Goal: Task Accomplishment & Management: Manage account settings

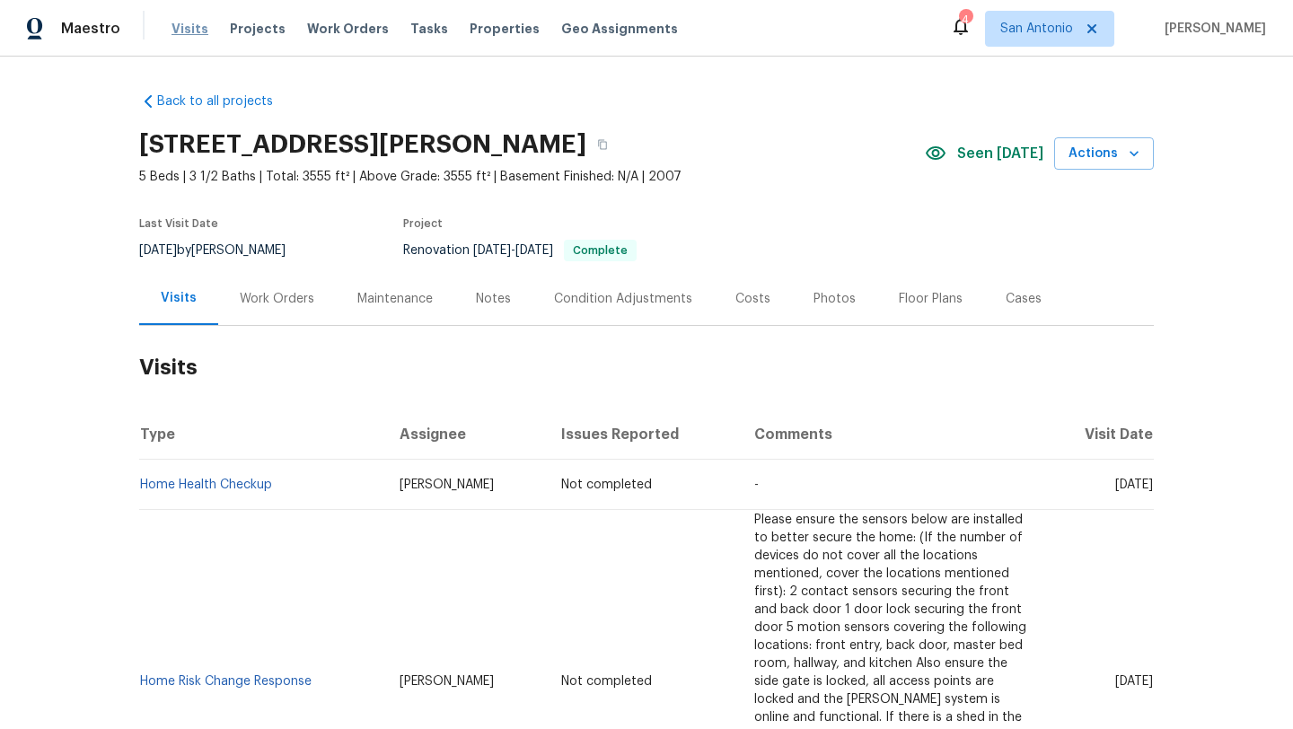
scroll to position [631, 0]
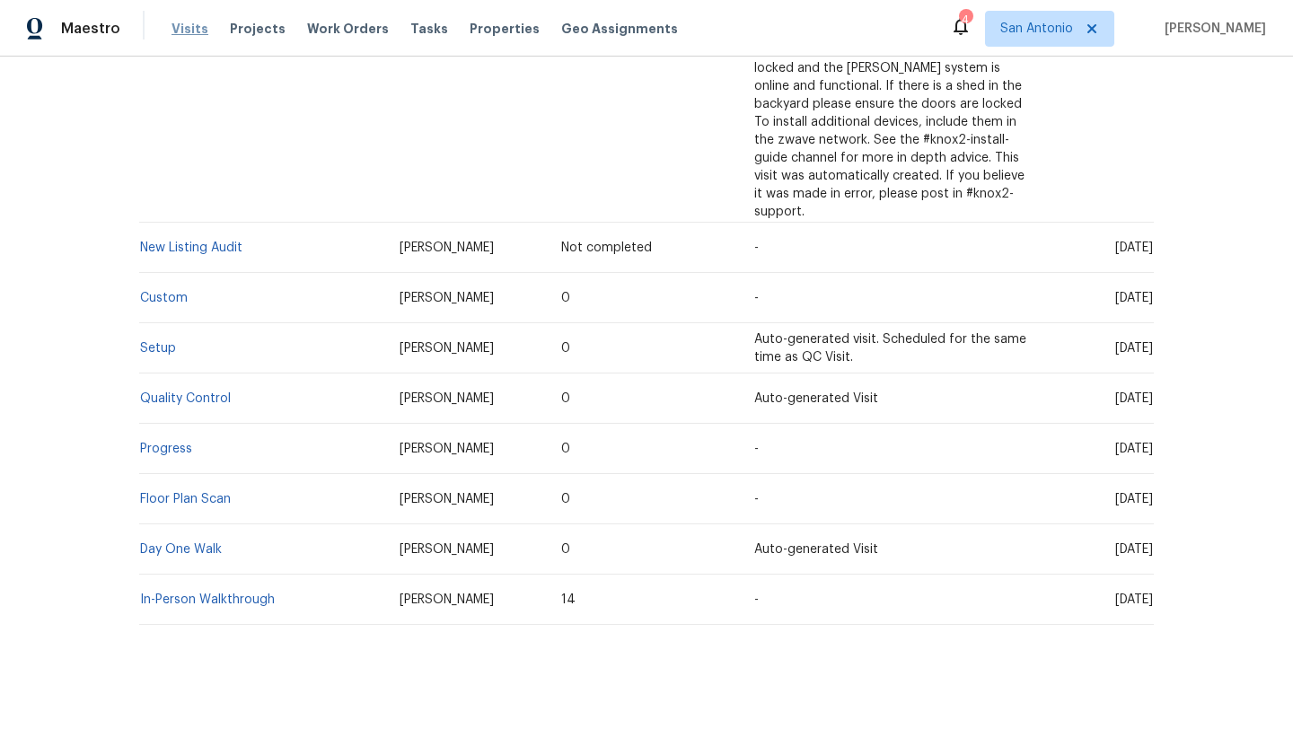
click at [187, 29] on span "Visits" at bounding box center [190, 29] width 37 height 18
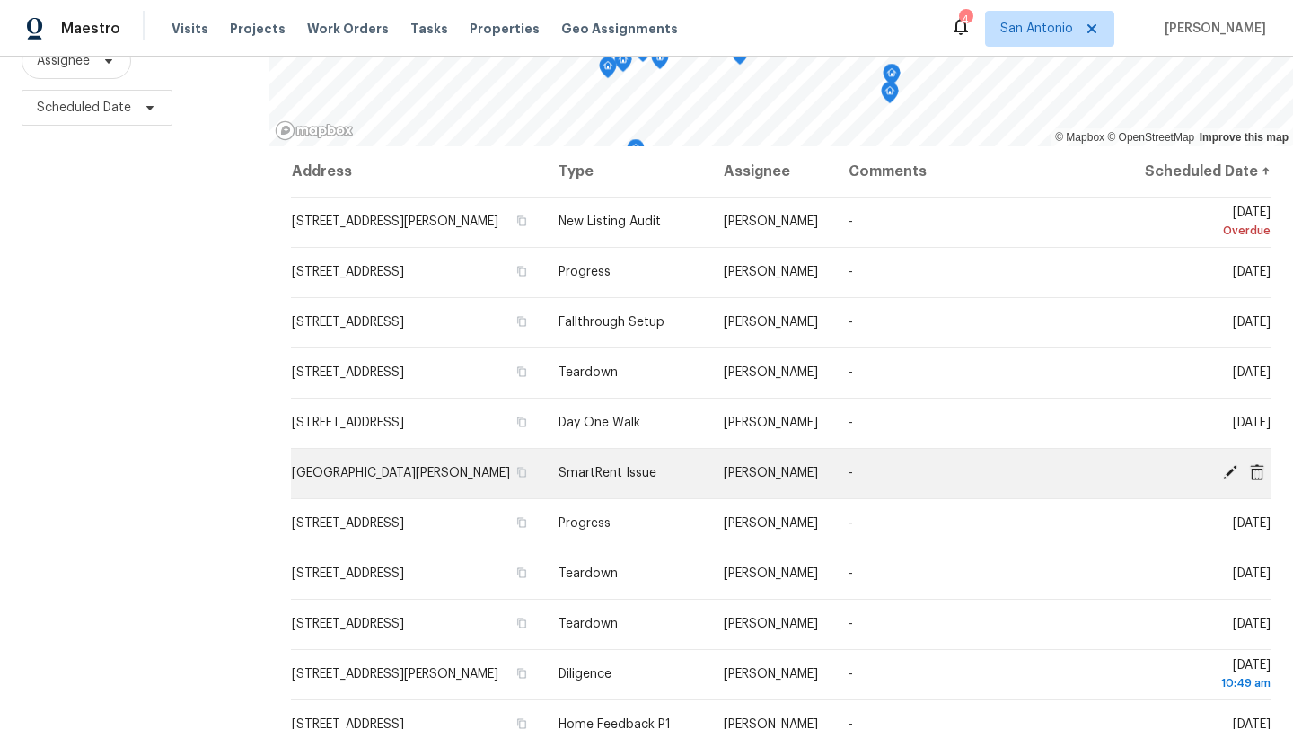
scroll to position [535, 0]
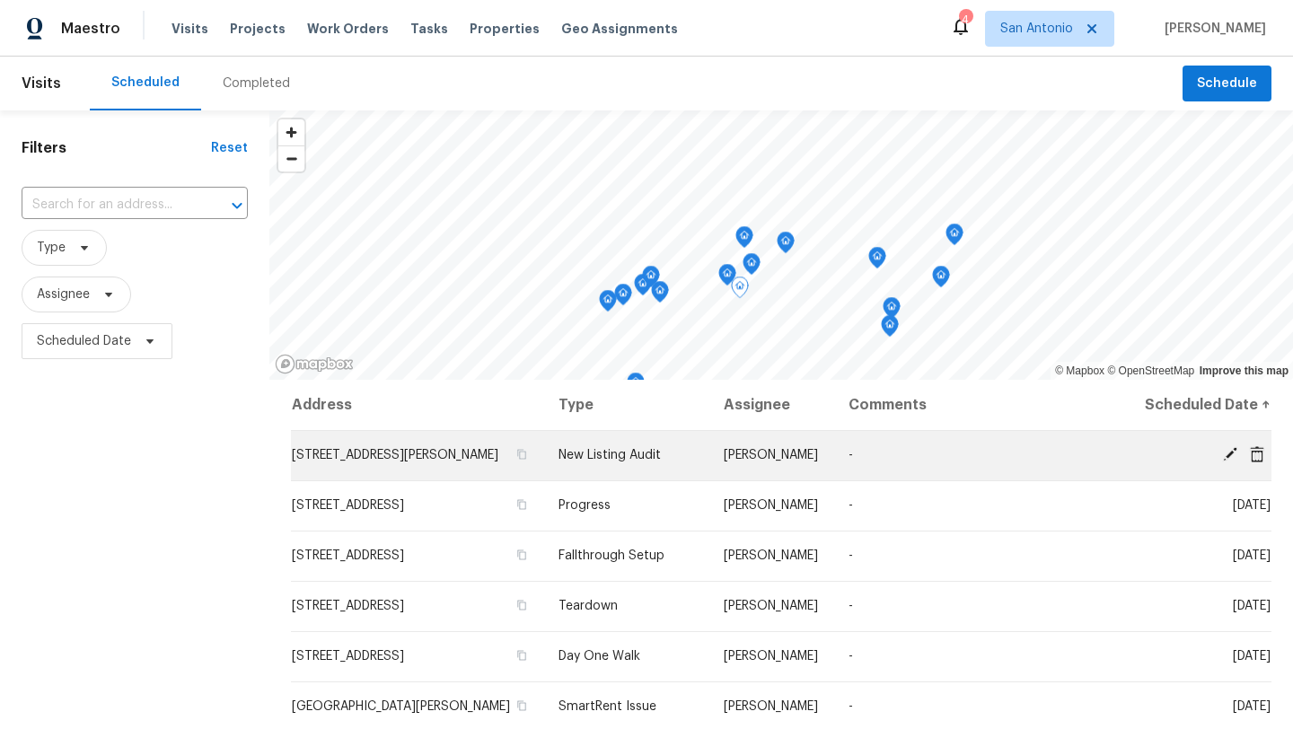
click at [340, 462] on span "8310 Dudley Dr, San Antonio, TX 78230" at bounding box center [395, 455] width 207 height 13
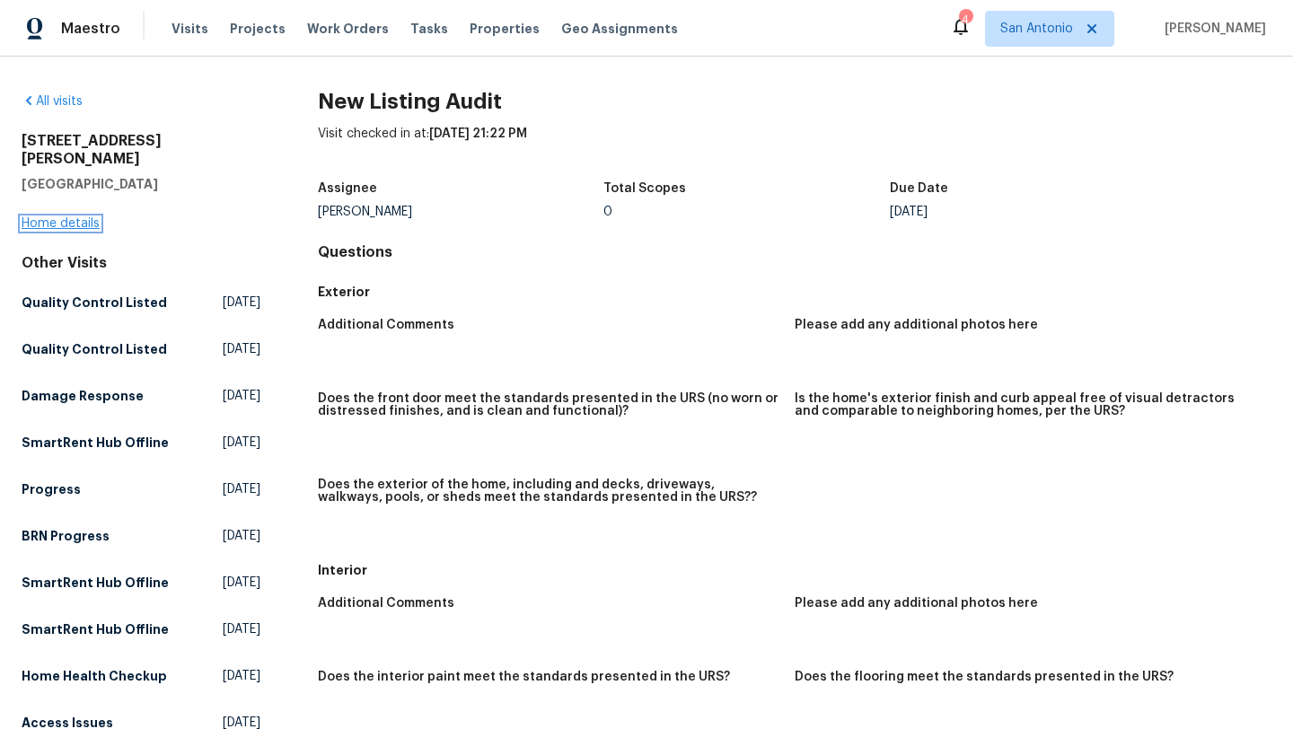
click at [73, 217] on link "Home details" at bounding box center [61, 223] width 78 height 13
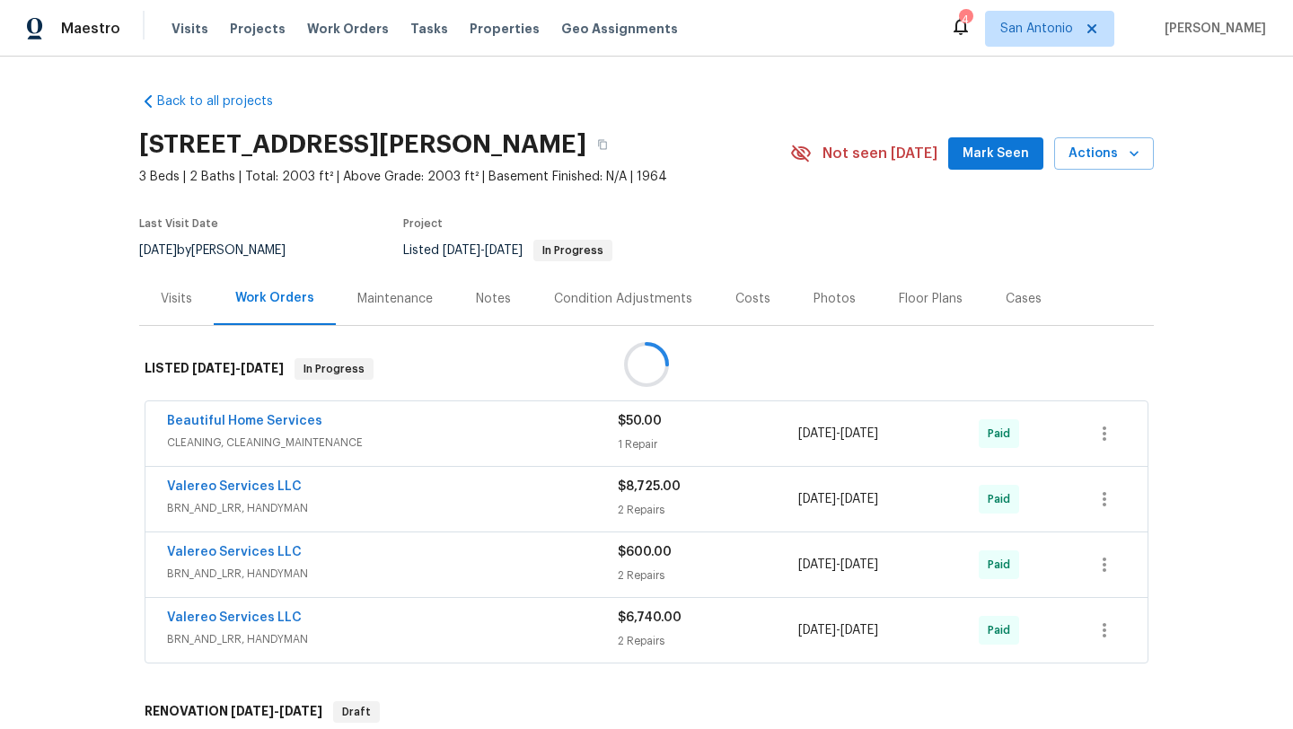
click at [986, 145] on span "Mark Seen" at bounding box center [996, 154] width 66 height 22
click at [823, 300] on div "Photos" at bounding box center [835, 299] width 42 height 18
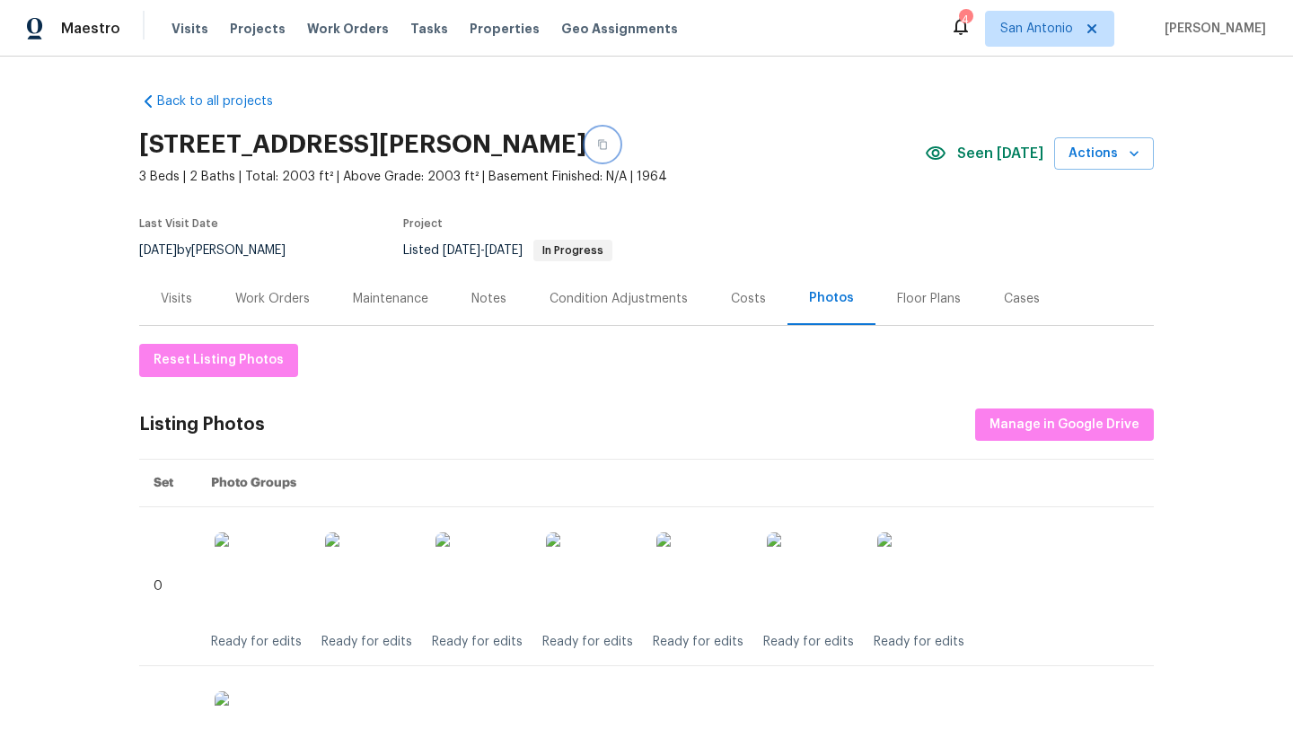
click at [608, 139] on icon "button" at bounding box center [602, 144] width 11 height 11
click at [257, 307] on div "Work Orders" at bounding box center [273, 298] width 118 height 53
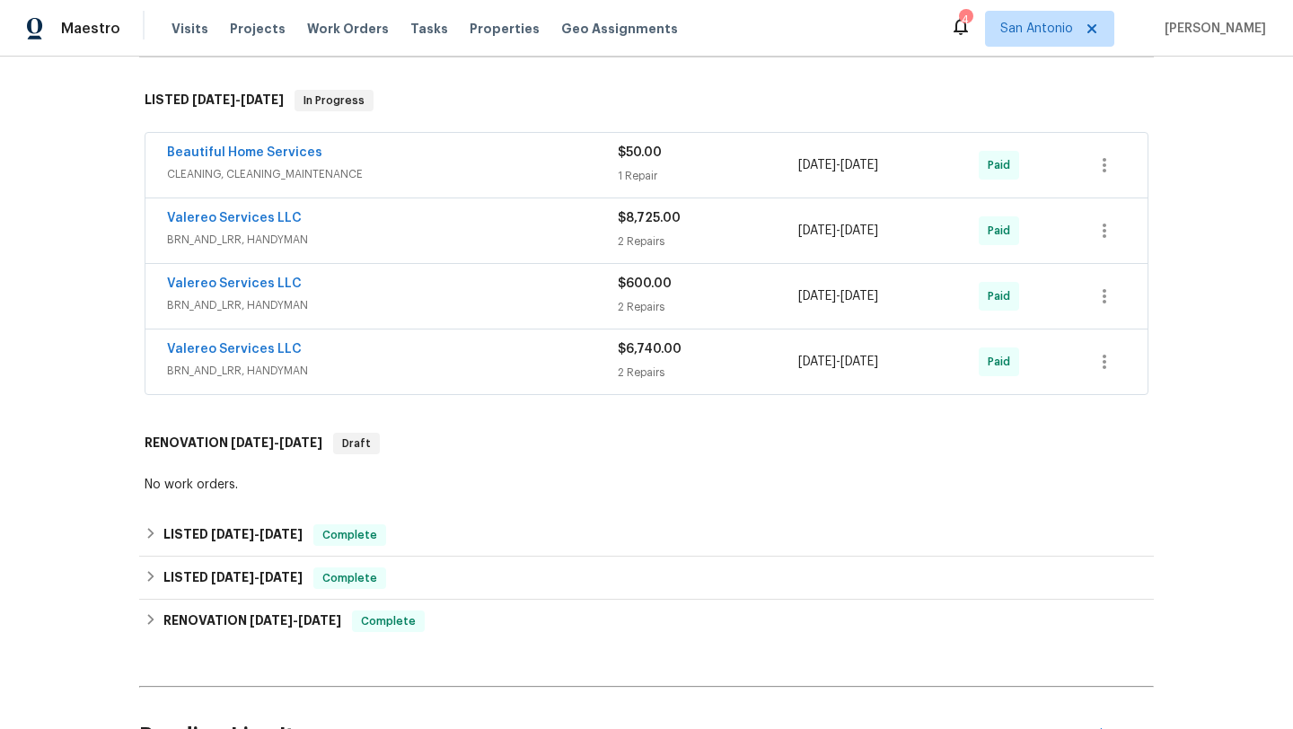
scroll to position [278, 0]
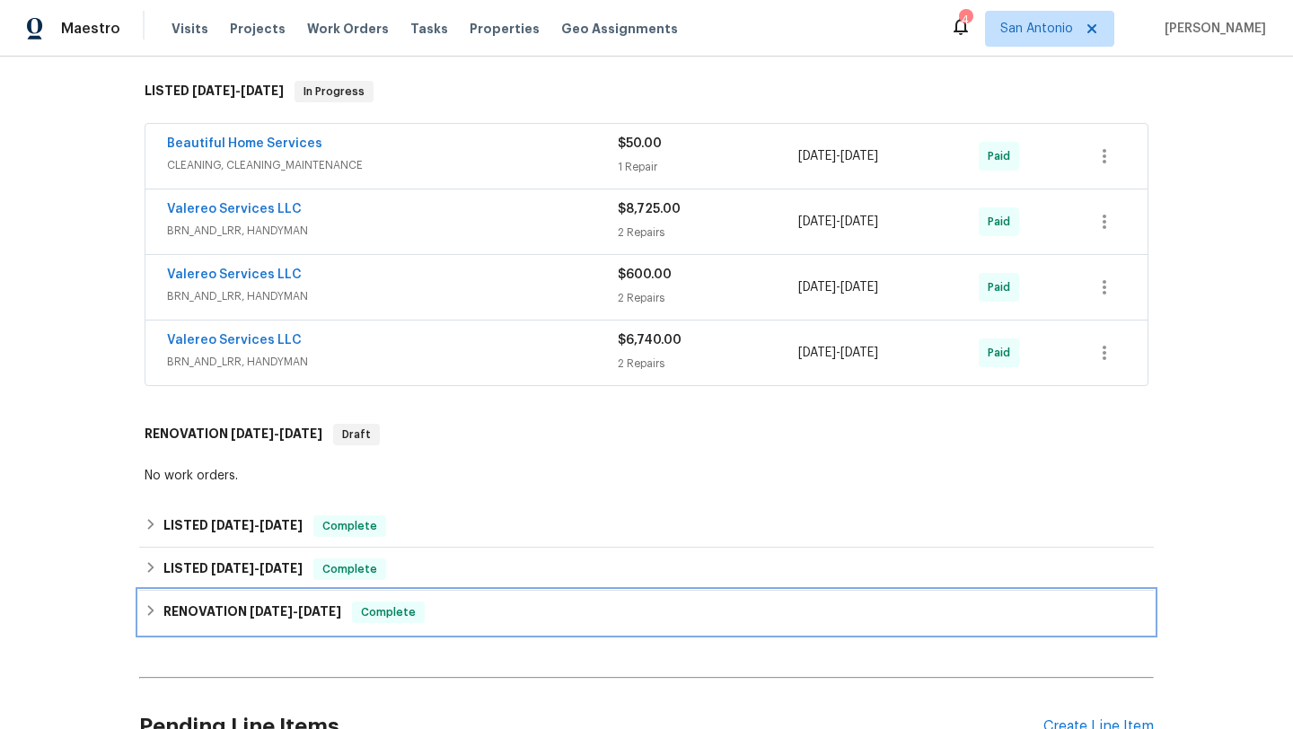
click at [498, 612] on div "RENOVATION 12/31/24 - 2/7/25 Complete" at bounding box center [647, 613] width 1004 height 22
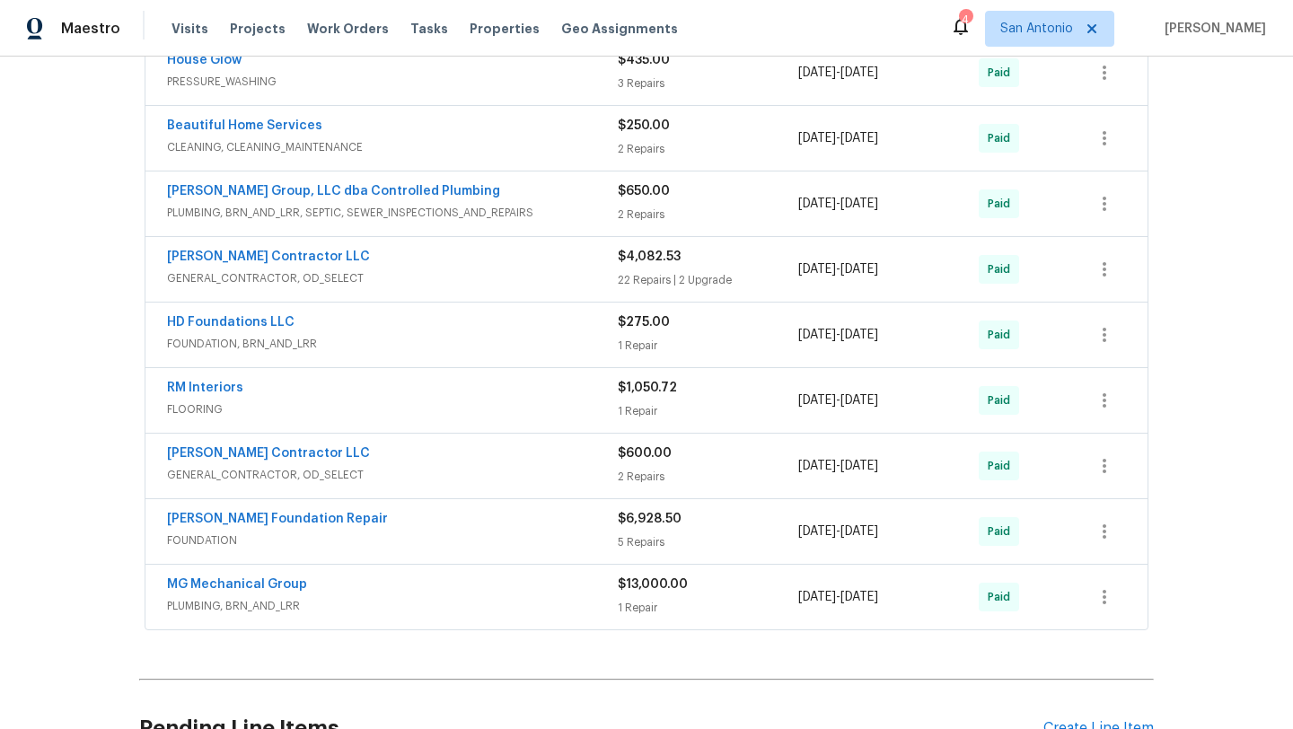
scroll to position [1038, 0]
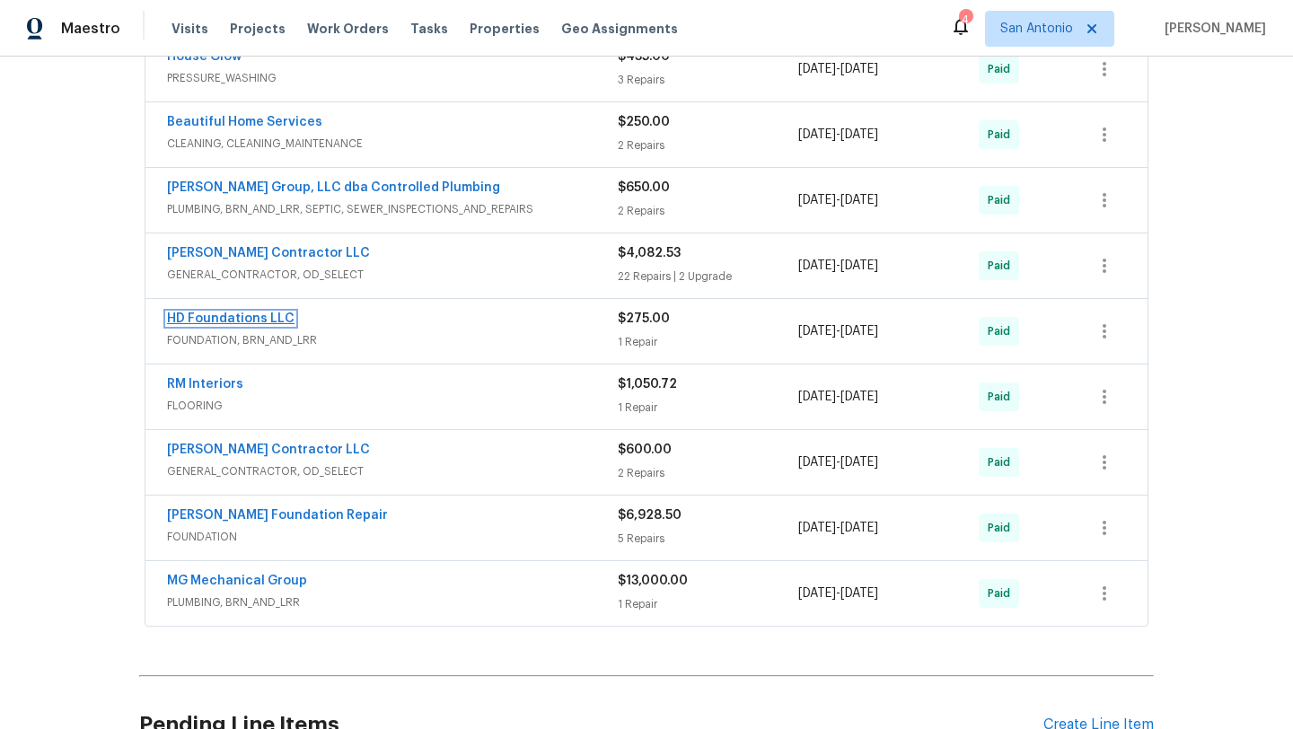
click at [266, 316] on link "HD Foundations LLC" at bounding box center [231, 319] width 128 height 13
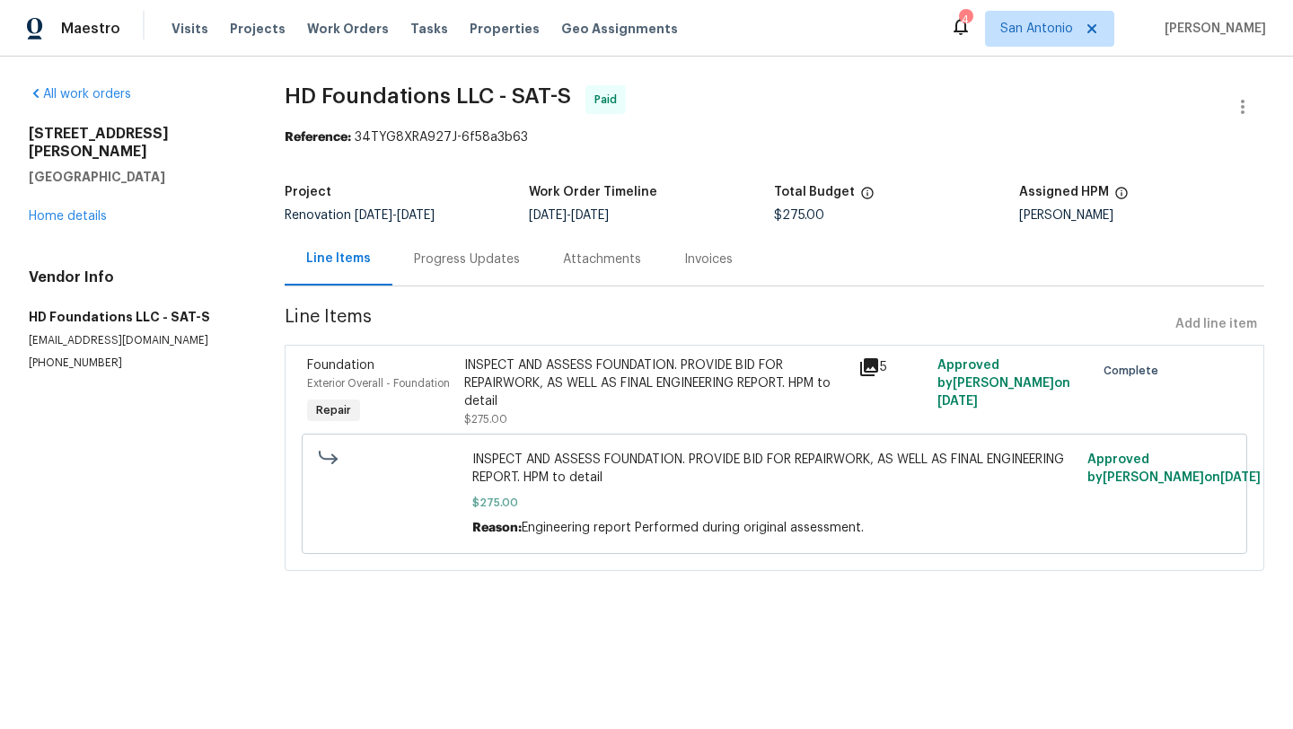
click at [441, 263] on div "Progress Updates" at bounding box center [467, 260] width 106 height 18
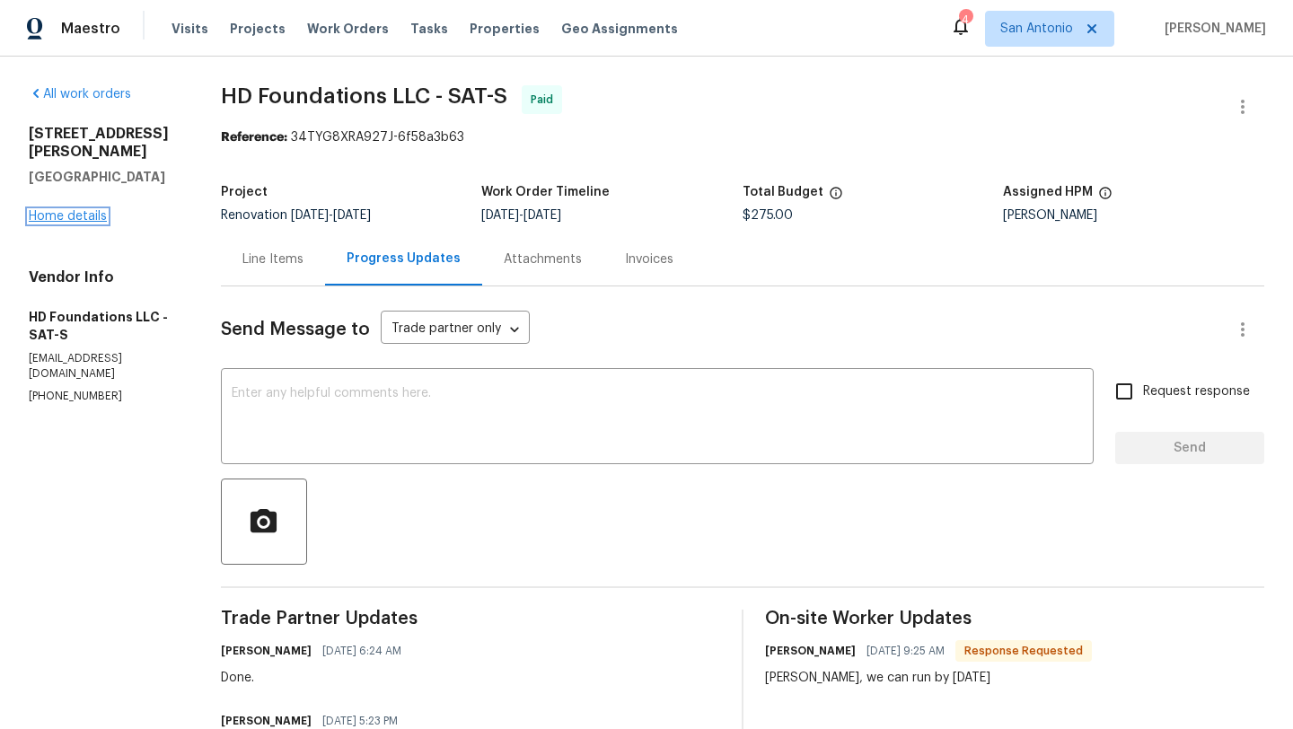
click at [84, 210] on link "Home details" at bounding box center [68, 216] width 78 height 13
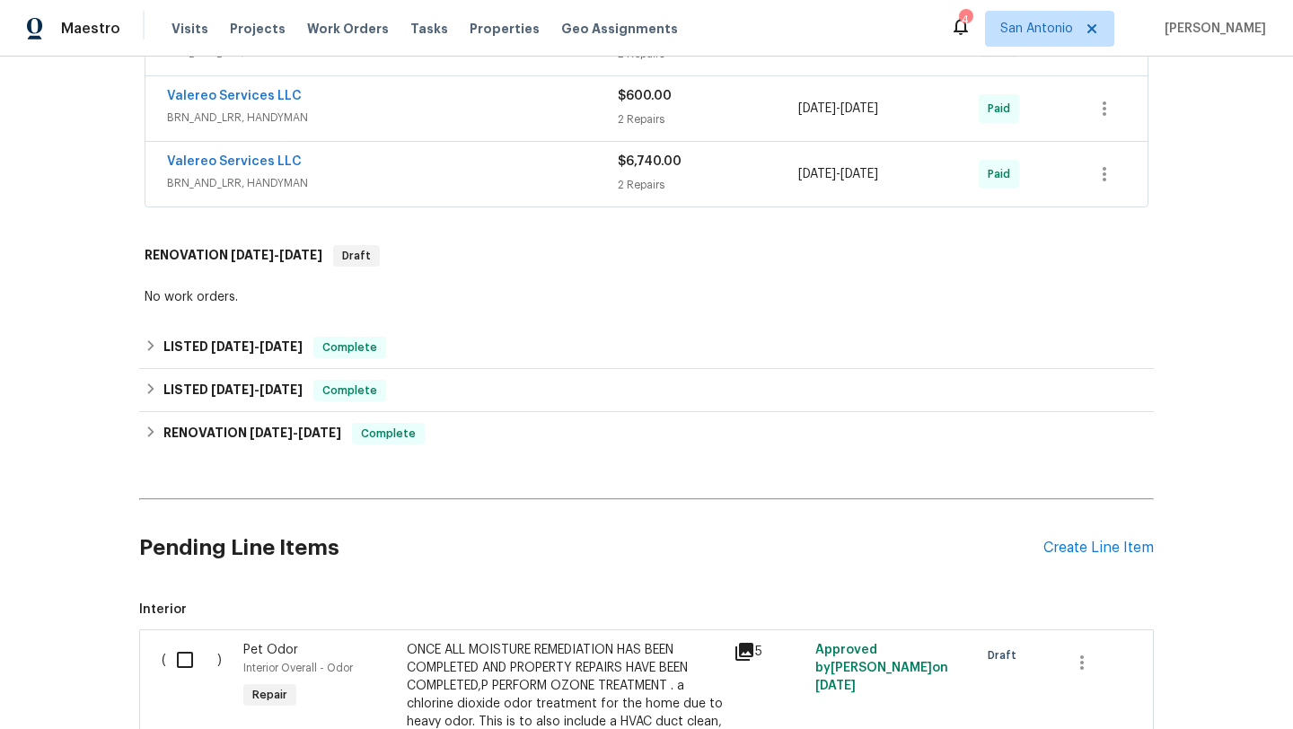
scroll to position [510, 0]
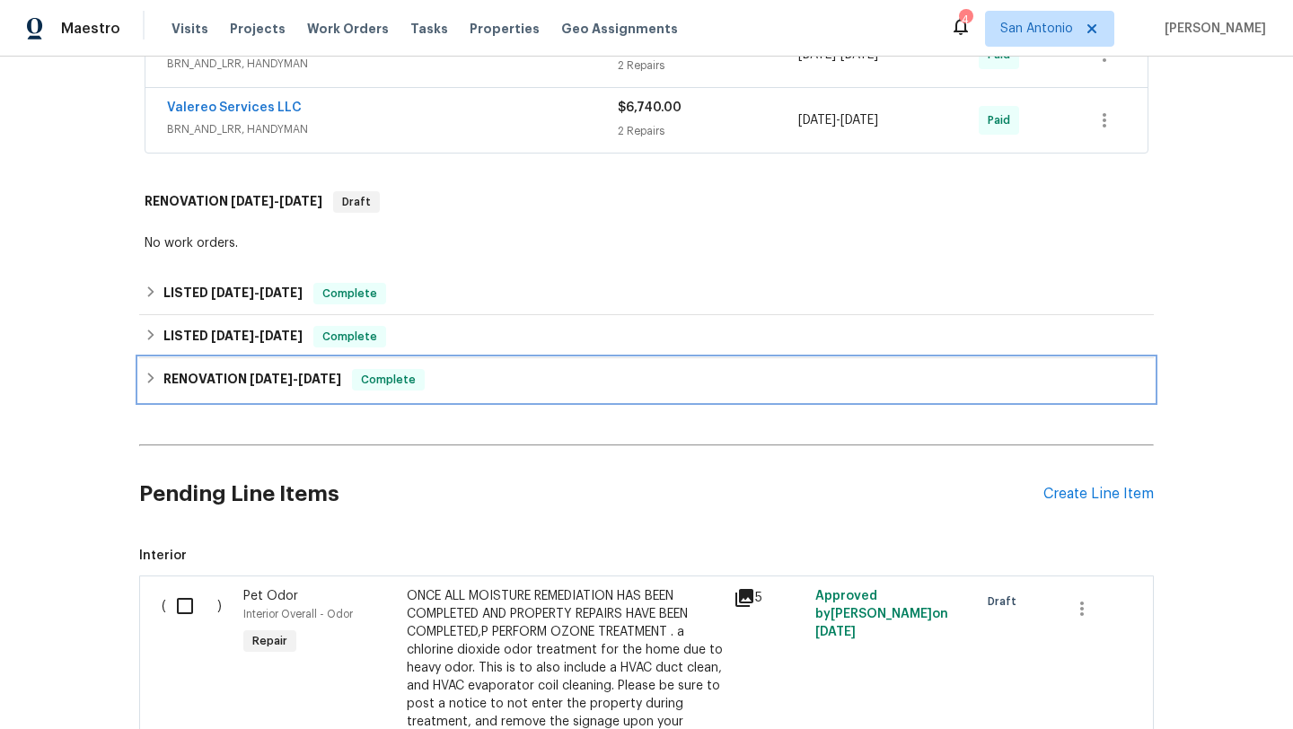
click at [456, 380] on div "RENOVATION 12/31/24 - 2/7/25 Complete" at bounding box center [647, 380] width 1004 height 22
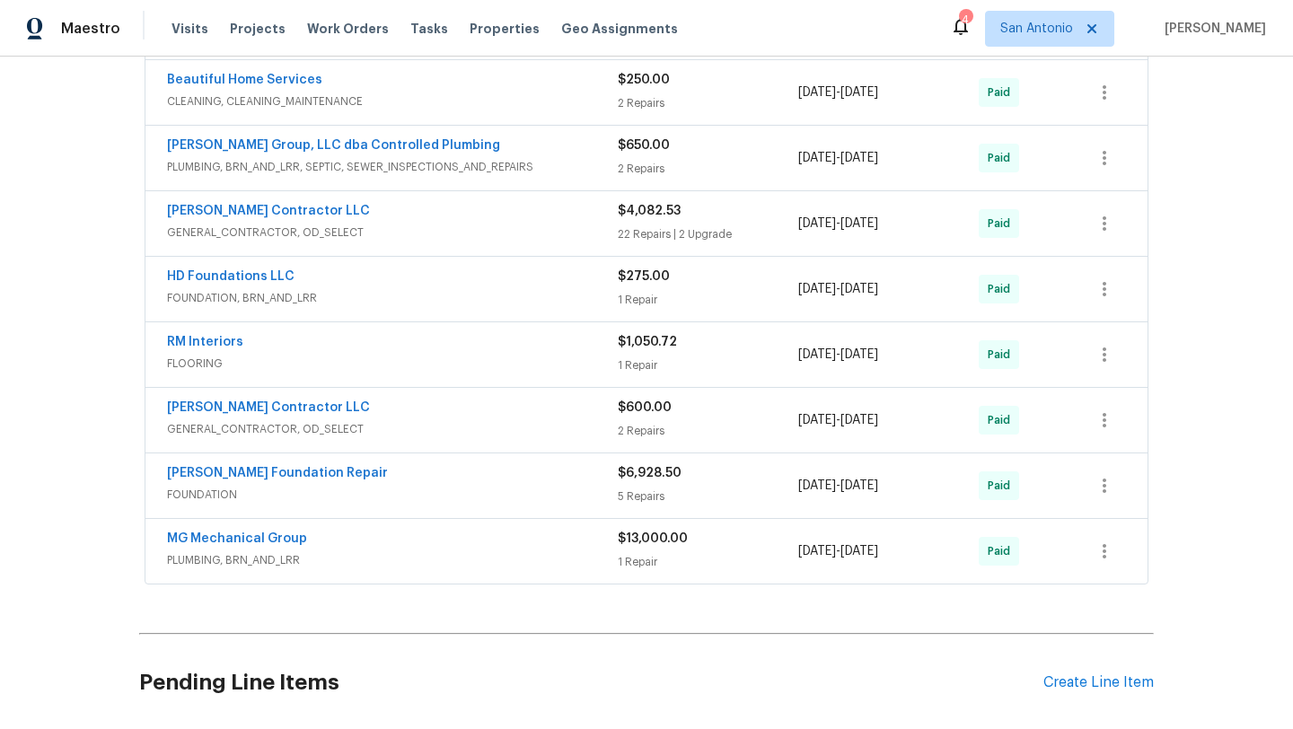
scroll to position [1089, 0]
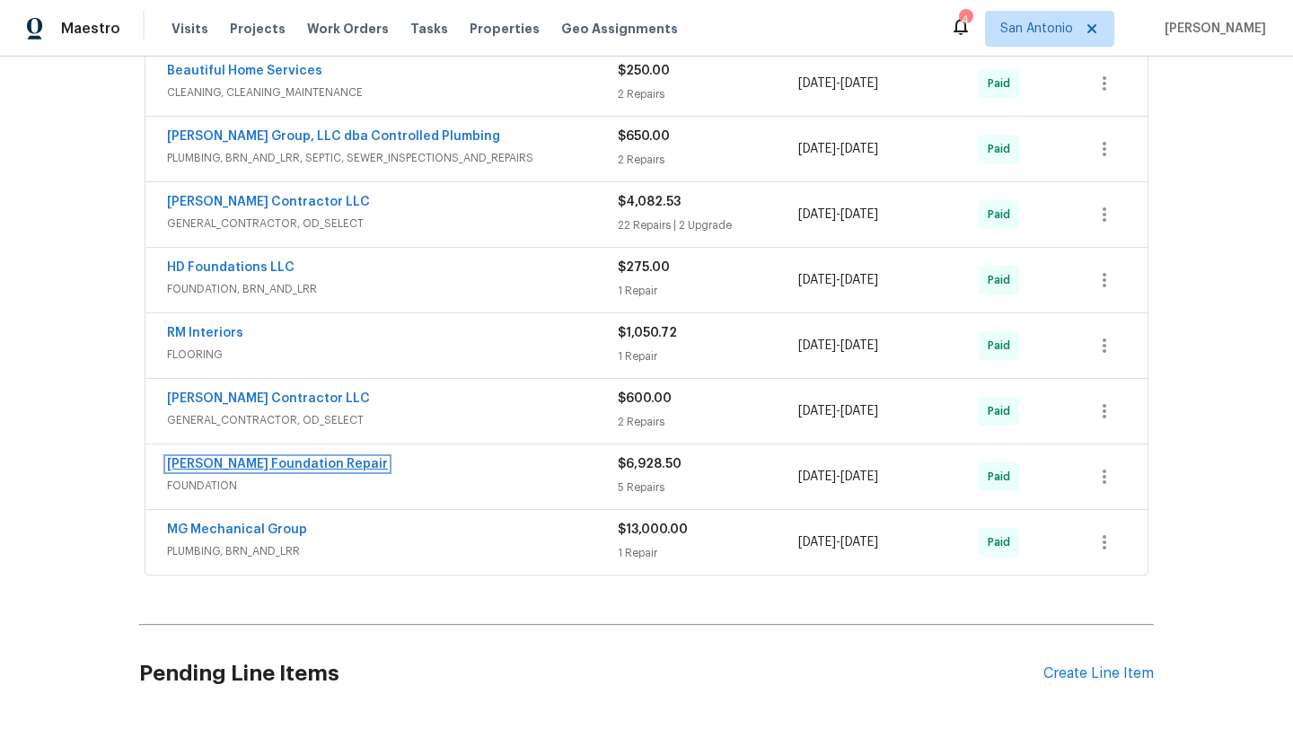
click at [304, 464] on link "GL Hunt Foundation Repair" at bounding box center [277, 464] width 221 height 13
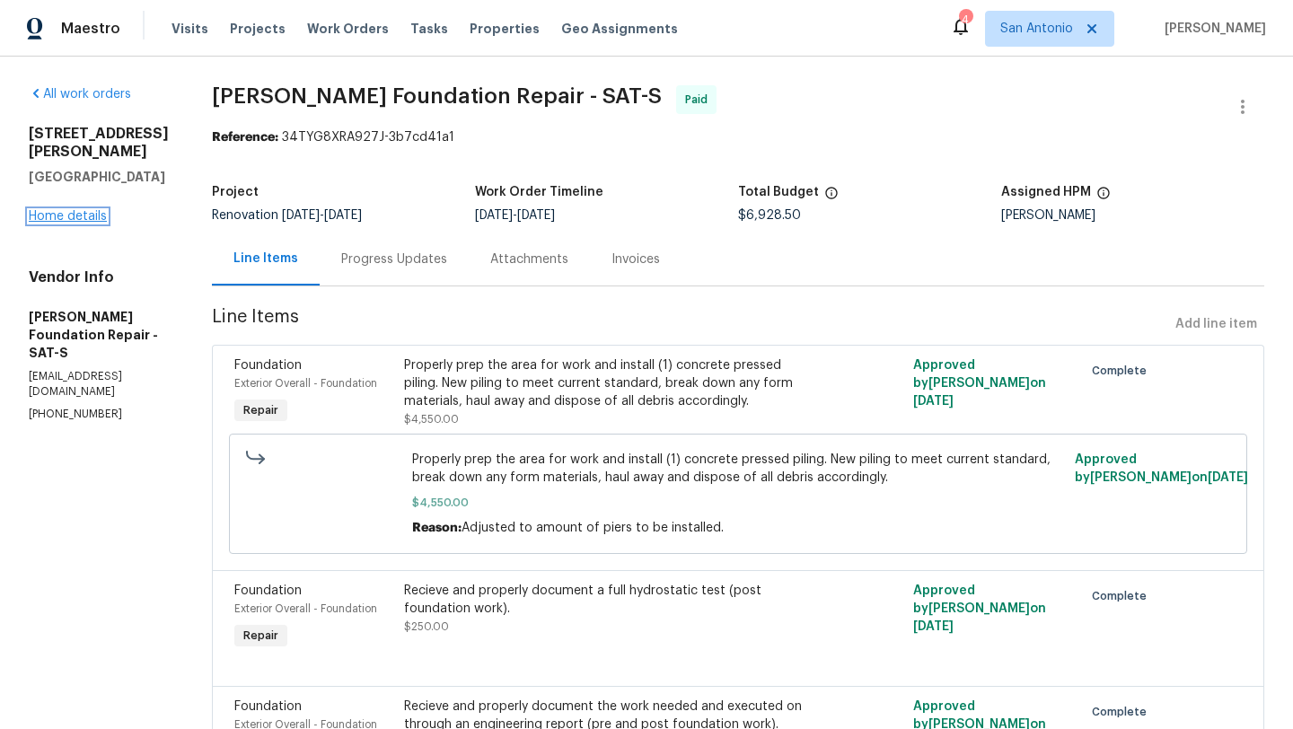
click at [93, 216] on link "Home details" at bounding box center [68, 216] width 78 height 13
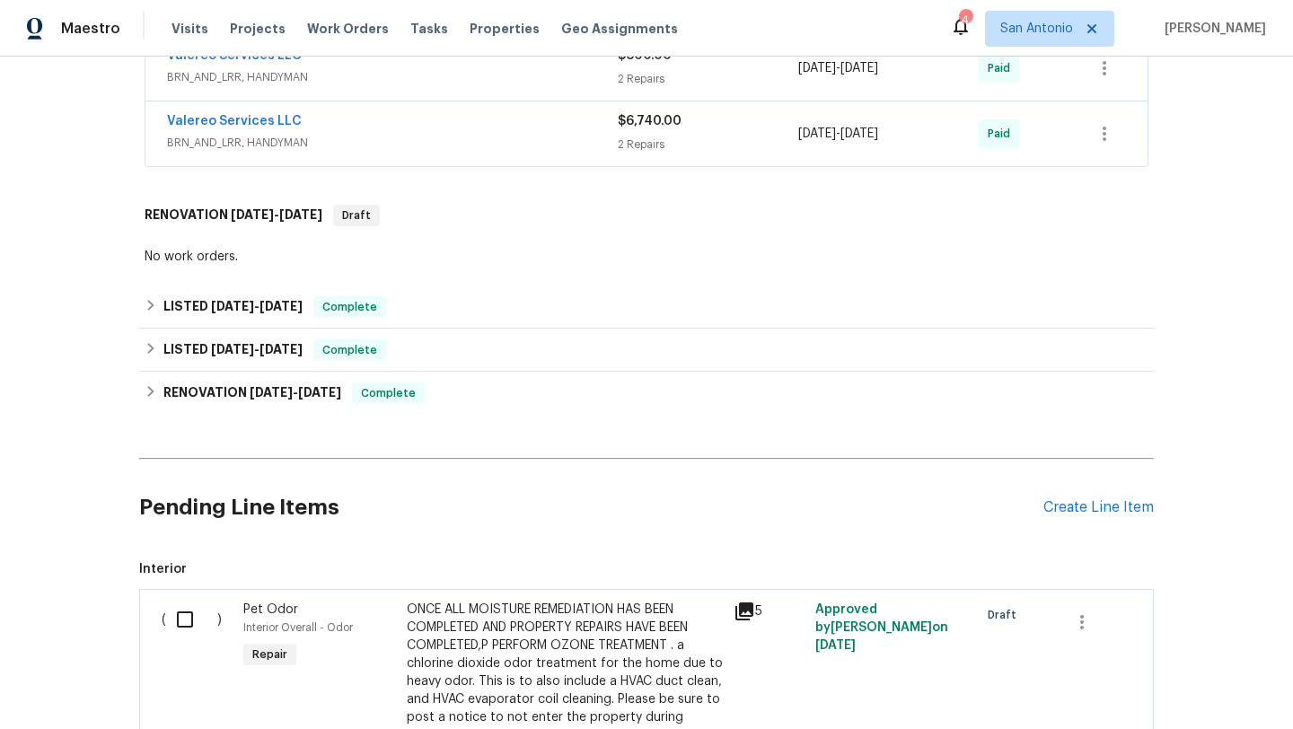
scroll to position [494, 0]
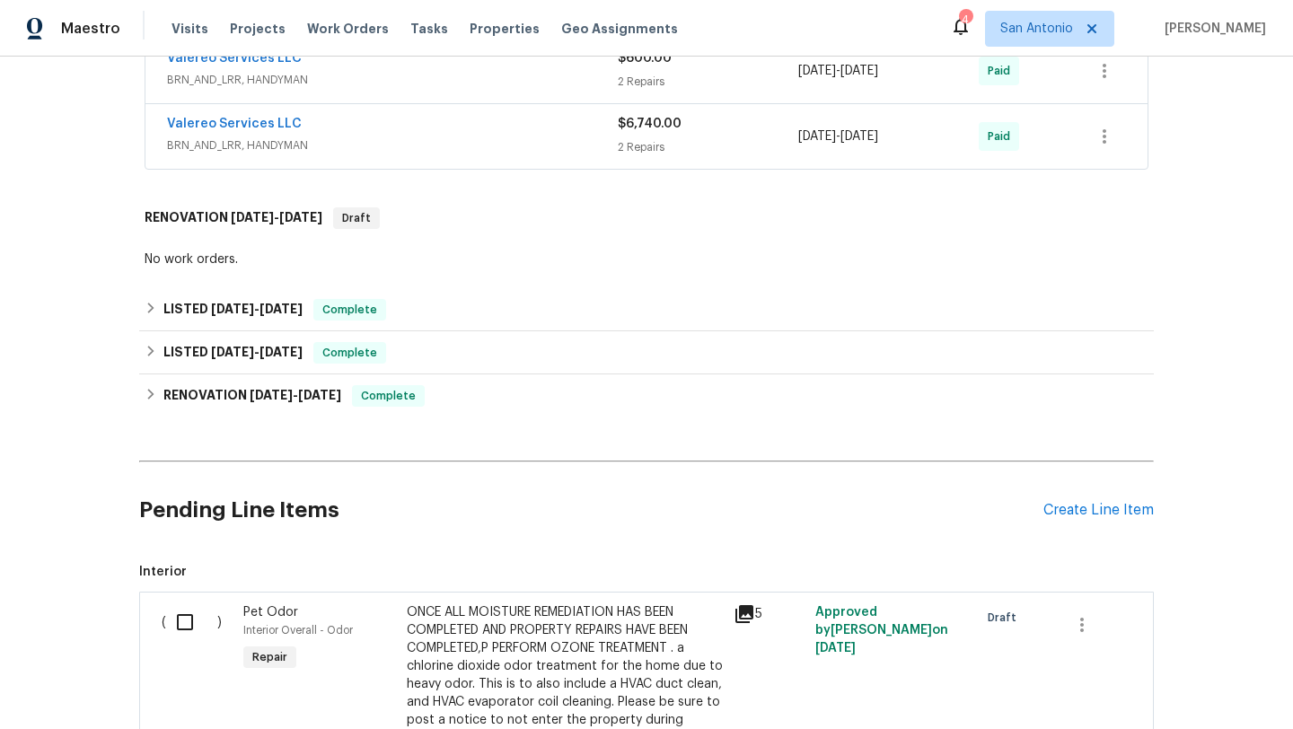
click at [477, 420] on div "Back to all projects 8310 Dudley Dr, San Antonio, TX 78230 3 Beds | 2 Baths | T…" at bounding box center [646, 207] width 1015 height 1247
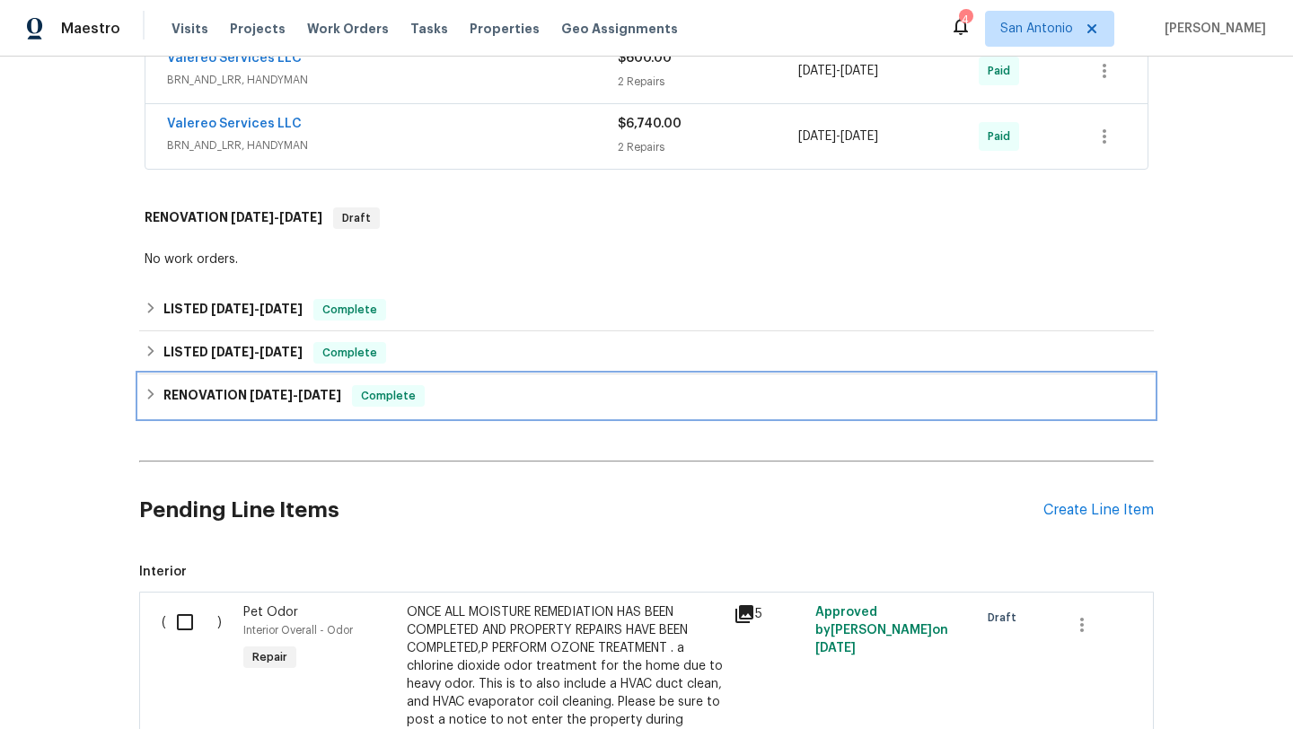
click at [489, 409] on div "RENOVATION 12/31/24 - 2/7/25 Complete" at bounding box center [646, 396] width 1015 height 43
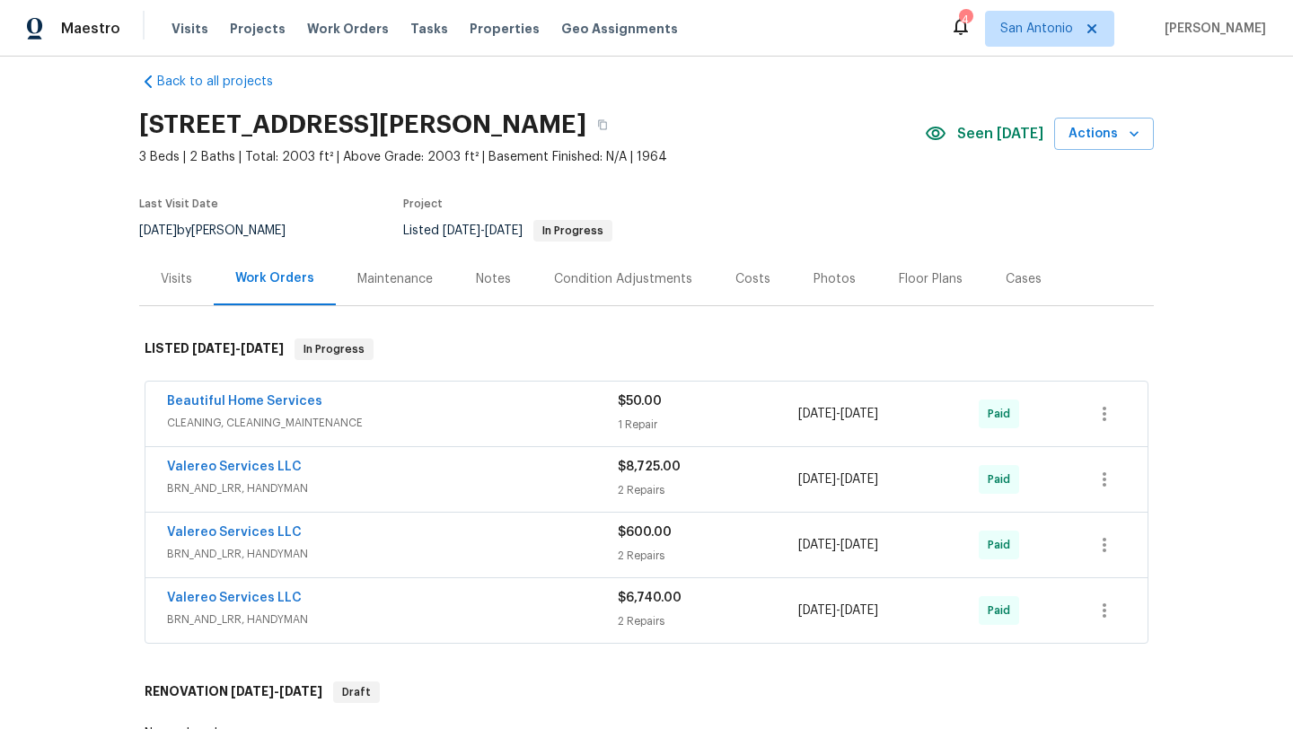
scroll to position [0, 0]
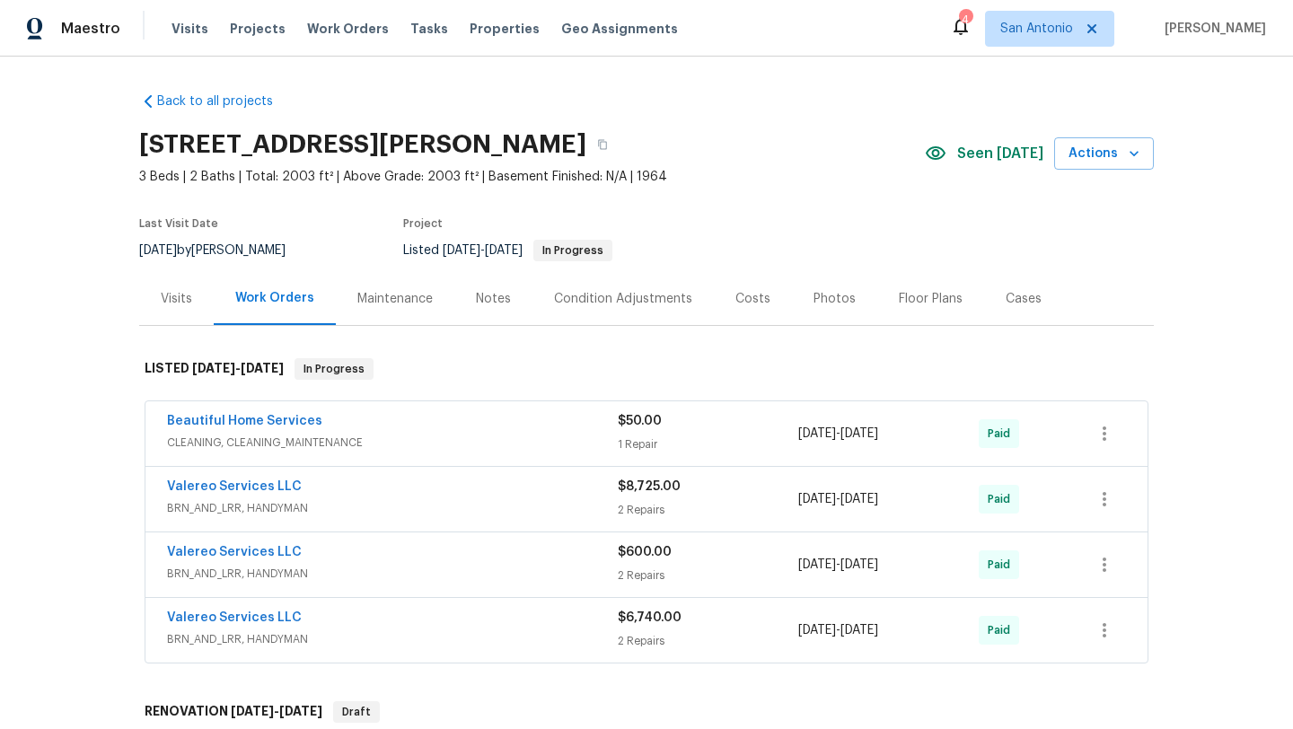
click at [743, 295] on div "Costs" at bounding box center [753, 299] width 35 height 18
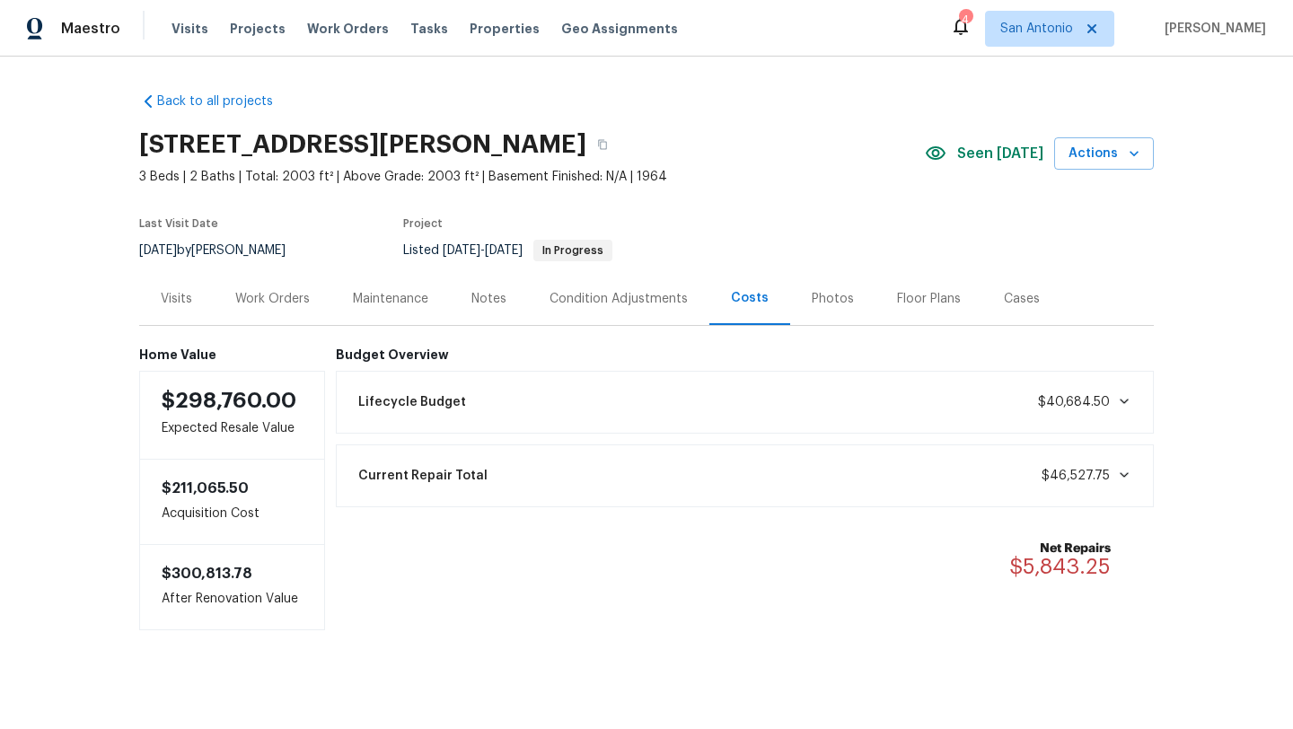
click at [262, 295] on div "Work Orders" at bounding box center [272, 299] width 75 height 18
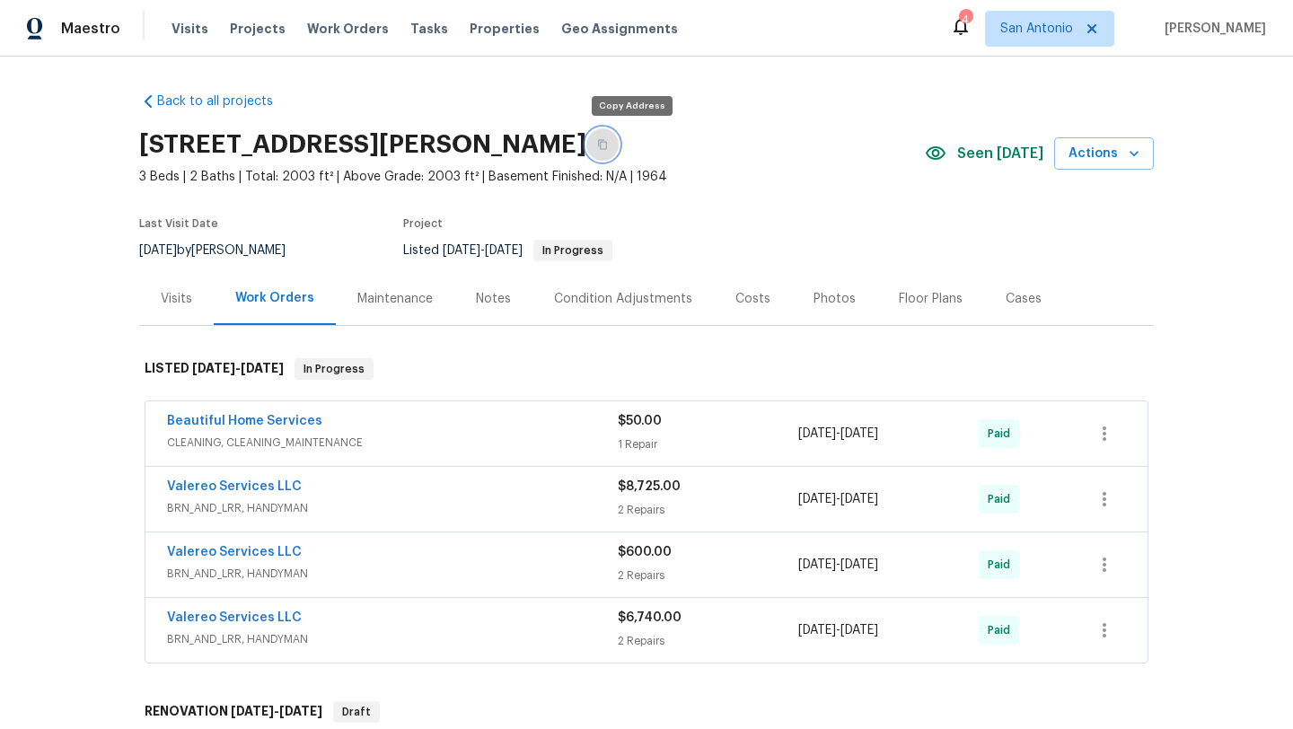
click at [607, 144] on icon "button" at bounding box center [602, 145] width 9 height 10
click at [187, 33] on span "Visits" at bounding box center [190, 29] width 37 height 18
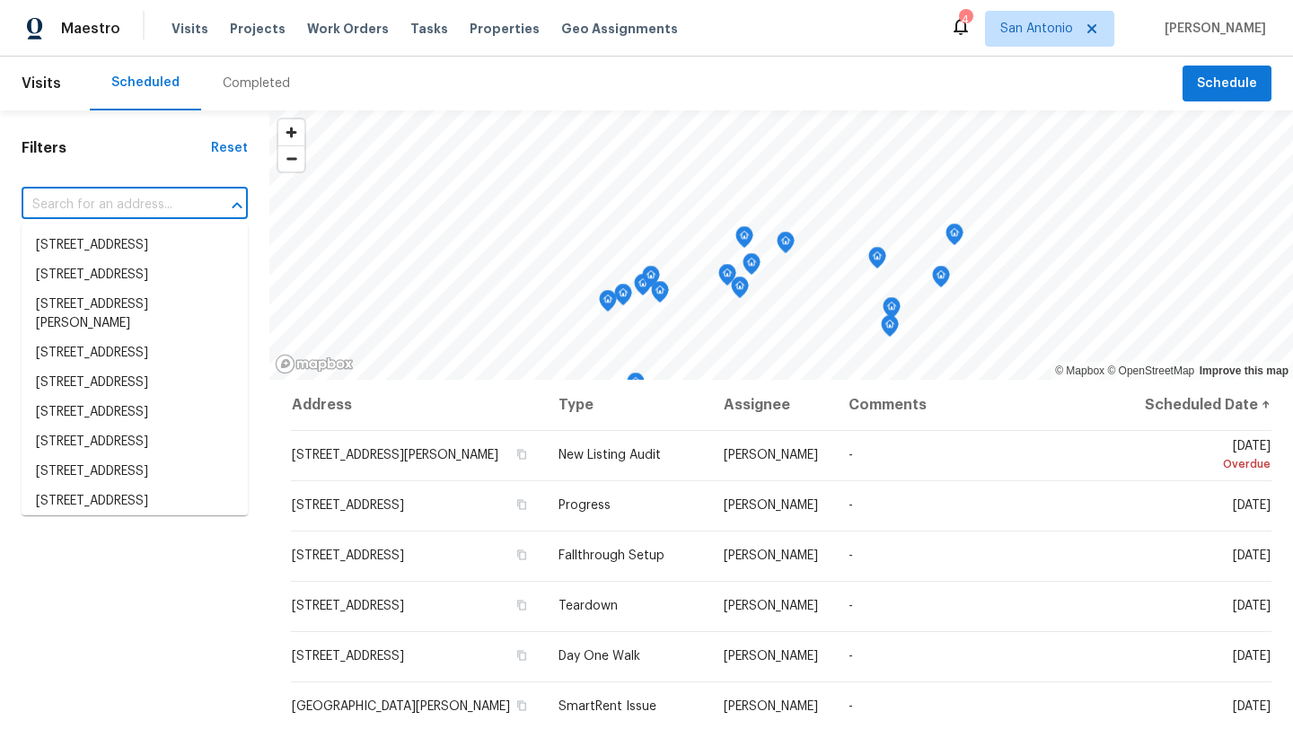
click at [154, 199] on input "text" at bounding box center [110, 205] width 176 height 28
paste input "8310 Dudley Dr, San Antonio, TX 78230"
type input "8310 Dudley Dr, San Antonio, TX 78230"
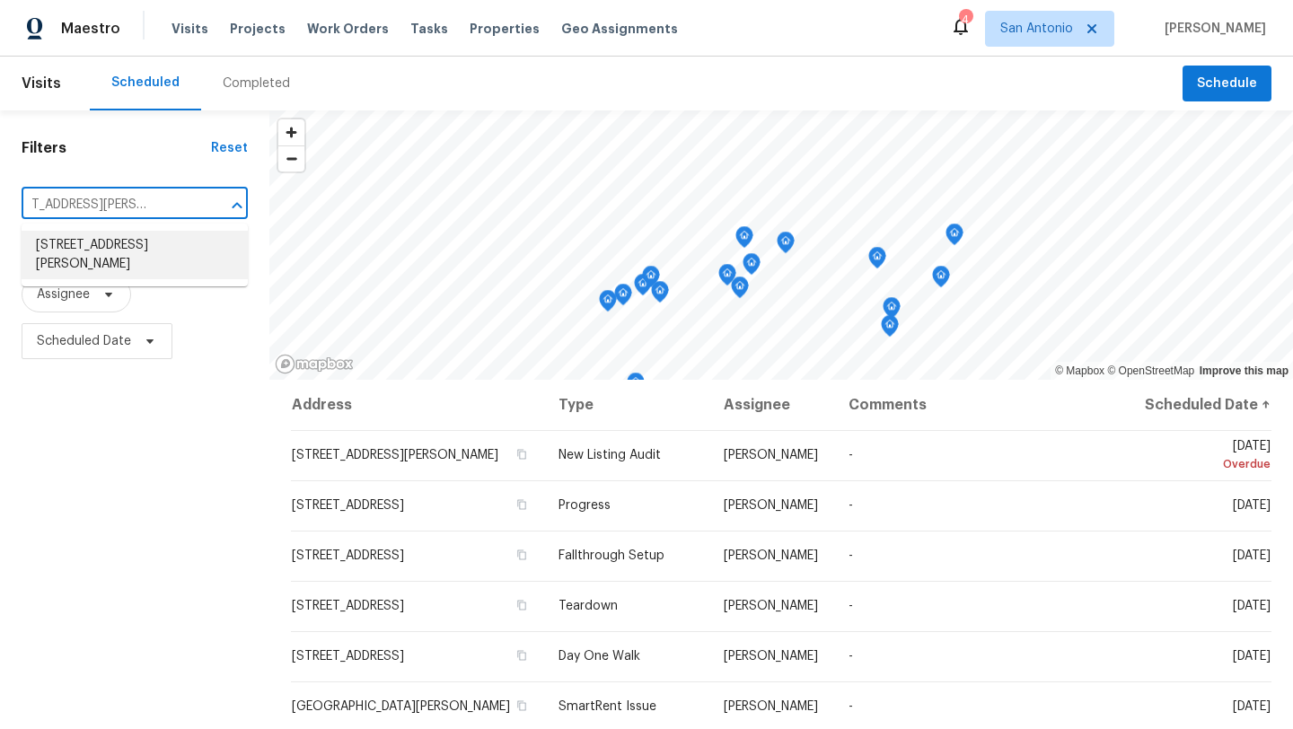
click at [99, 264] on li "8310 Dudley Dr, San Antonio, TX 78230" at bounding box center [135, 255] width 226 height 48
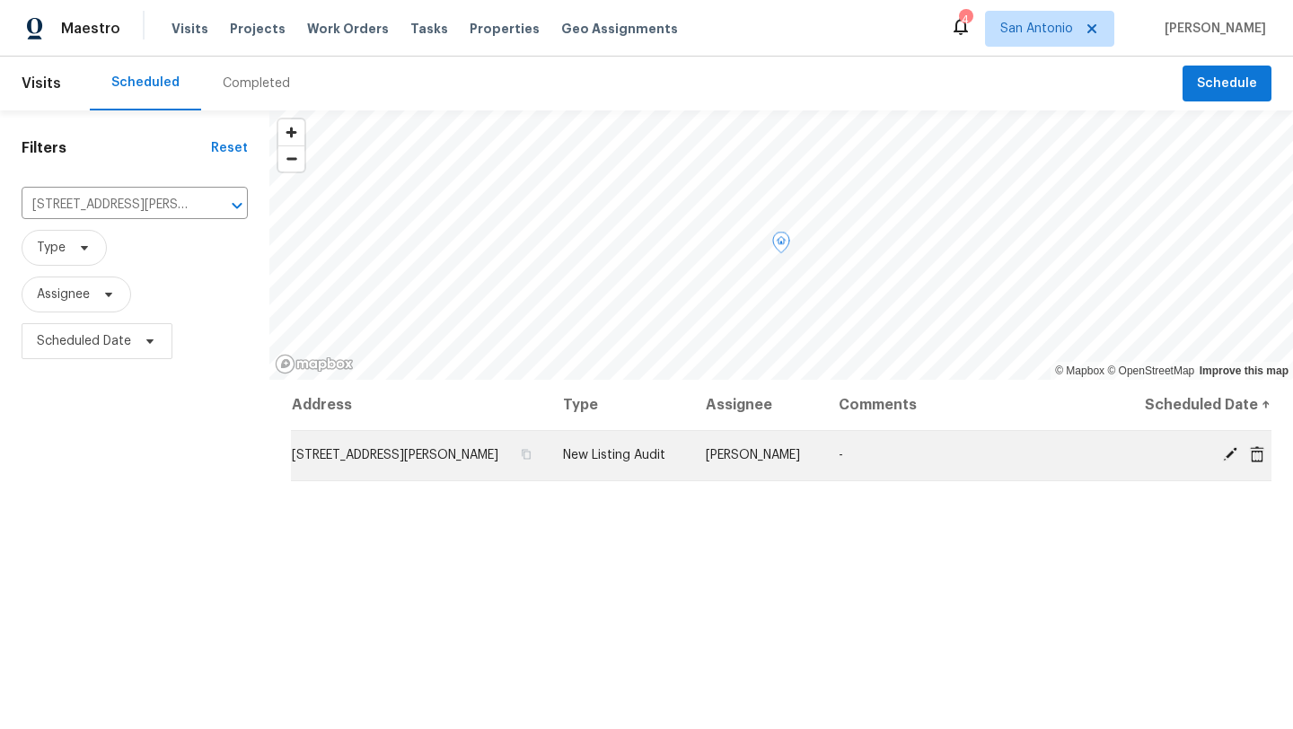
click at [1225, 449] on icon at bounding box center [1230, 454] width 16 height 16
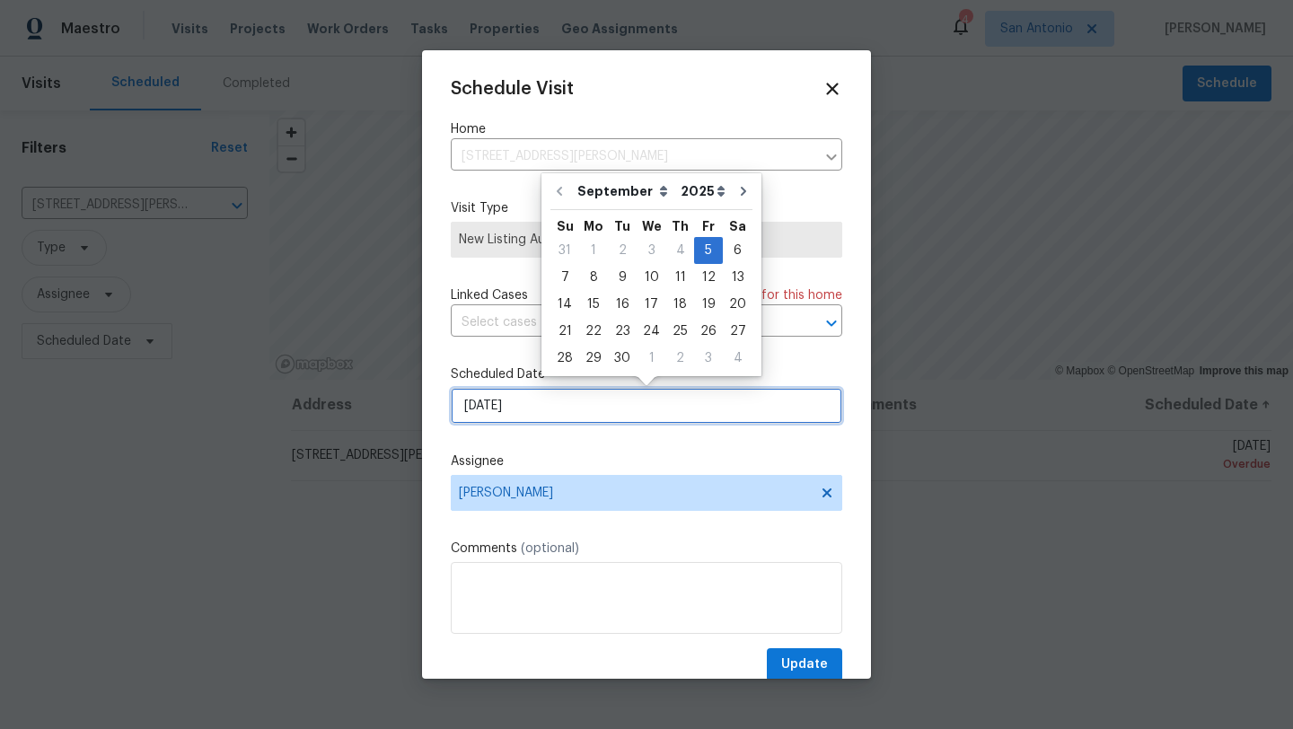
click at [524, 403] on input "[DATE]" at bounding box center [647, 406] width 392 height 36
click at [595, 283] on div "8" at bounding box center [593, 277] width 29 height 25
type input "9/8/2025"
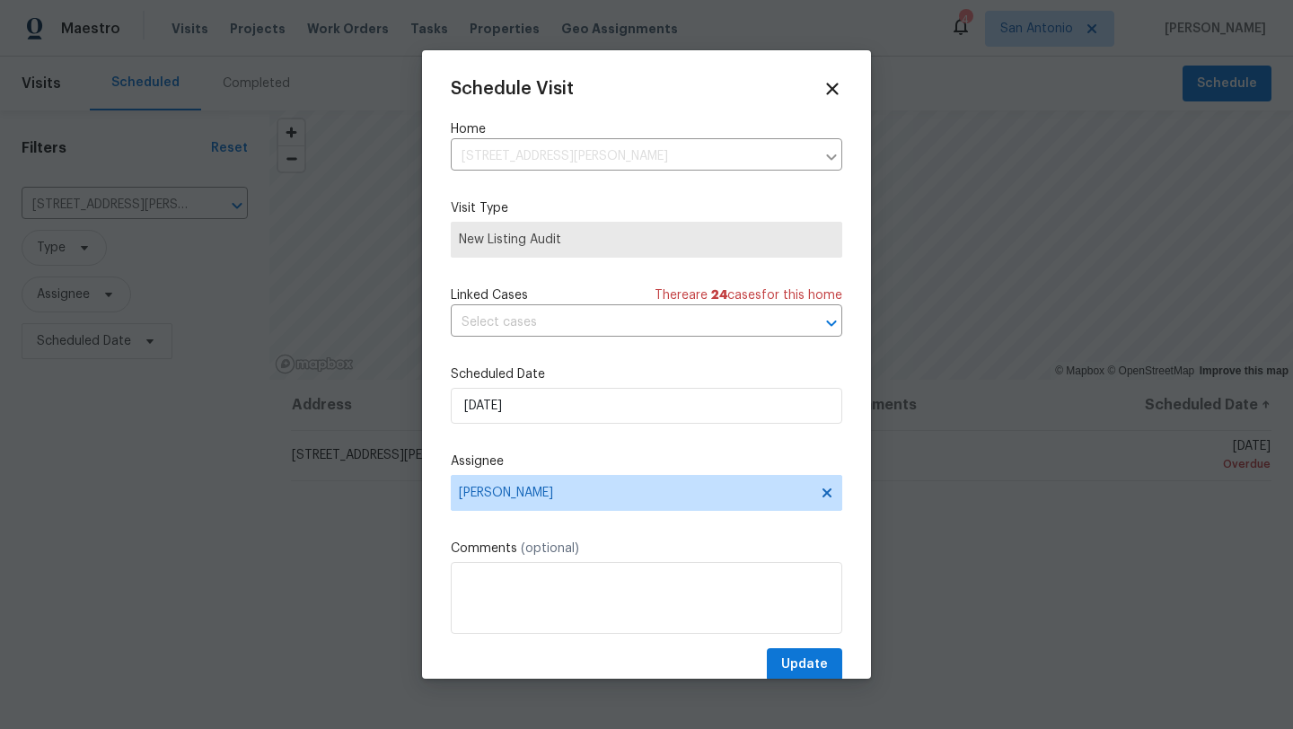
click at [527, 252] on span "New Listing Audit" at bounding box center [647, 240] width 392 height 36
click at [806, 665] on span "Update" at bounding box center [804, 665] width 47 height 22
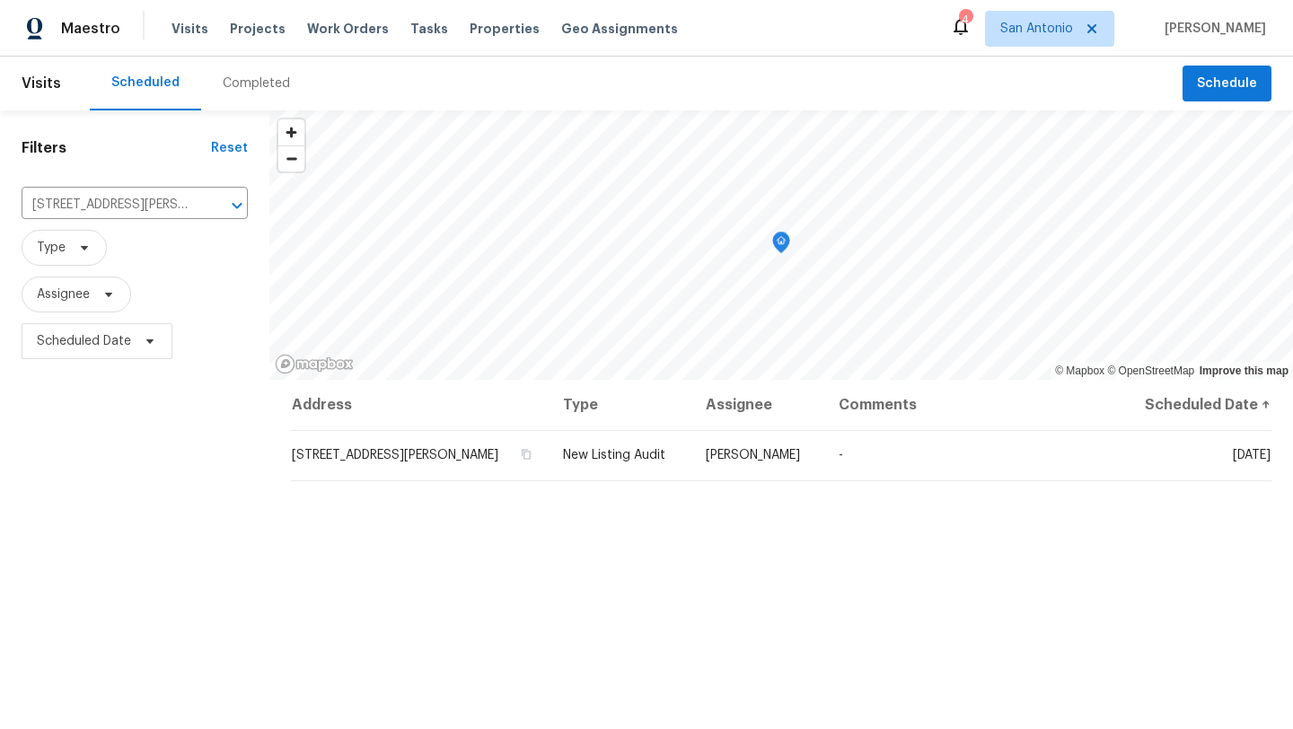
click at [198, 40] on div "Visits Projects Work Orders Tasks Properties Geo Assignments" at bounding box center [436, 29] width 528 height 36
click at [190, 26] on span "Visits" at bounding box center [190, 29] width 37 height 18
click at [207, 207] on icon "Clear" at bounding box center [214, 206] width 18 height 18
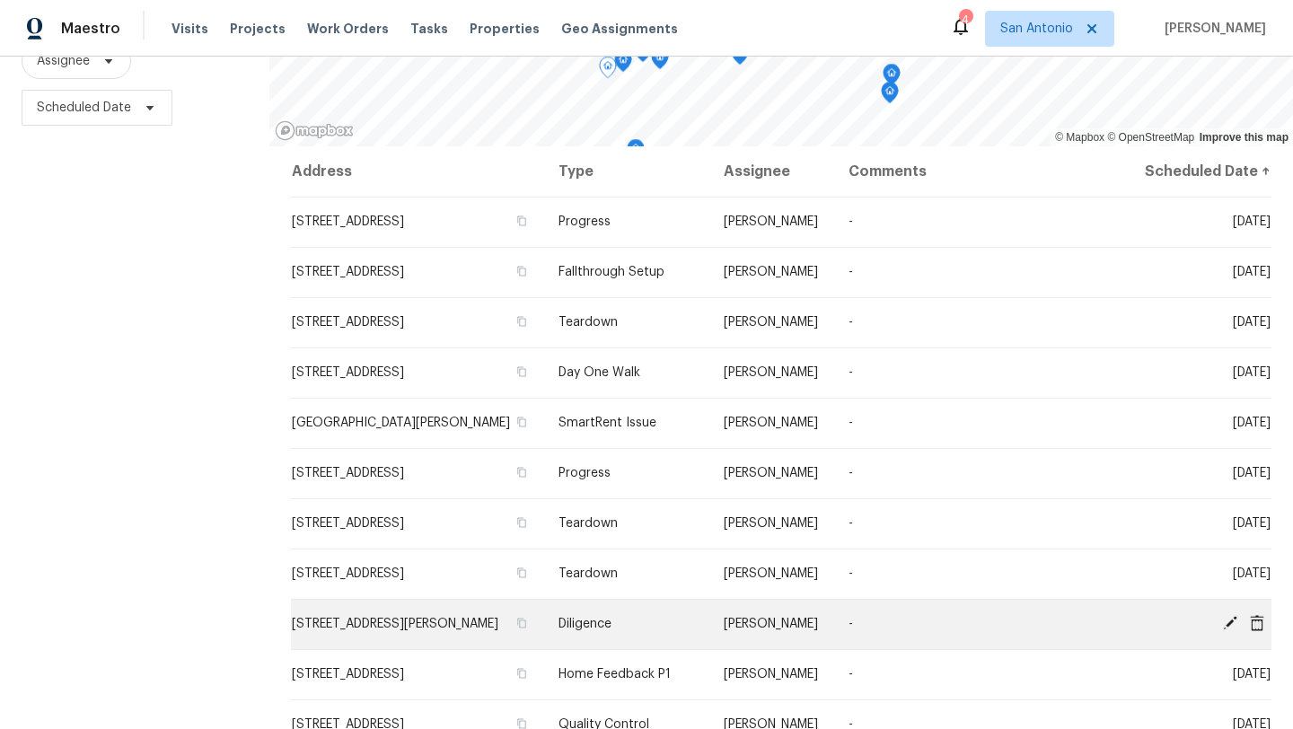
scroll to position [535, 0]
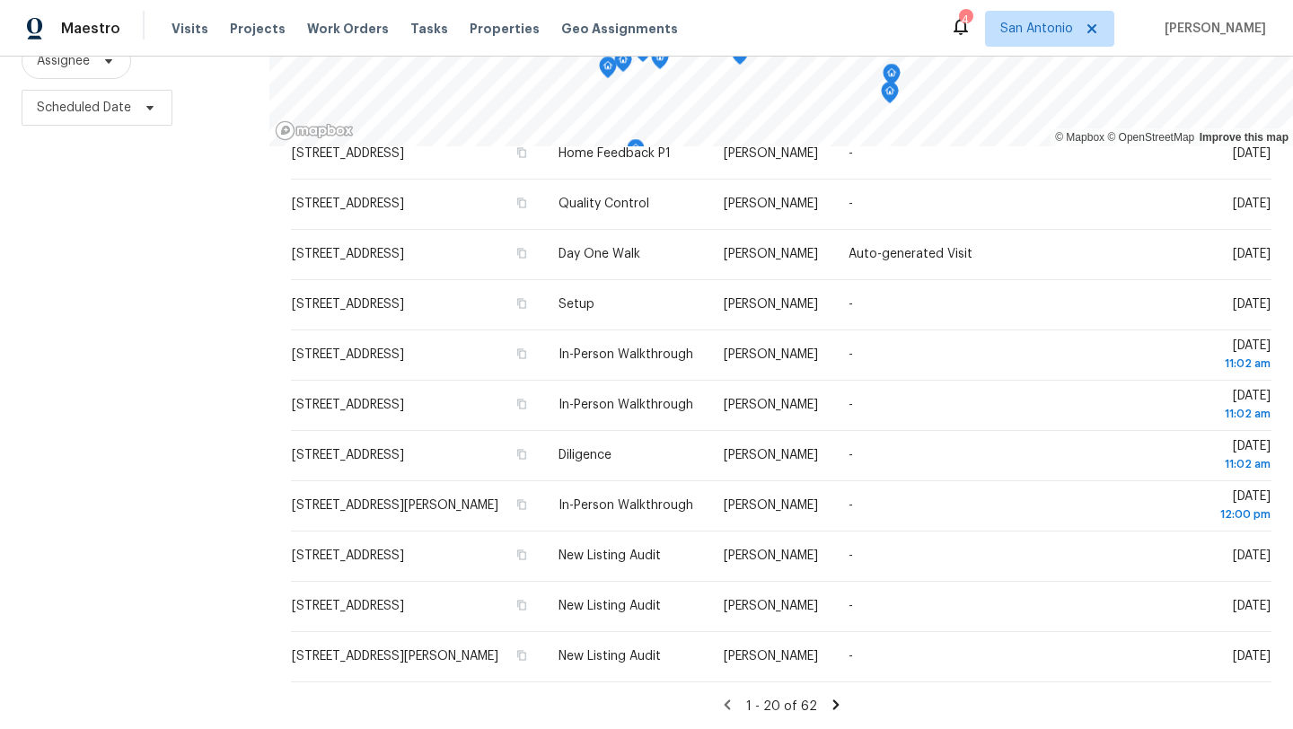
click at [833, 701] on icon at bounding box center [836, 705] width 6 height 10
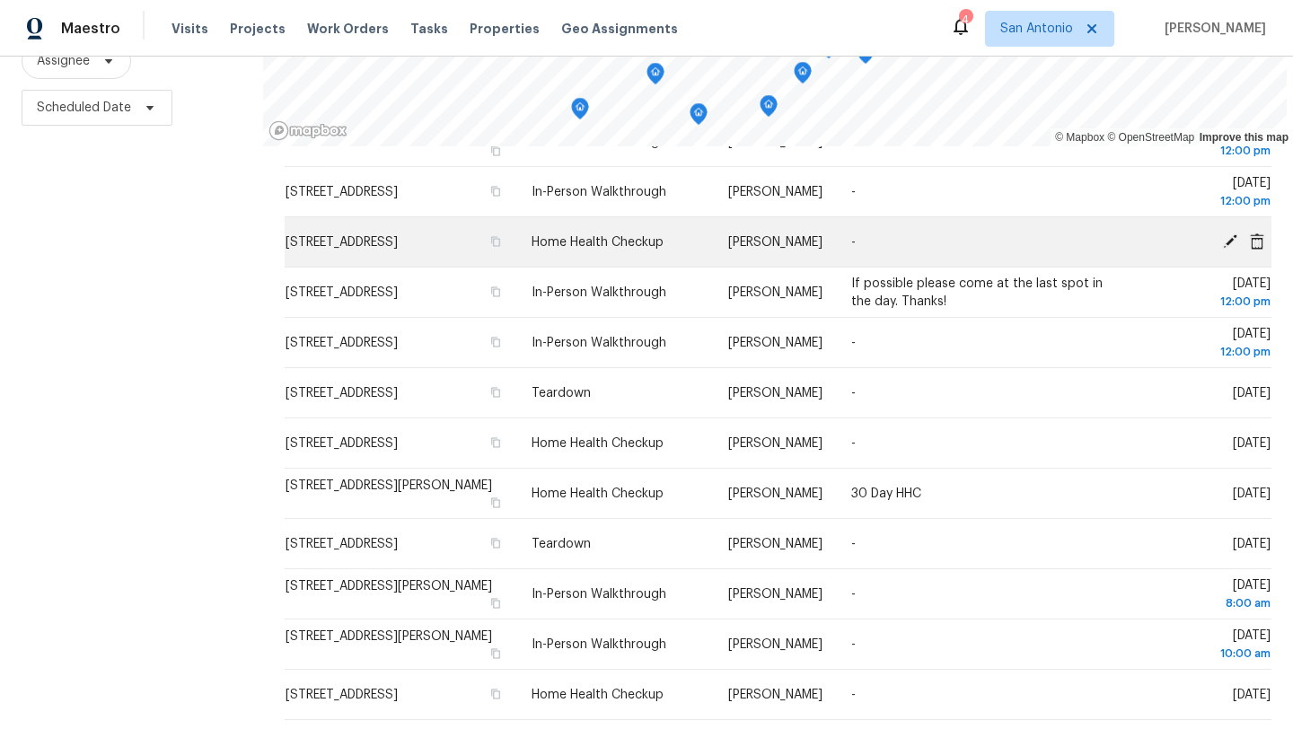
scroll to position [835, 0]
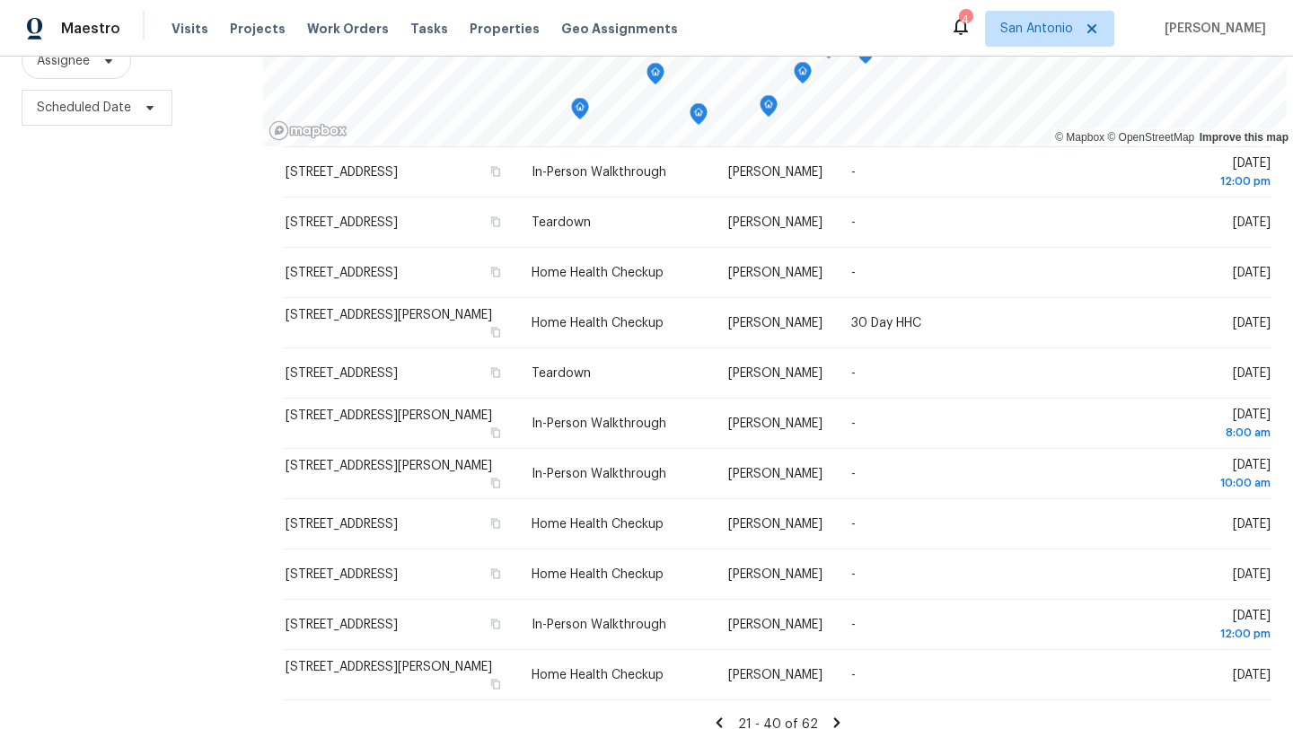
click at [716, 715] on icon at bounding box center [719, 723] width 16 height 16
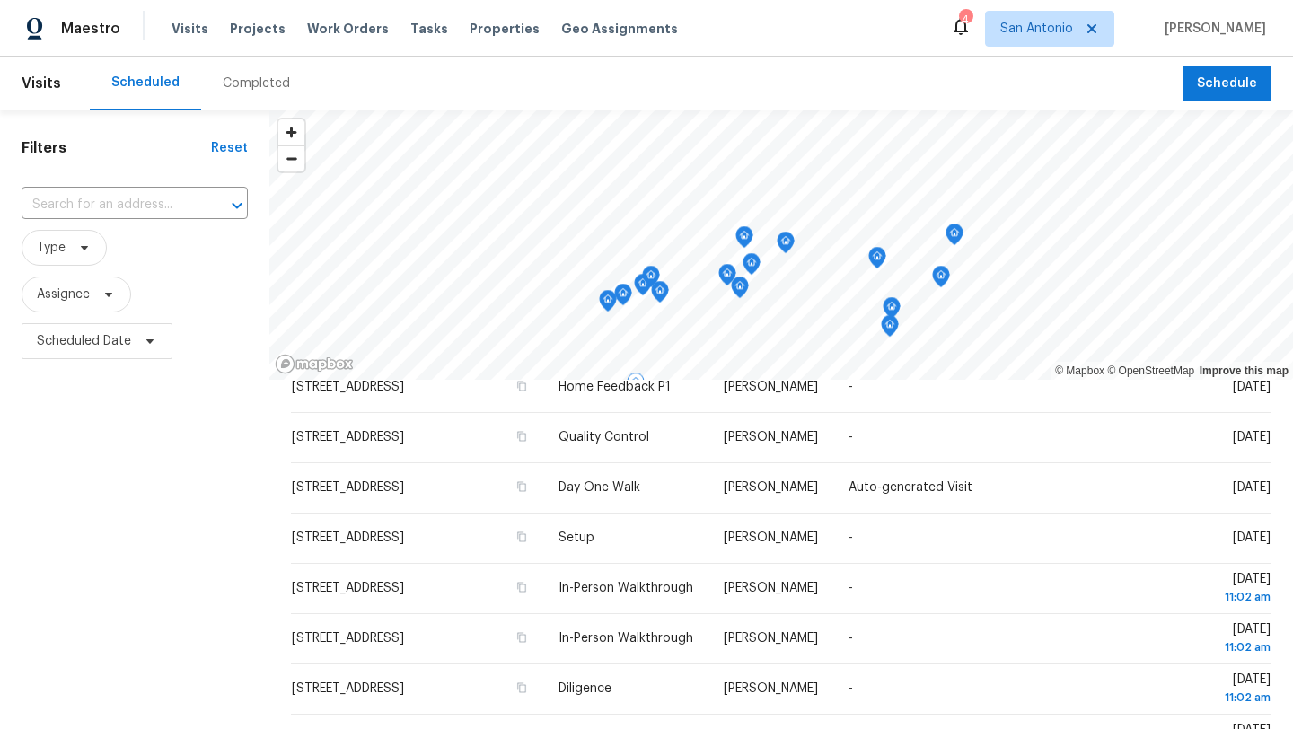
scroll to position [0, 0]
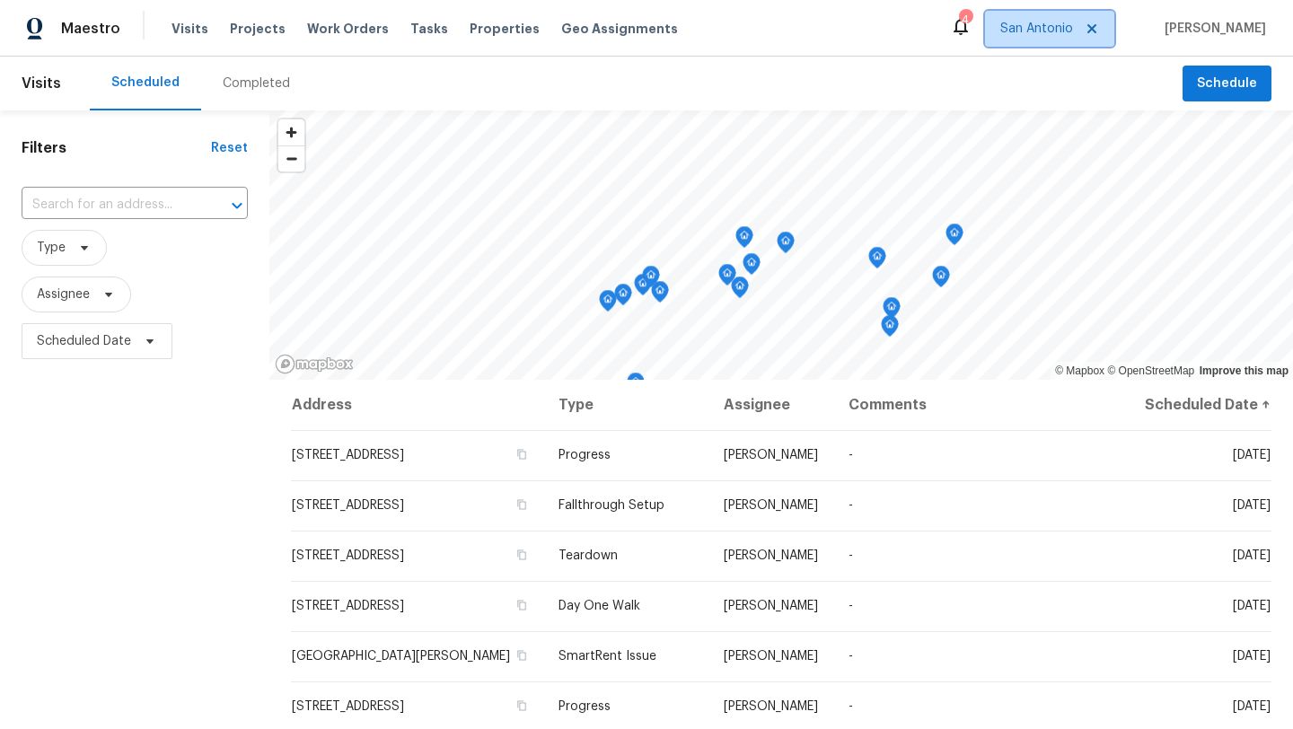
click at [1008, 32] on span "San Antonio" at bounding box center [1049, 29] width 129 height 36
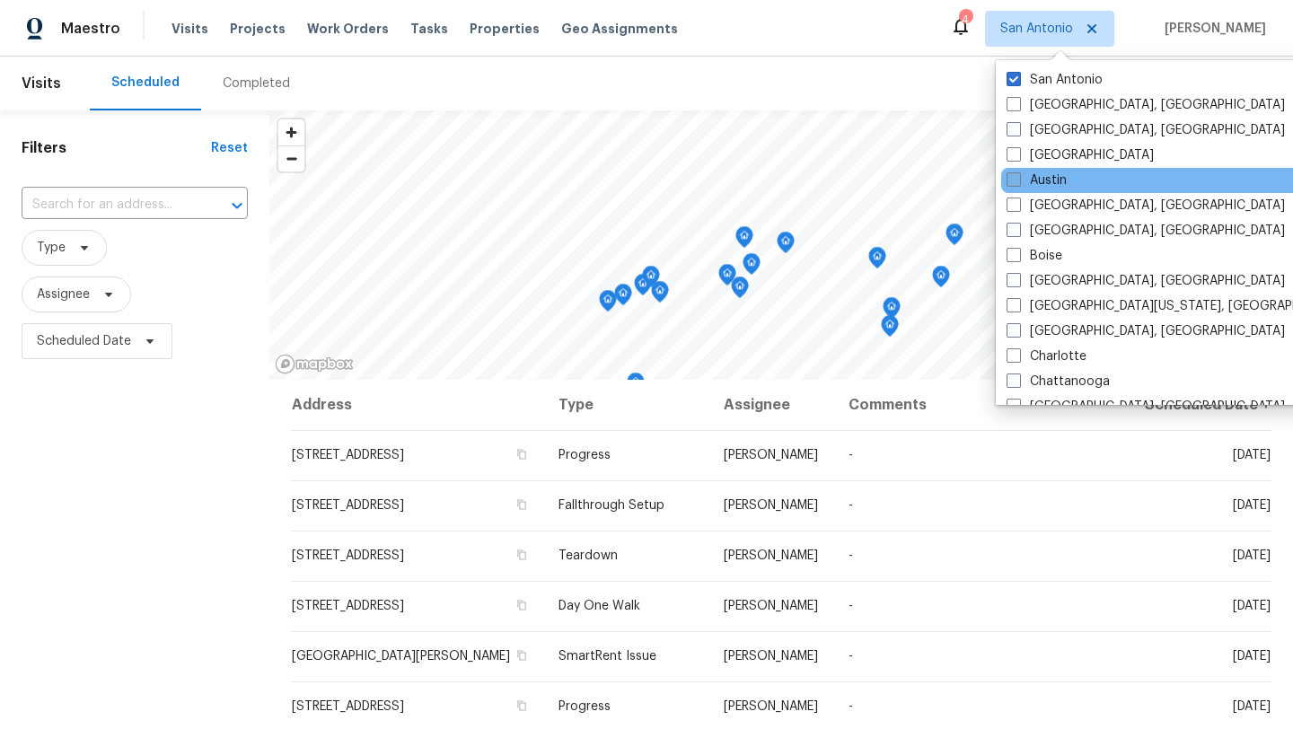
click at [1047, 183] on label "Austin" at bounding box center [1037, 181] width 60 height 18
click at [1018, 183] on input "Austin" at bounding box center [1013, 178] width 12 height 12
checkbox input "true"
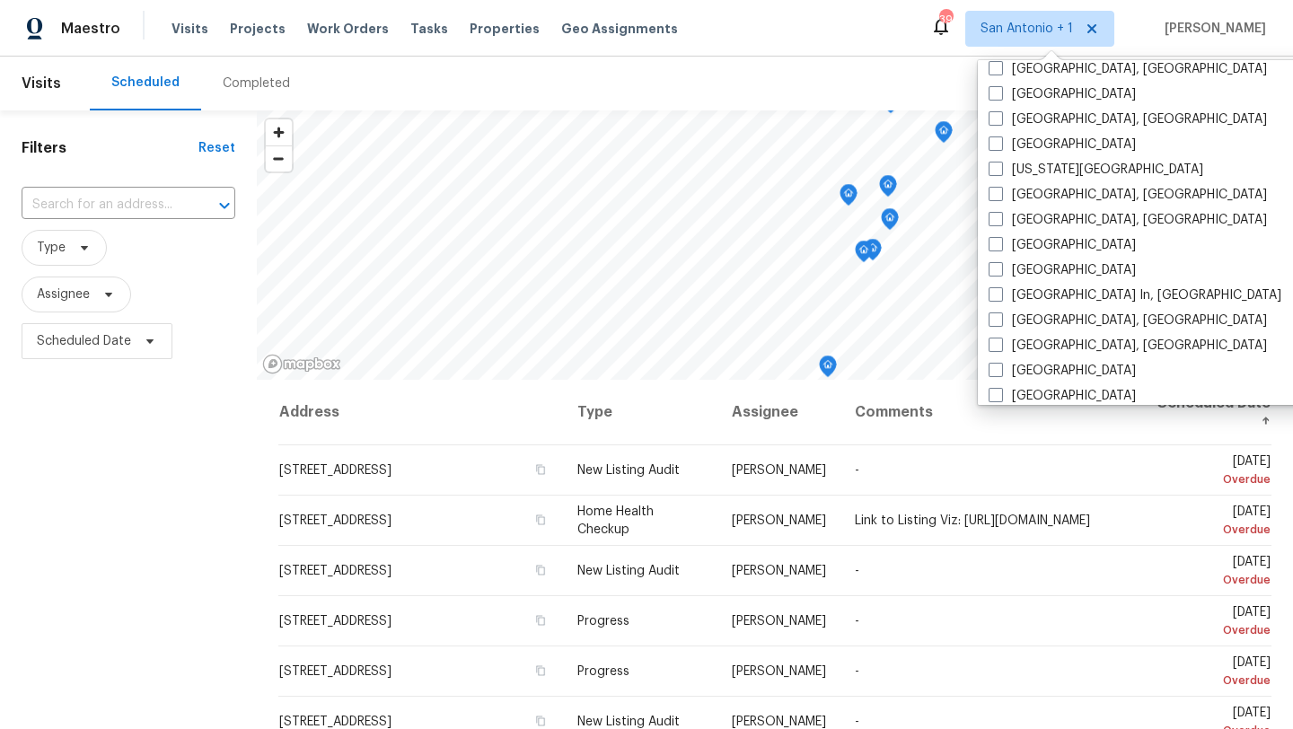
scroll to position [611, 0]
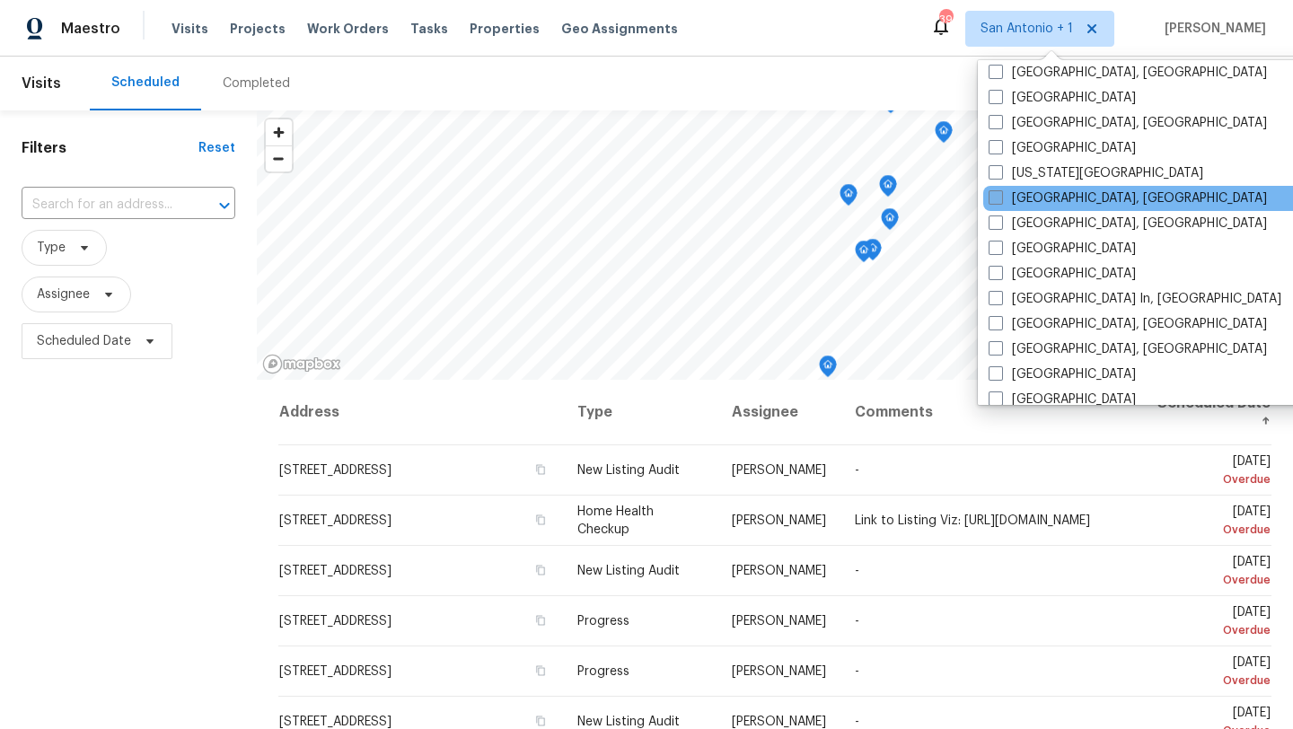
click at [1035, 199] on label "Killeen, TX" at bounding box center [1128, 199] width 278 height 18
click at [1001, 199] on input "Killeen, TX" at bounding box center [995, 196] width 12 height 12
checkbox input "true"
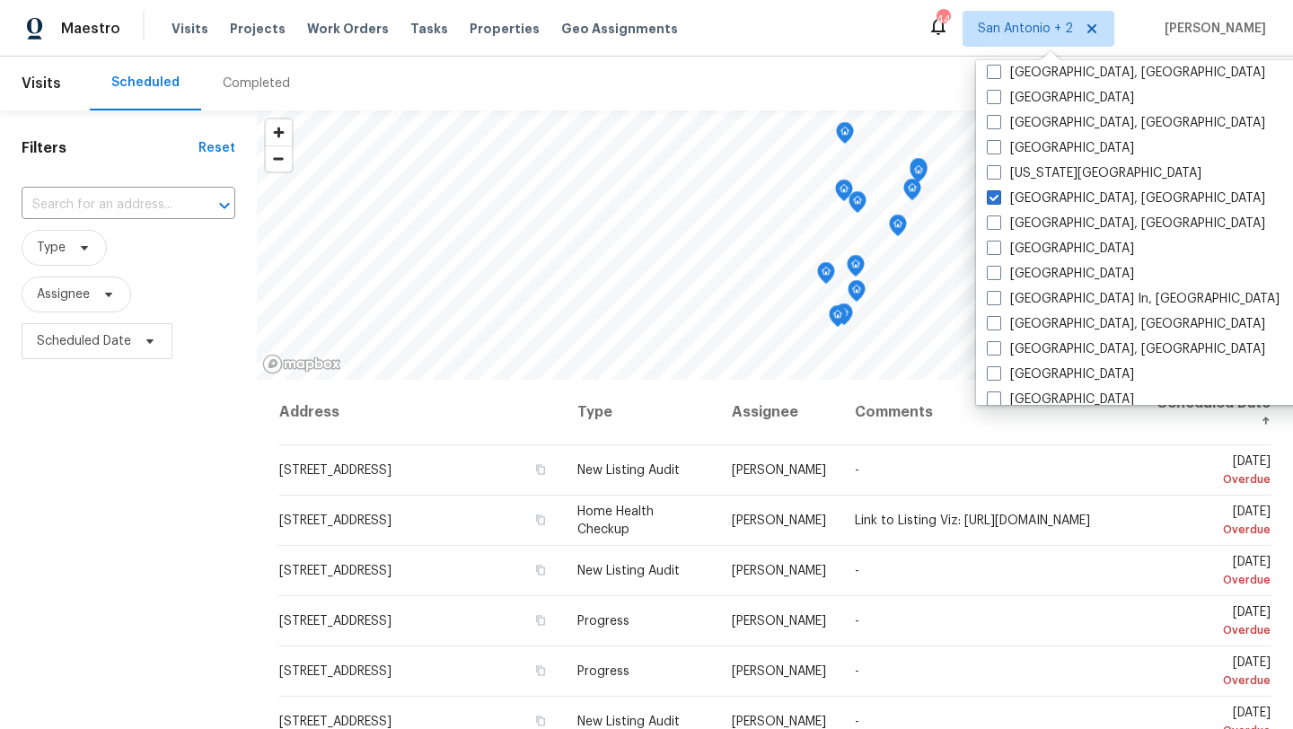
click at [216, 492] on div "Filters Reset ​ Type Assignee Scheduled Date" at bounding box center [128, 536] width 257 height 853
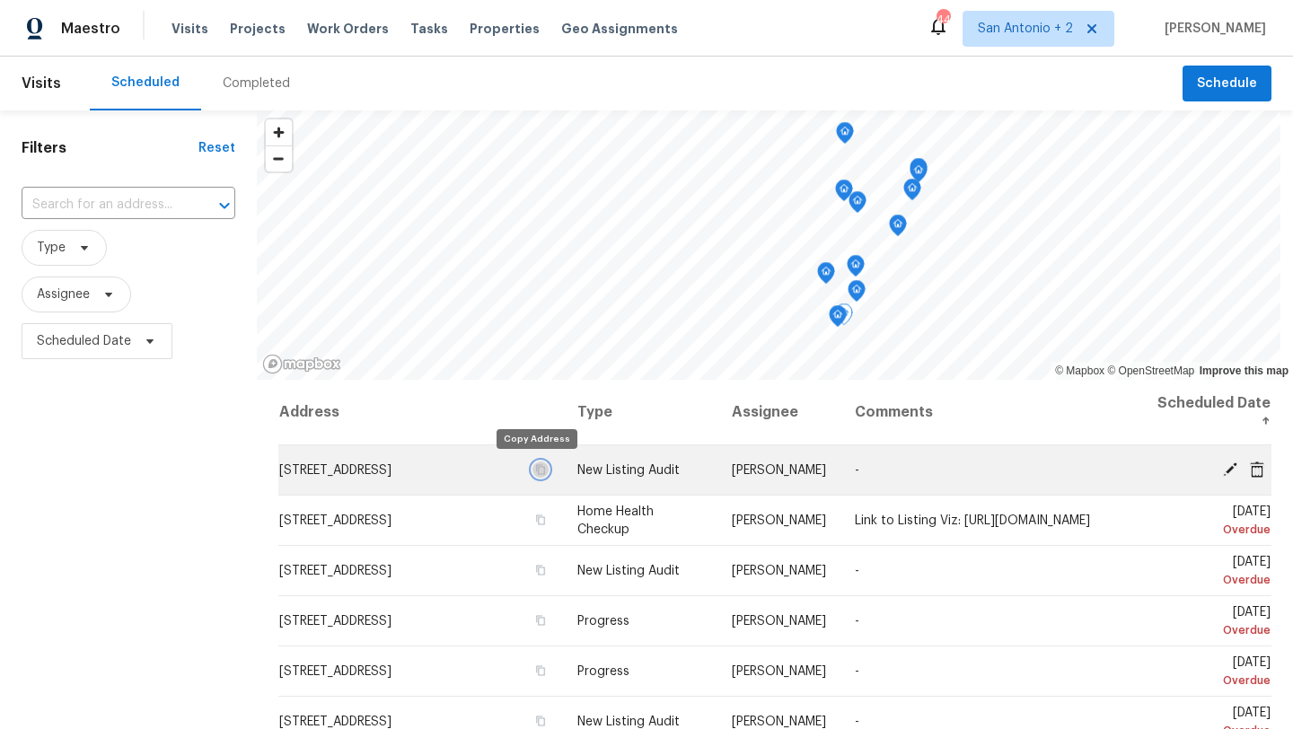
click at [535, 468] on icon "button" at bounding box center [540, 469] width 11 height 11
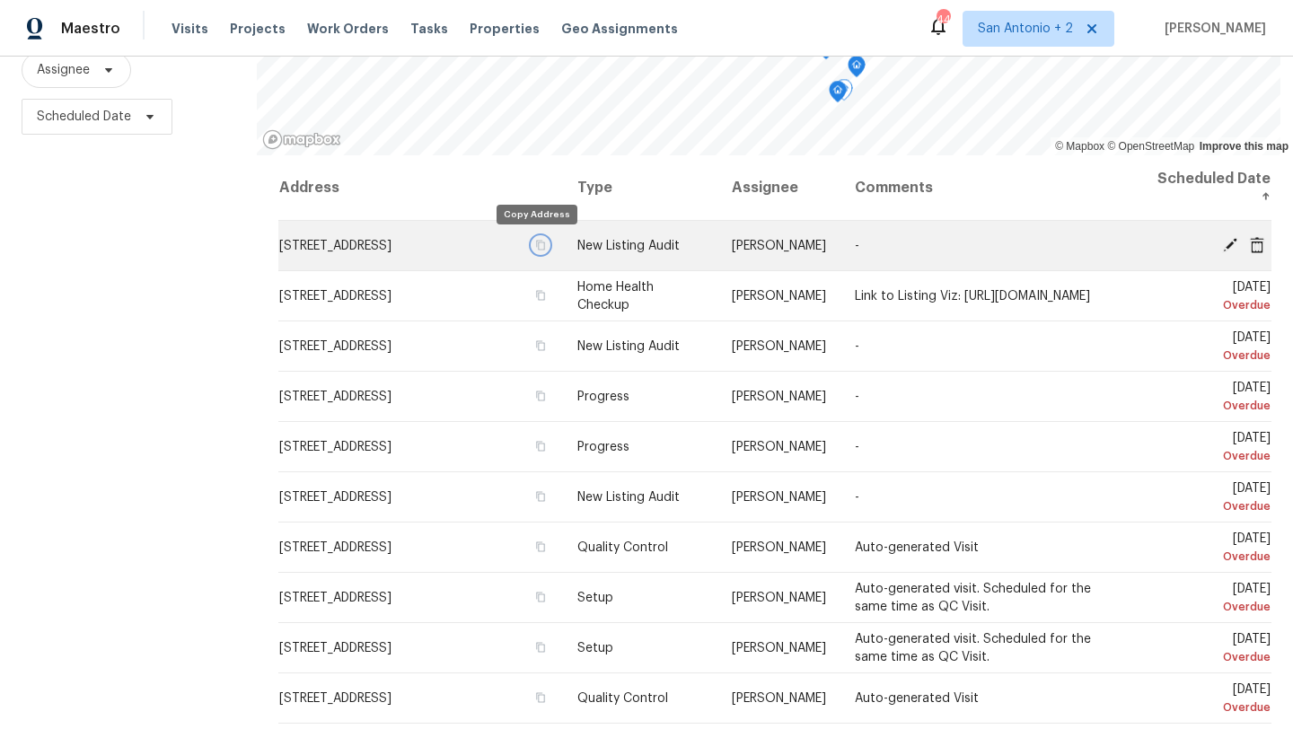
click at [536, 248] on icon "button" at bounding box center [540, 245] width 11 height 11
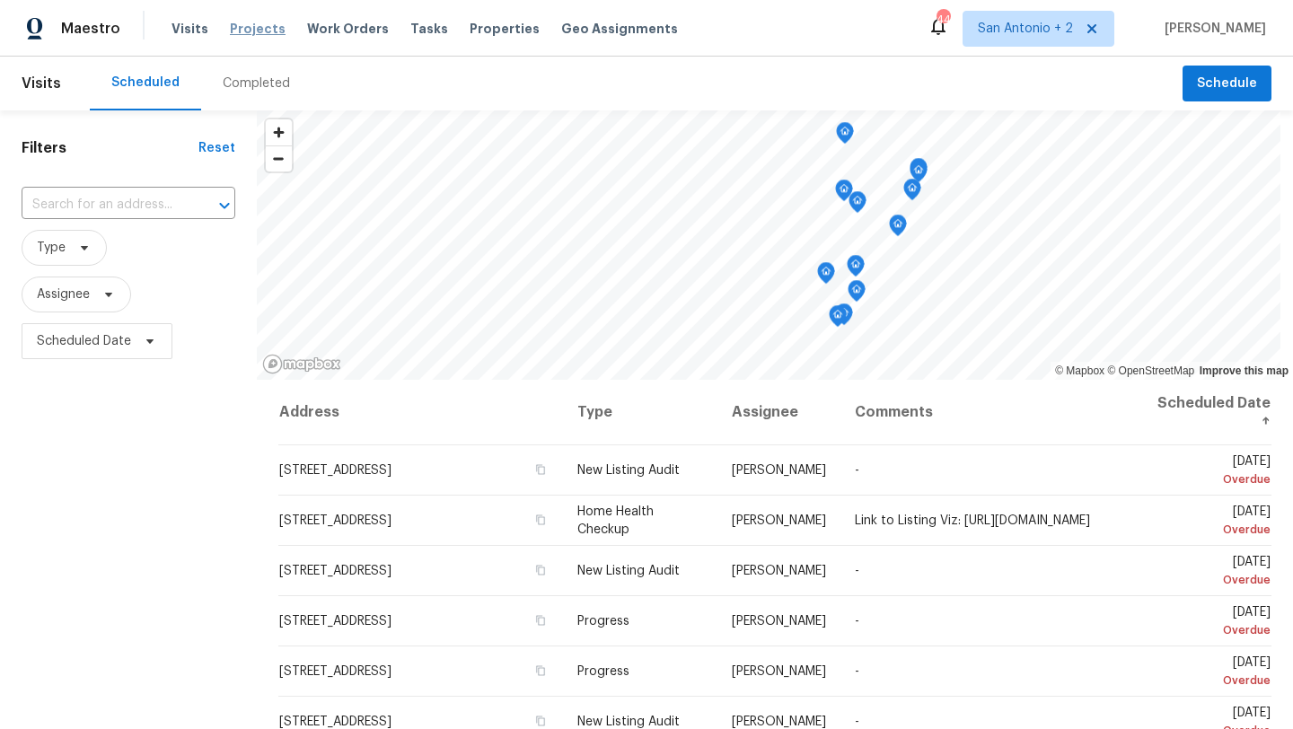
click at [260, 28] on span "Projects" at bounding box center [258, 29] width 56 height 18
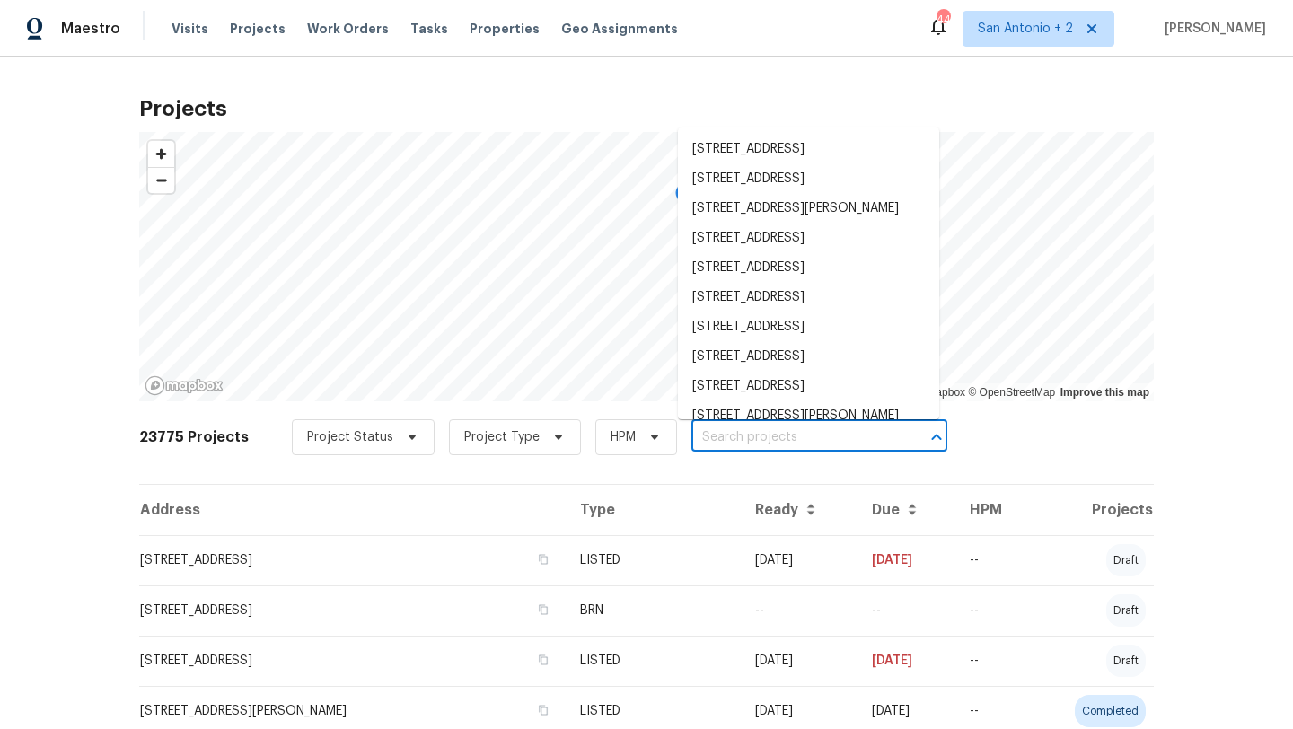
click at [716, 434] on input "text" at bounding box center [795, 438] width 206 height 28
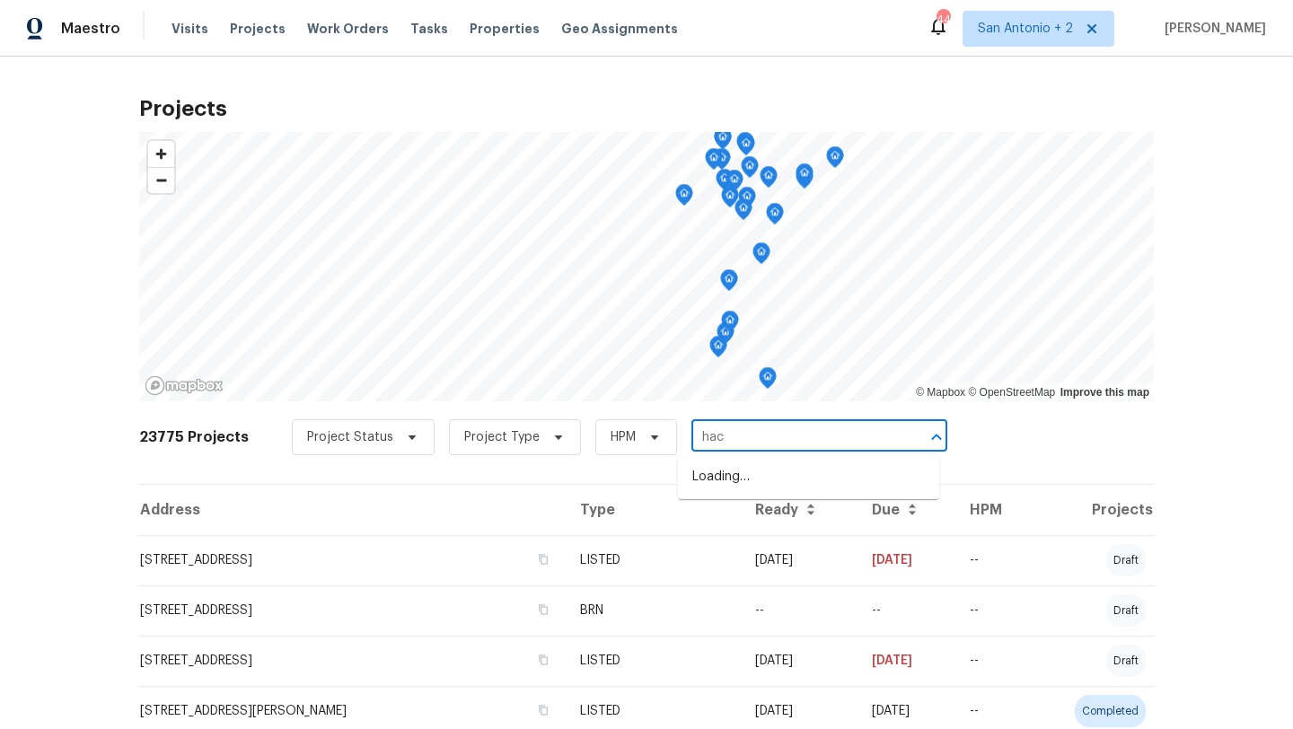
type input "hack"
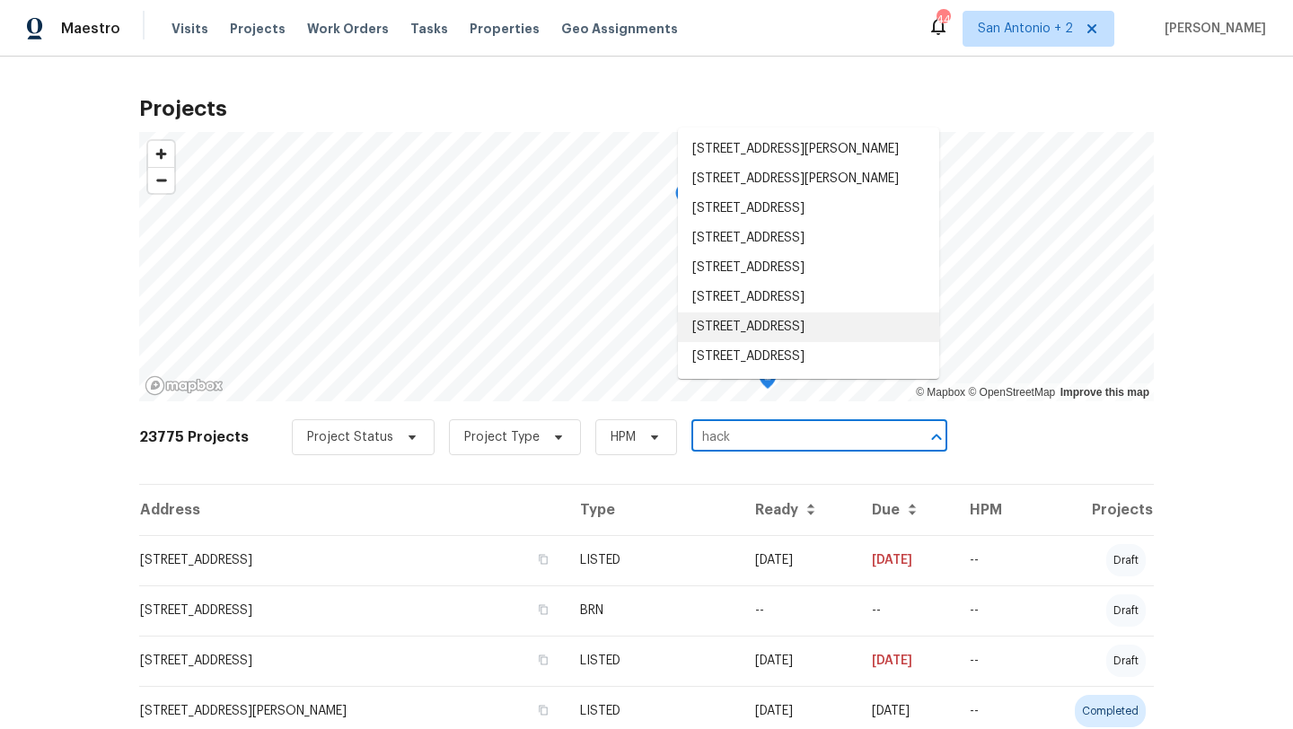
scroll to position [54, 0]
click at [751, 372] on li "[STREET_ADDRESS]" at bounding box center [808, 357] width 261 height 30
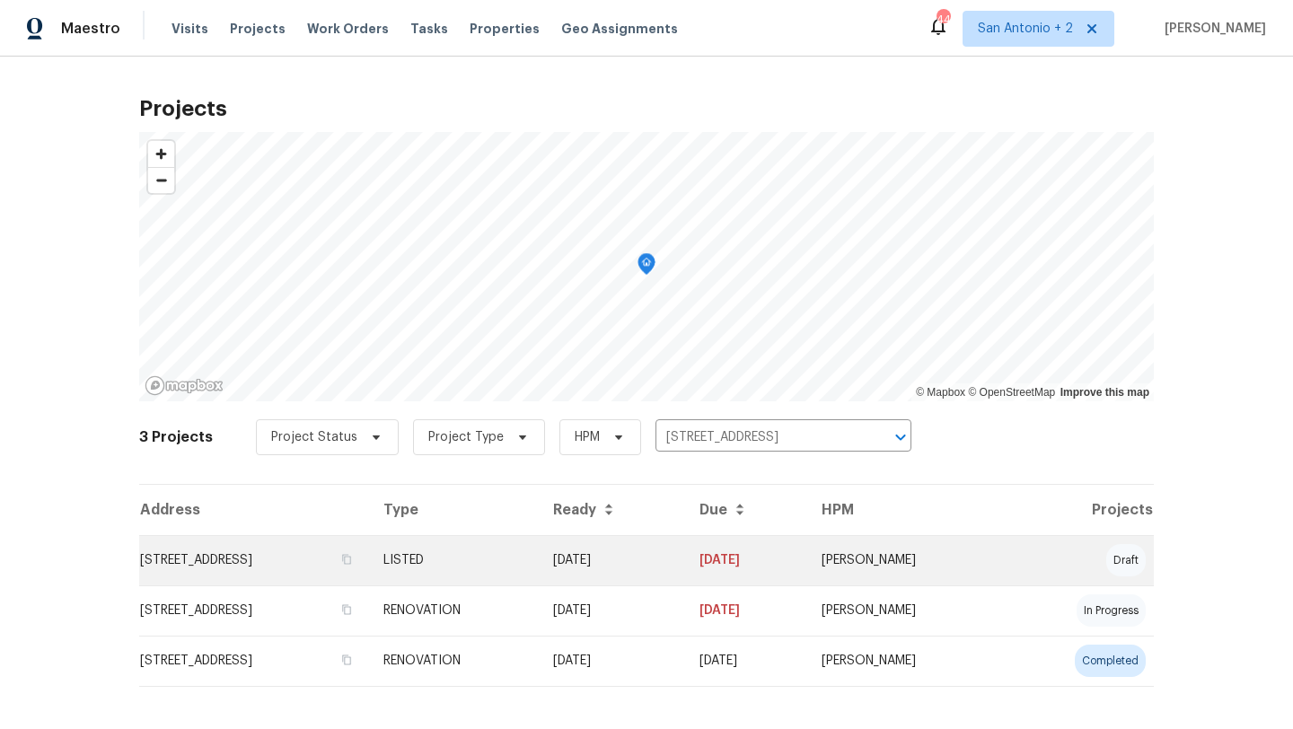
click at [242, 577] on td "[STREET_ADDRESS]" at bounding box center [254, 560] width 230 height 50
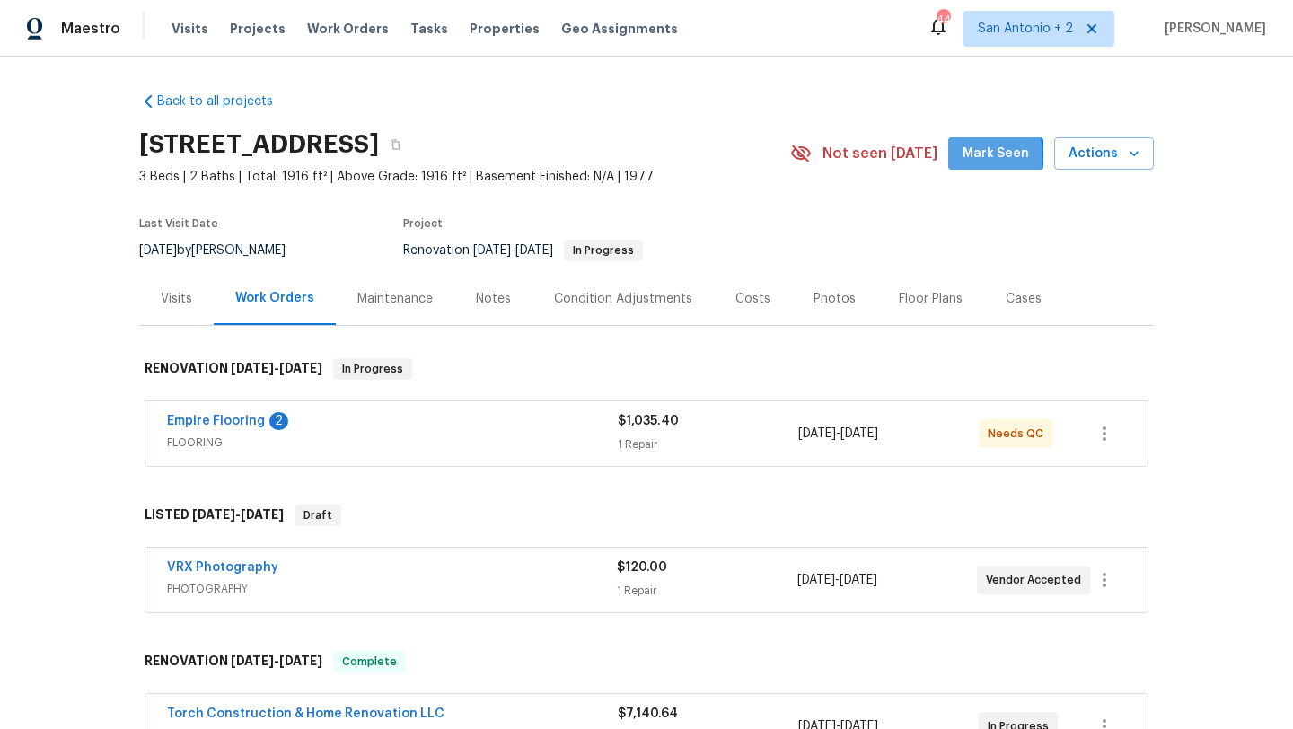
click at [968, 155] on button "Mark Seen" at bounding box center [995, 153] width 95 height 33
click at [401, 428] on div "Empire Flooring 2" at bounding box center [392, 423] width 451 height 22
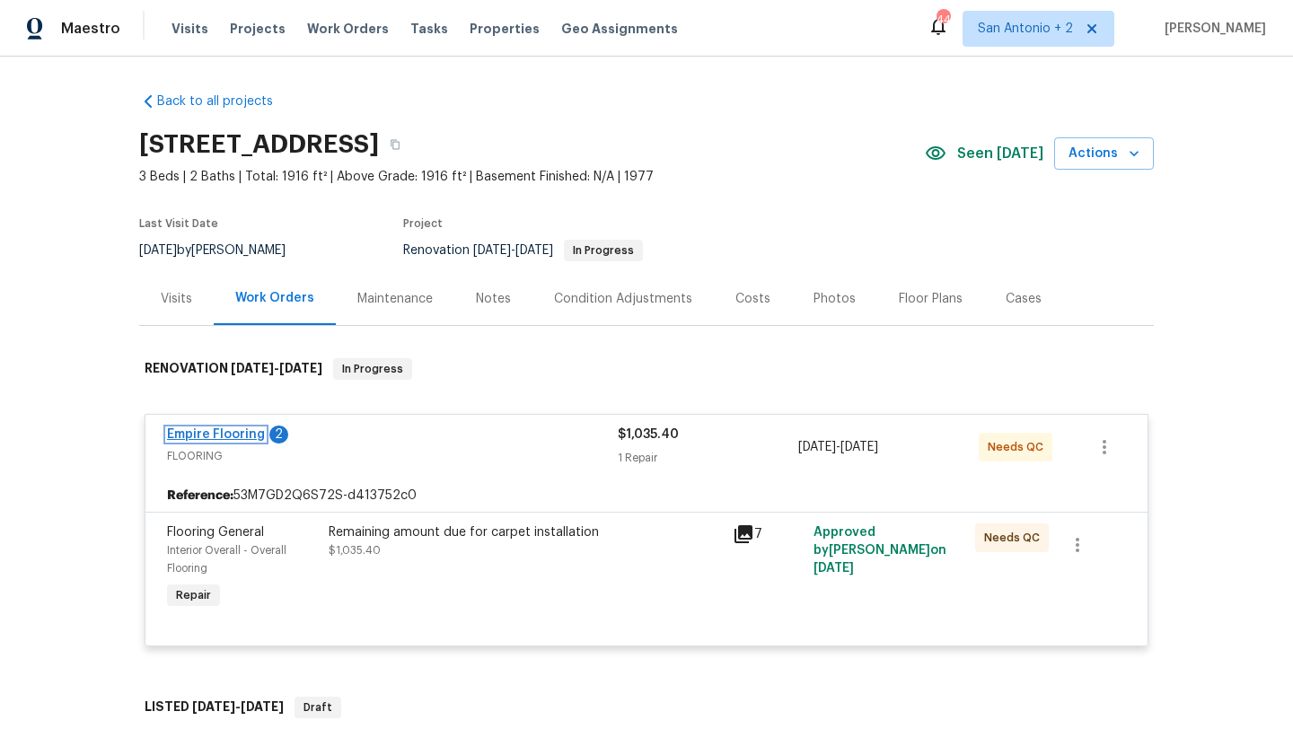
click at [225, 436] on link "Empire Flooring" at bounding box center [216, 434] width 98 height 13
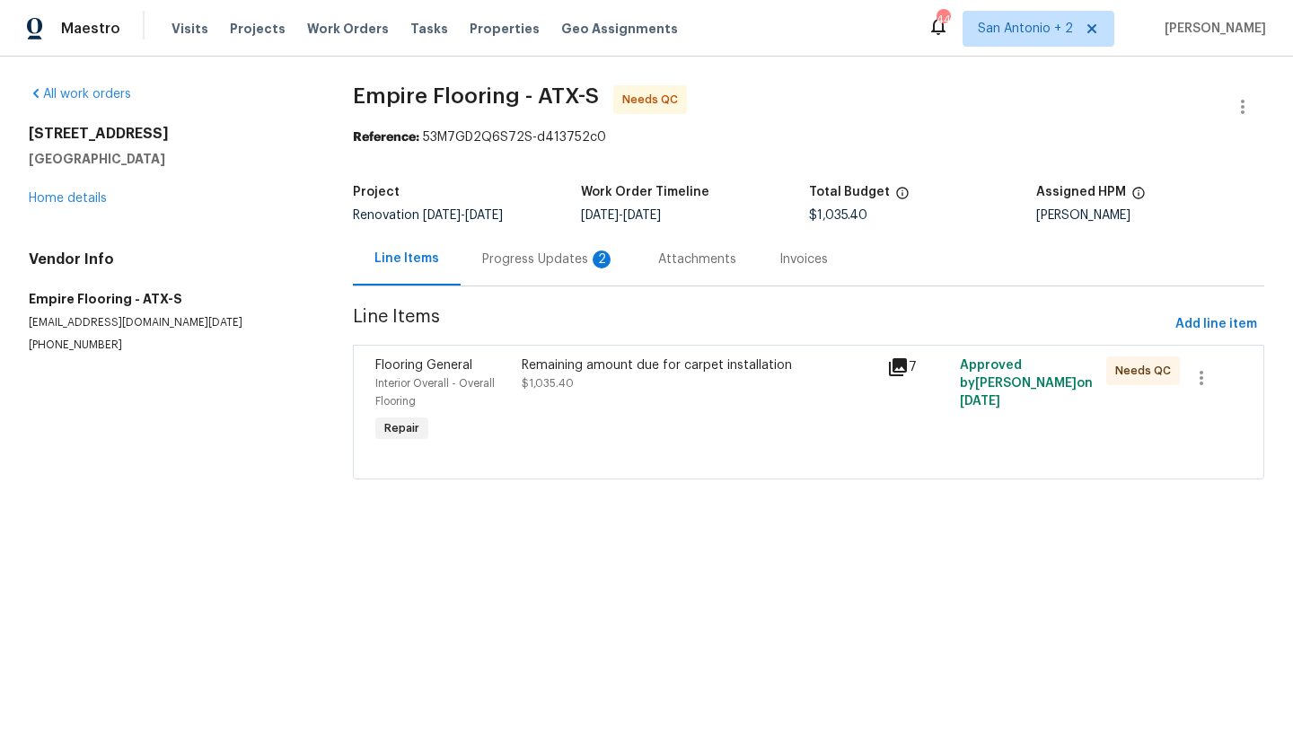
click at [542, 259] on div "Progress Updates 2" at bounding box center [548, 260] width 133 height 18
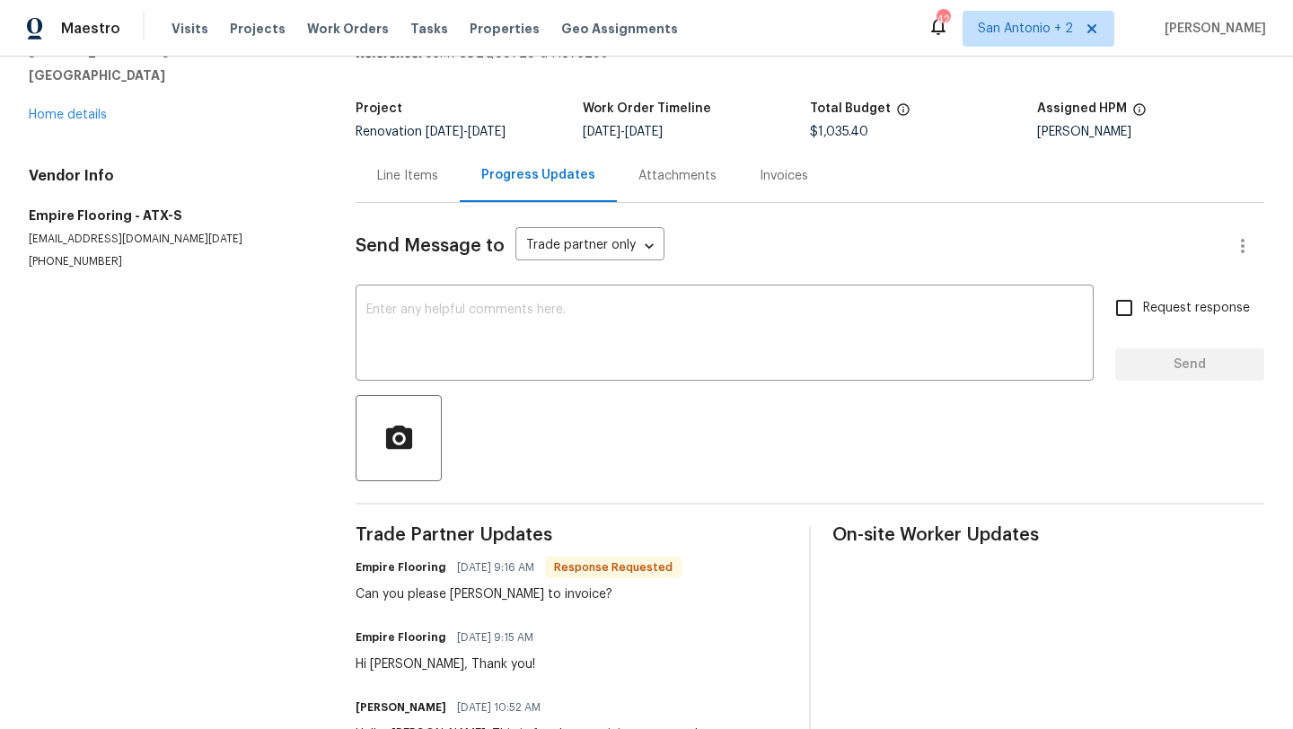
scroll to position [148, 0]
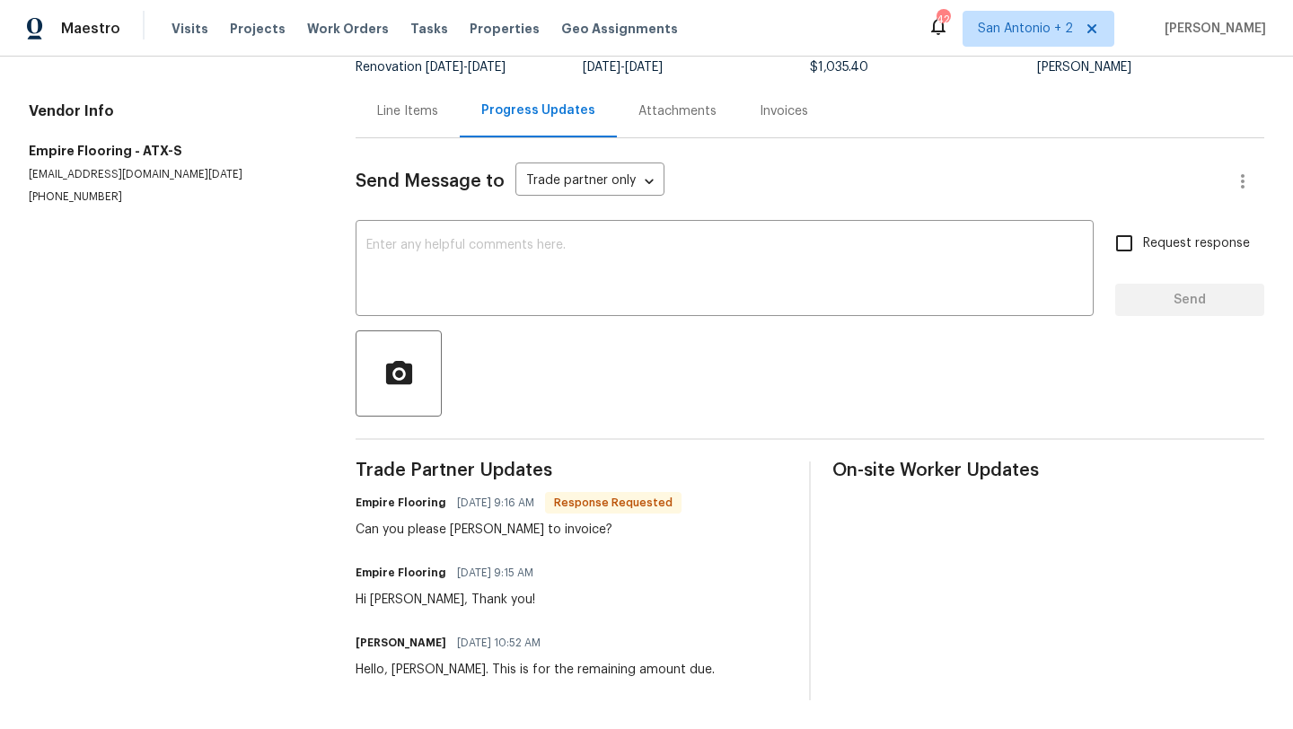
click at [413, 106] on div "Line Items" at bounding box center [407, 111] width 61 height 18
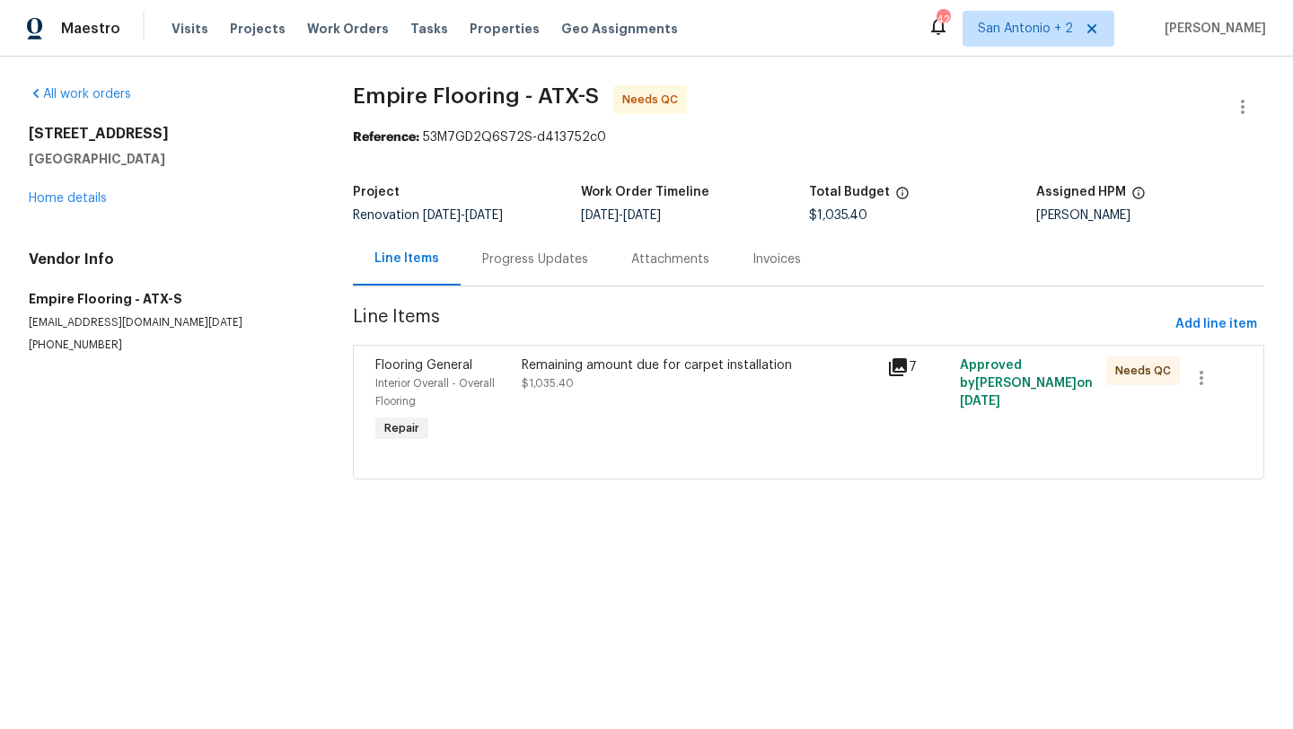
click at [603, 365] on div "Remaining amount due for carpet installation" at bounding box center [699, 366] width 355 height 18
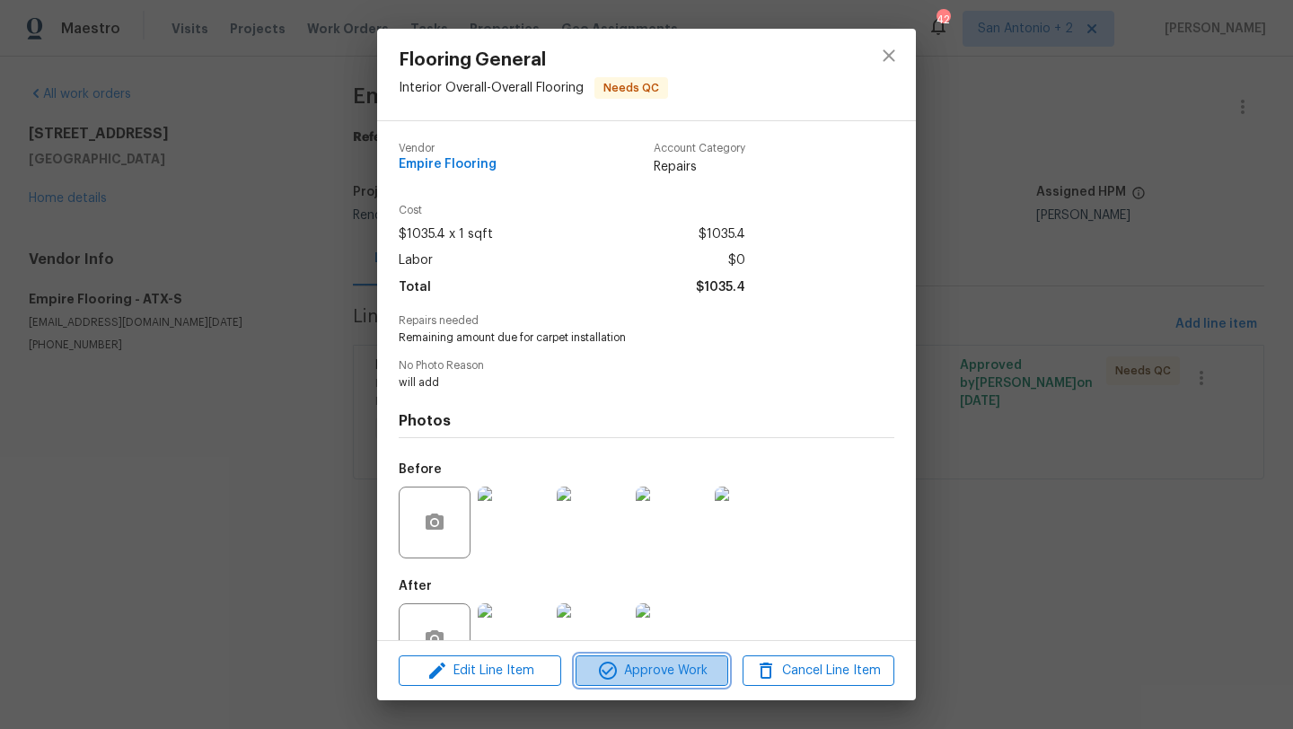
click at [685, 668] on span "Approve Work" at bounding box center [651, 671] width 141 height 22
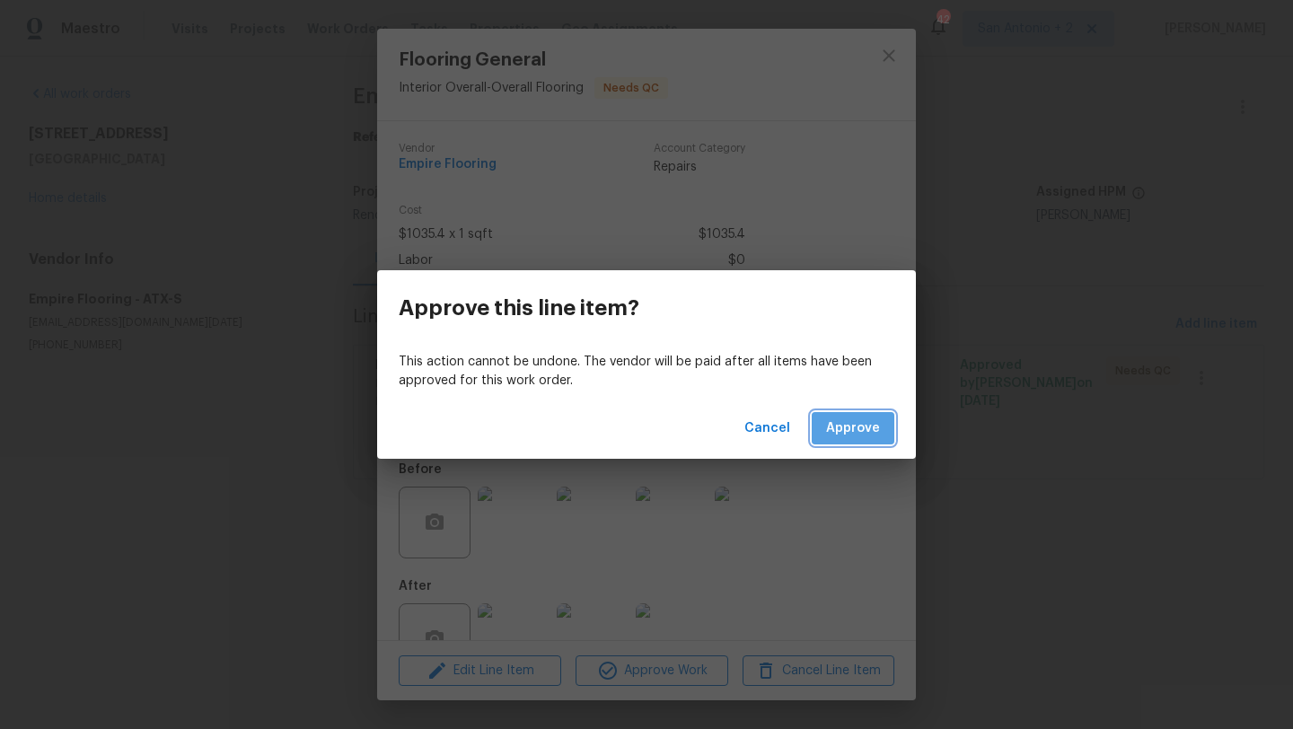
click at [877, 428] on span "Approve" at bounding box center [853, 429] width 54 height 22
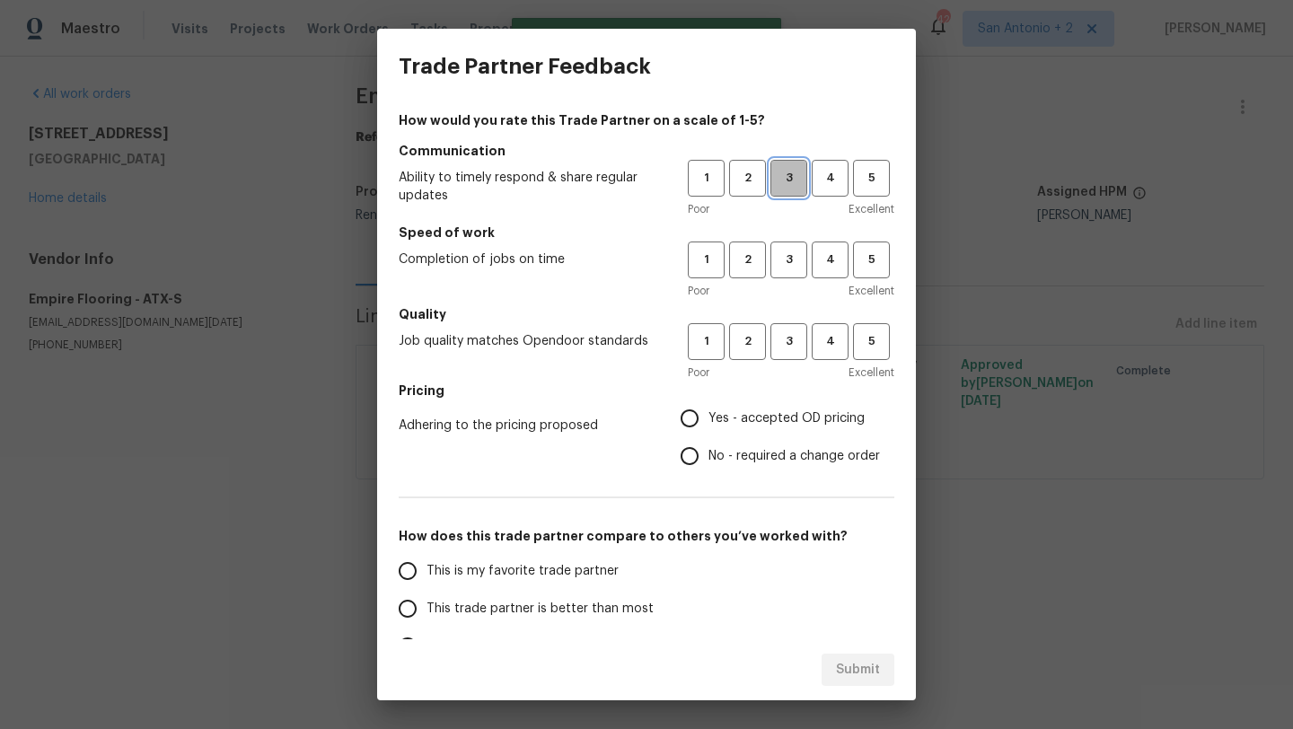
click at [786, 181] on span "3" at bounding box center [788, 178] width 33 height 21
click at [786, 259] on span "3" at bounding box center [788, 260] width 33 height 21
click at [786, 332] on span "3" at bounding box center [788, 341] width 33 height 21
click at [783, 420] on span "Yes - accepted OD pricing" at bounding box center [787, 419] width 156 height 19
click at [709, 420] on input "Yes - accepted OD pricing" at bounding box center [690, 419] width 38 height 38
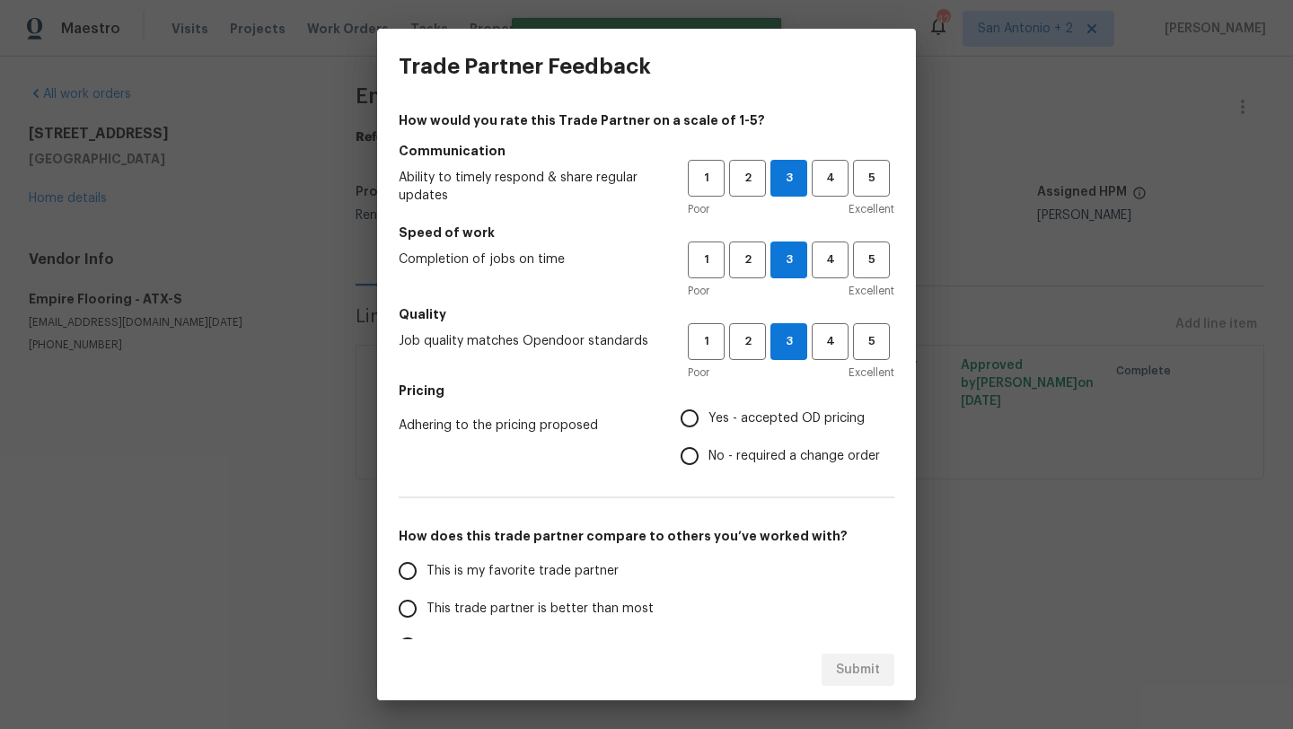
radio input "true"
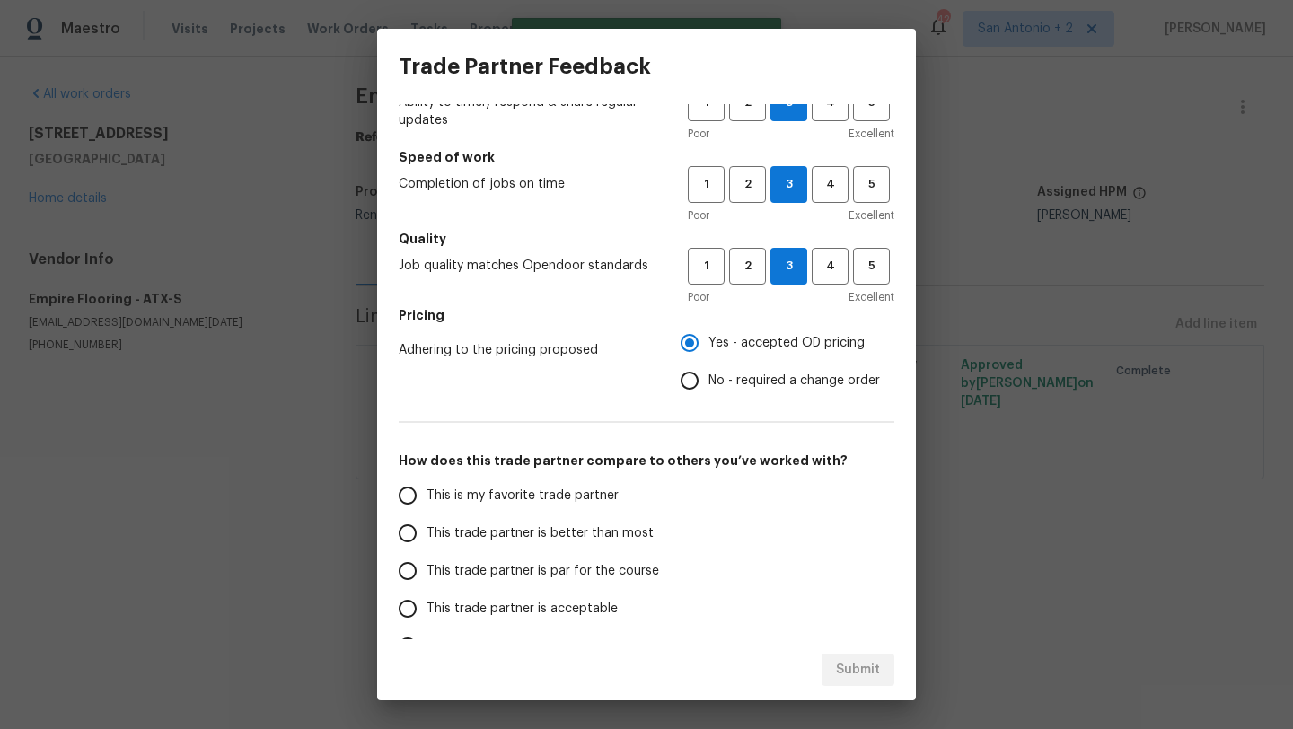
scroll to position [80, 0]
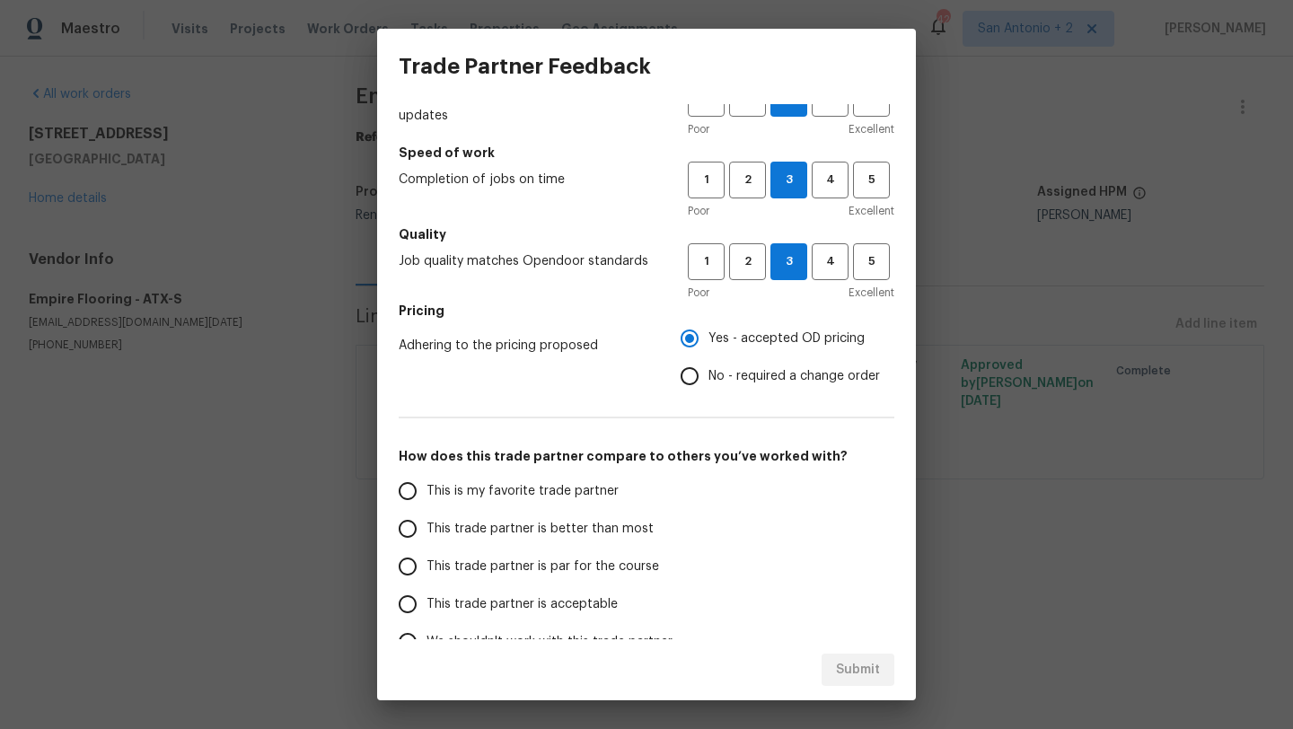
click at [666, 579] on label "This trade partner is par for the course" at bounding box center [531, 567] width 284 height 38
click at [427, 579] on input "This trade partner is par for the course" at bounding box center [408, 567] width 38 height 38
click at [874, 674] on span "Submit" at bounding box center [858, 670] width 44 height 22
radio input "true"
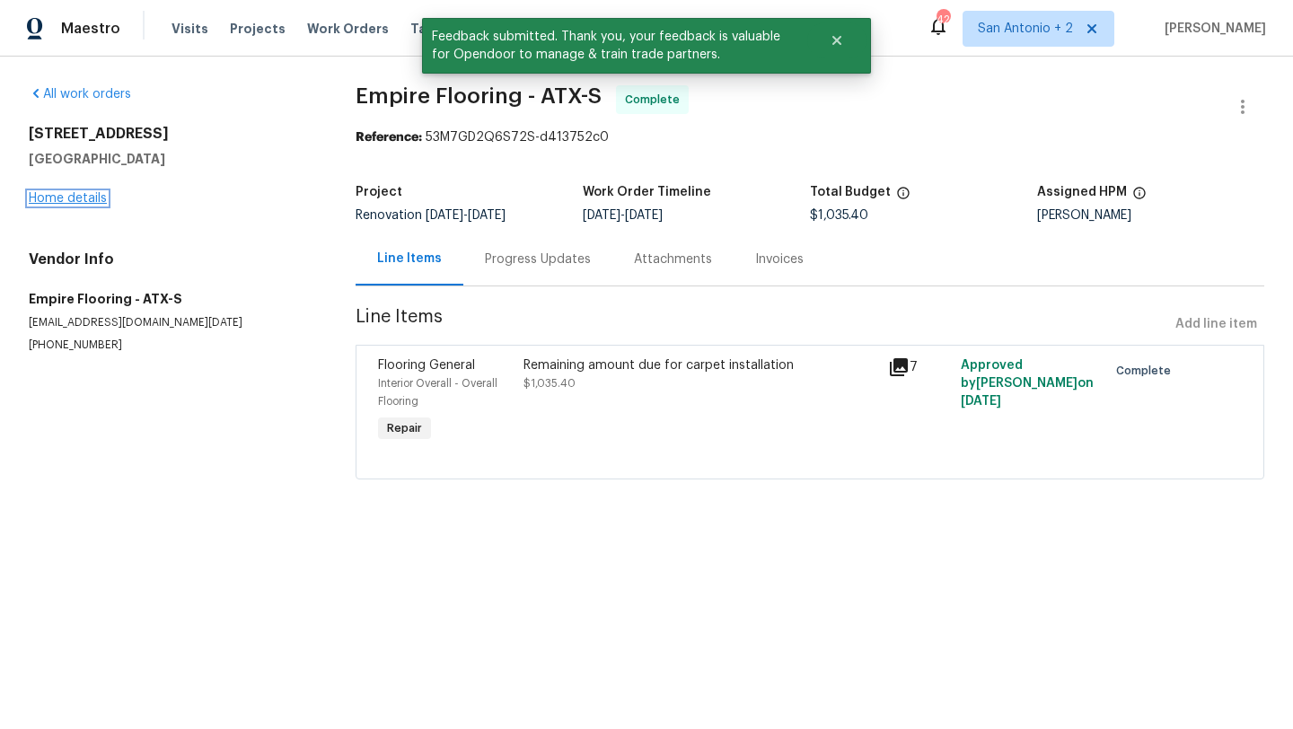
click at [65, 198] on link "Home details" at bounding box center [68, 198] width 78 height 13
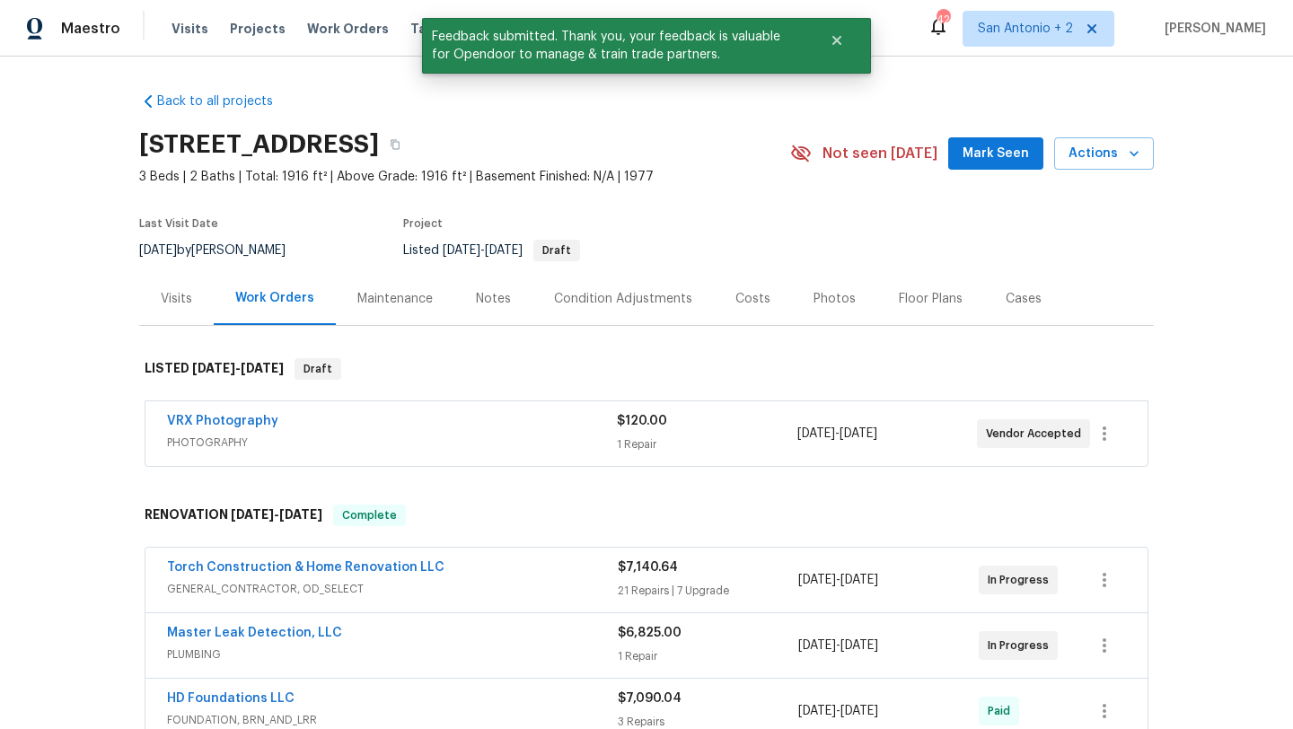
click at [190, 298] on div "Visits" at bounding box center [176, 299] width 31 height 18
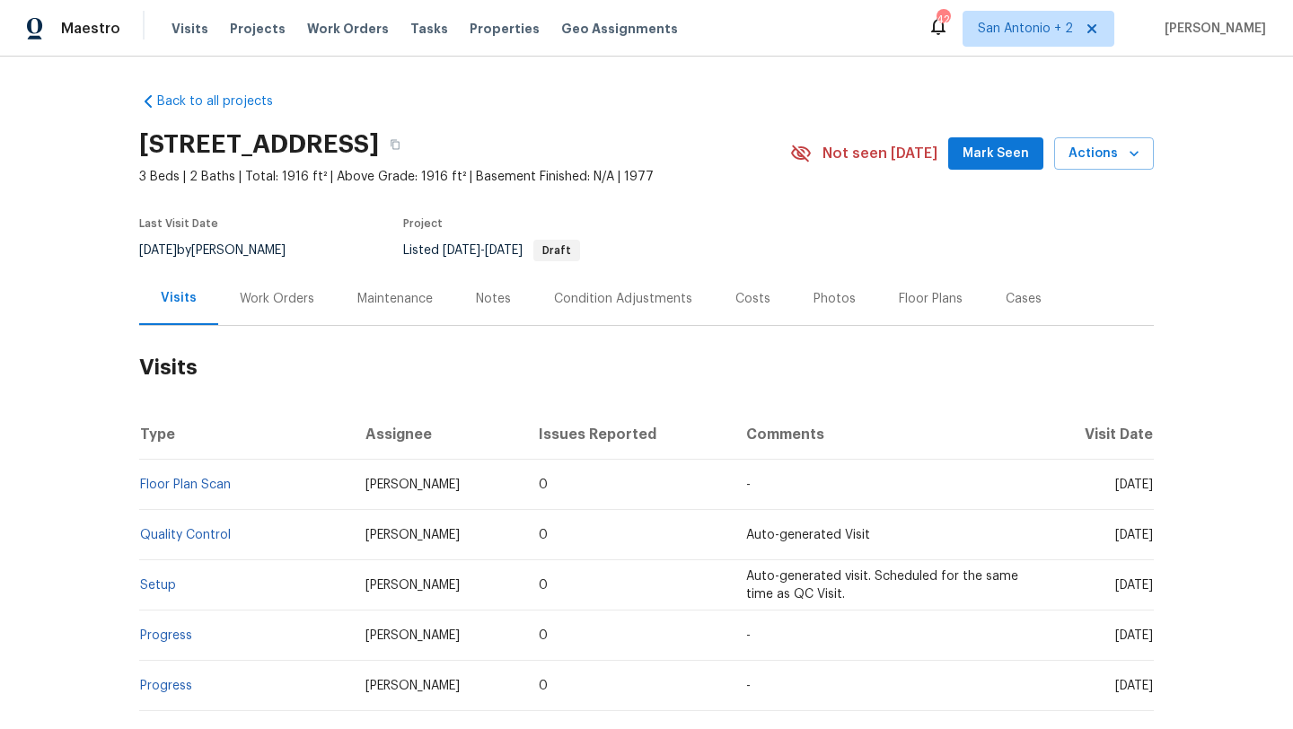
click at [973, 162] on span "Mark Seen" at bounding box center [996, 154] width 66 height 22
click at [1091, 155] on span "Actions" at bounding box center [1104, 154] width 71 height 22
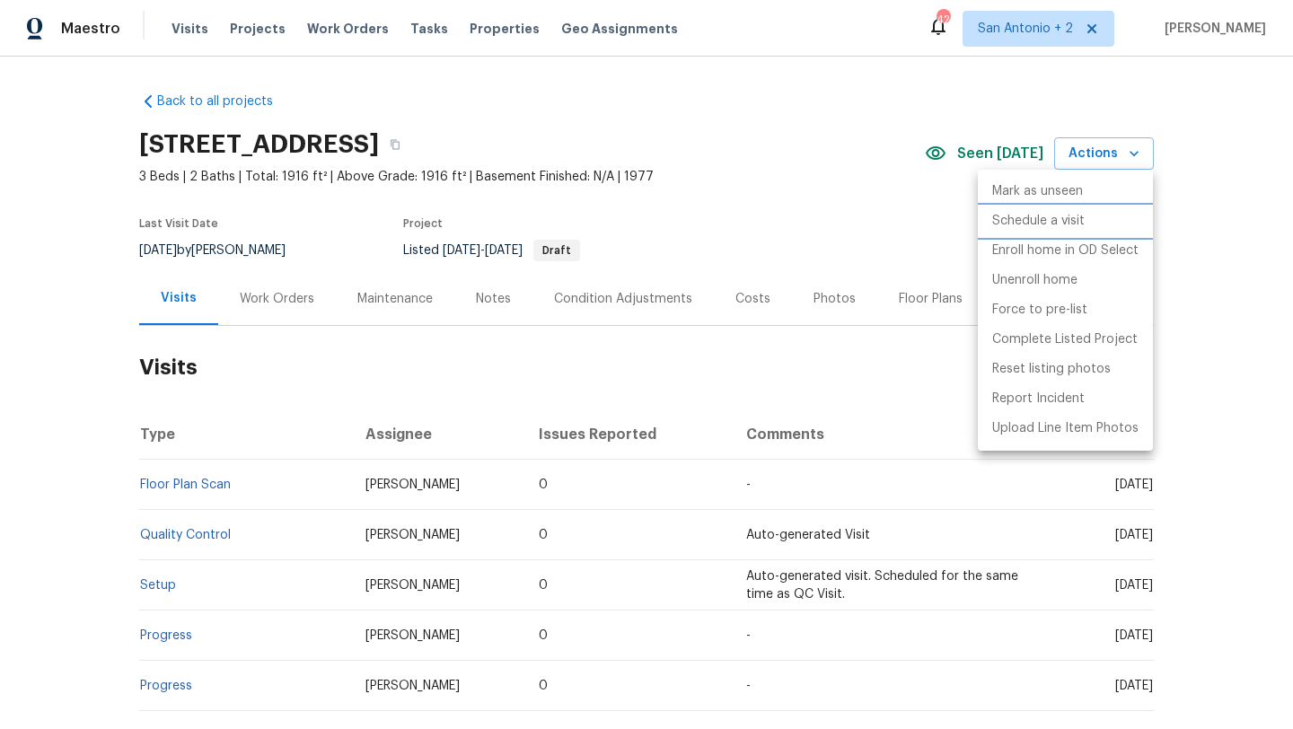
click at [1046, 218] on p "Schedule a visit" at bounding box center [1038, 221] width 93 height 19
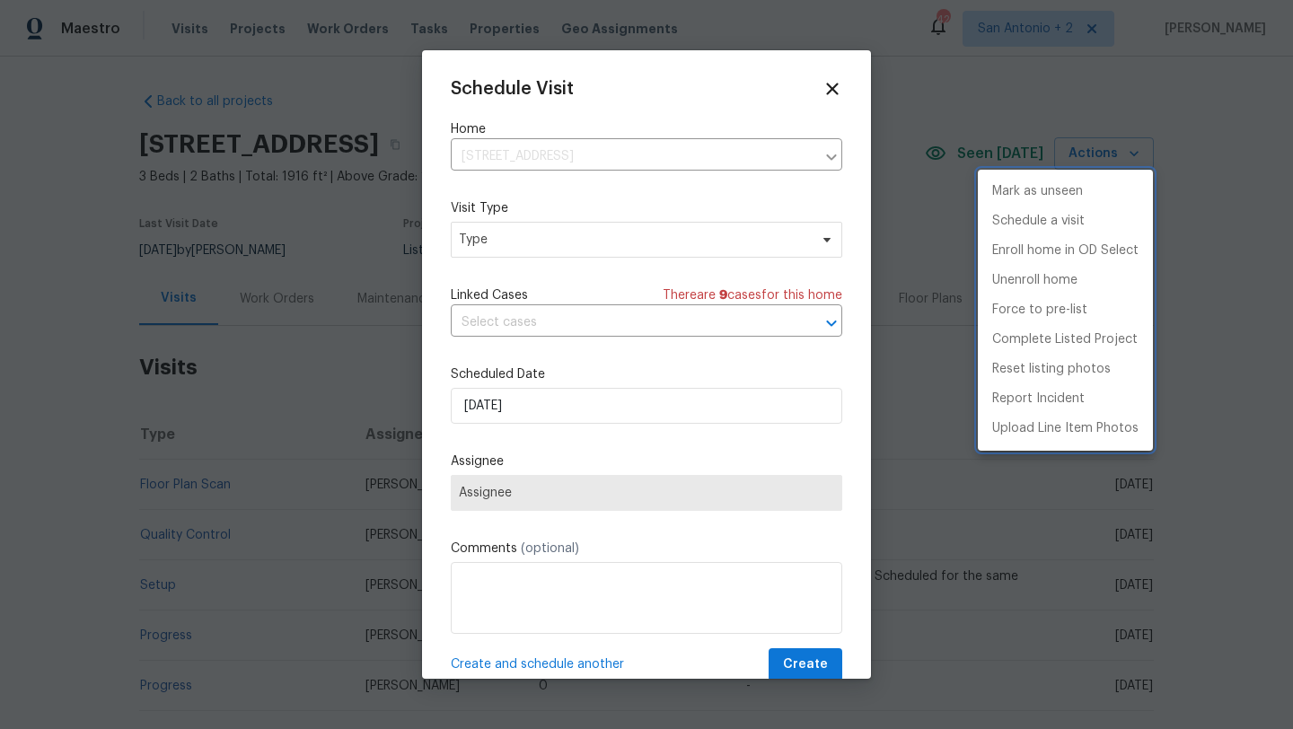
click at [618, 228] on div at bounding box center [646, 364] width 1293 height 729
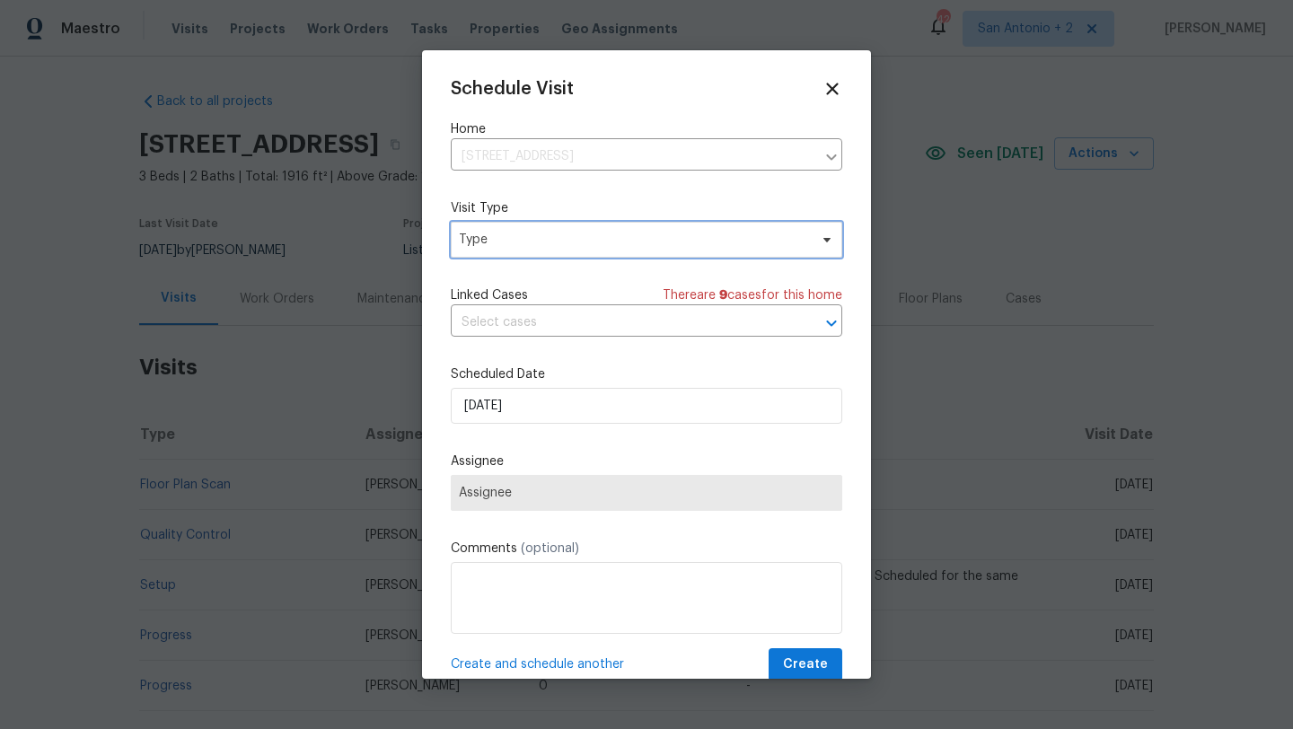
click at [594, 244] on span "Type" at bounding box center [633, 240] width 349 height 18
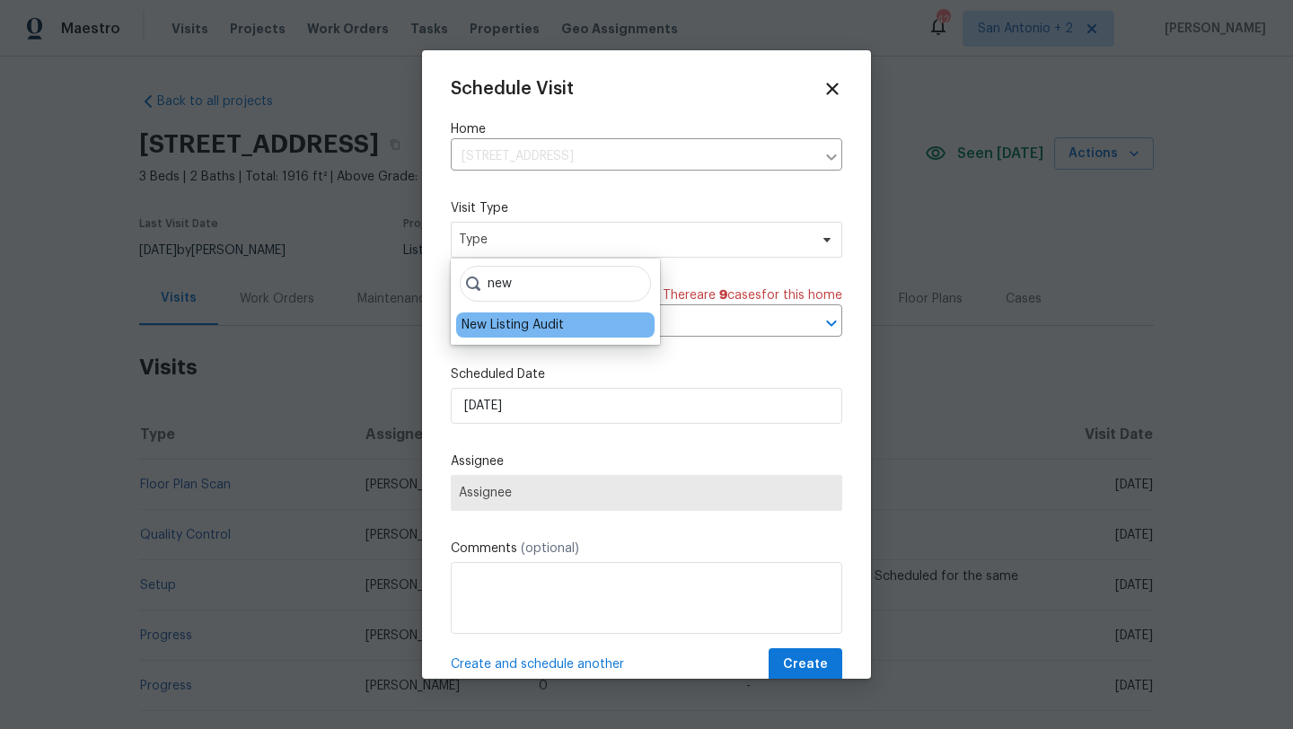
type input "new"
click at [554, 328] on div "New Listing Audit" at bounding box center [513, 325] width 102 height 18
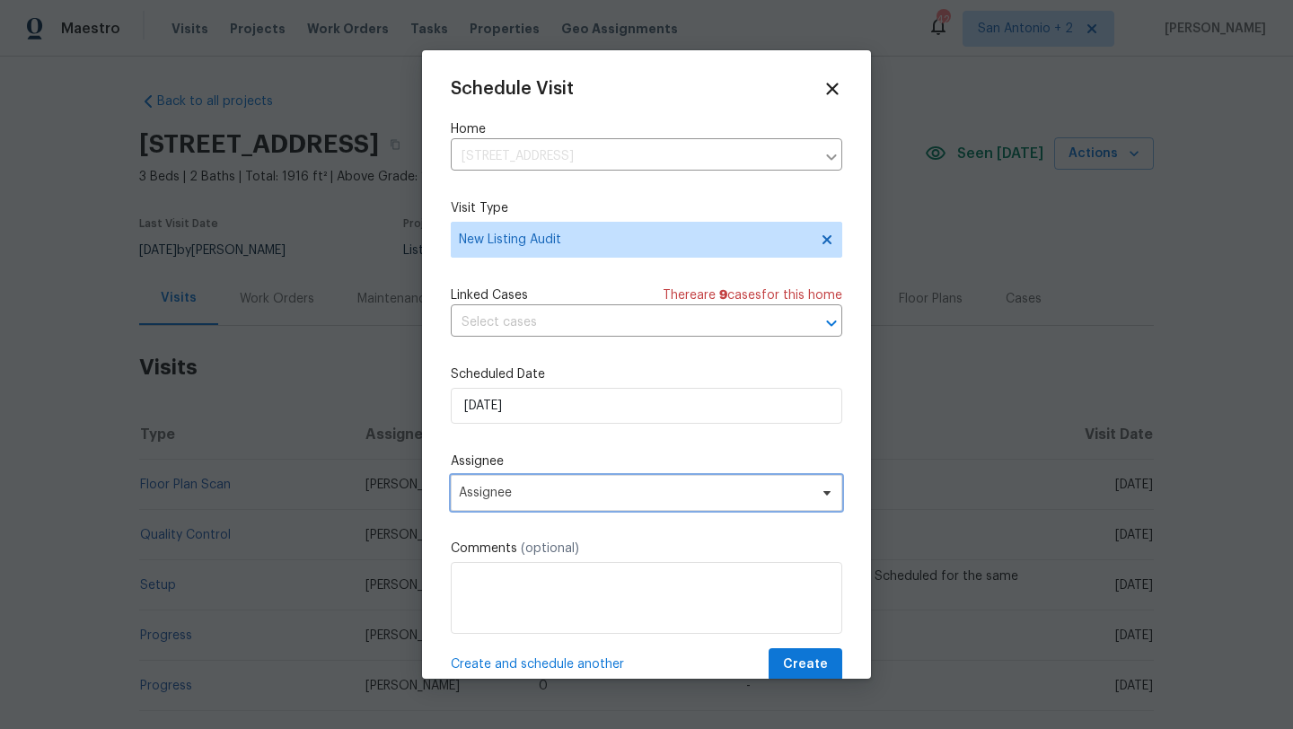
click at [505, 493] on span "Assignee" at bounding box center [635, 493] width 352 height 14
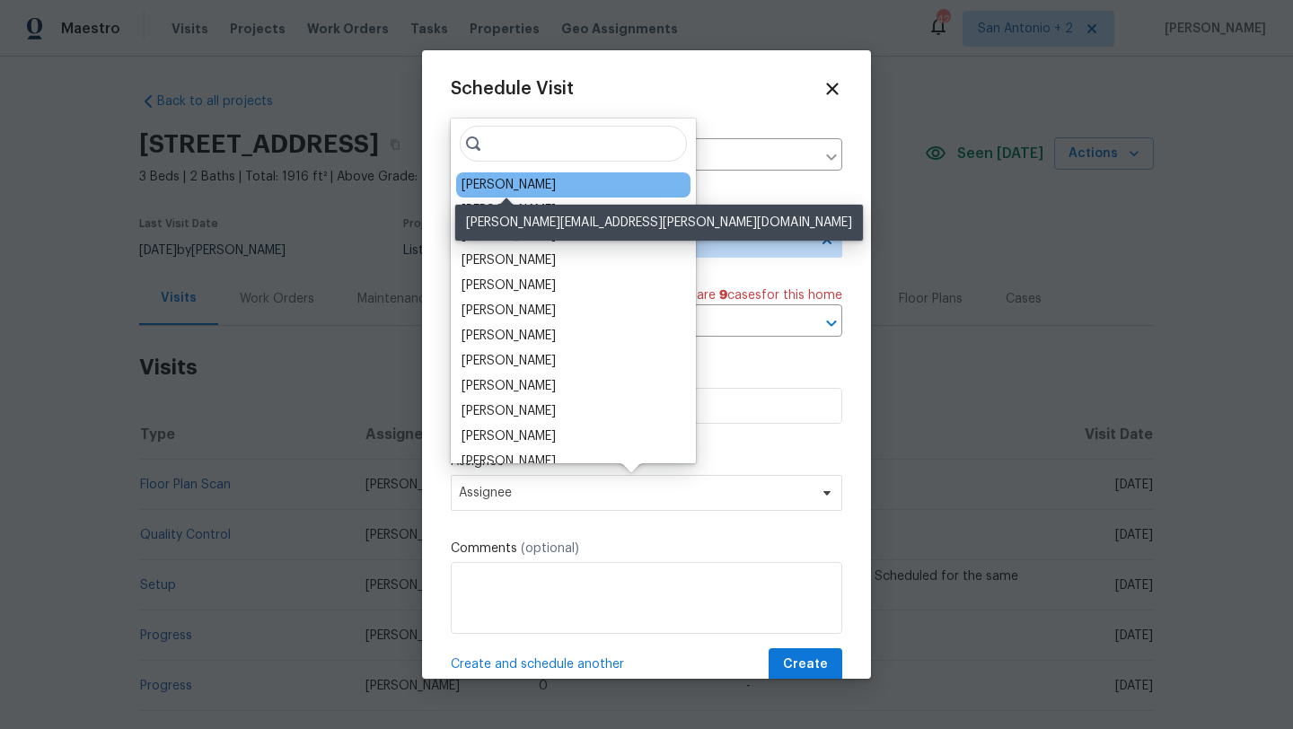
click at [489, 184] on div "[PERSON_NAME]" at bounding box center [509, 185] width 94 height 18
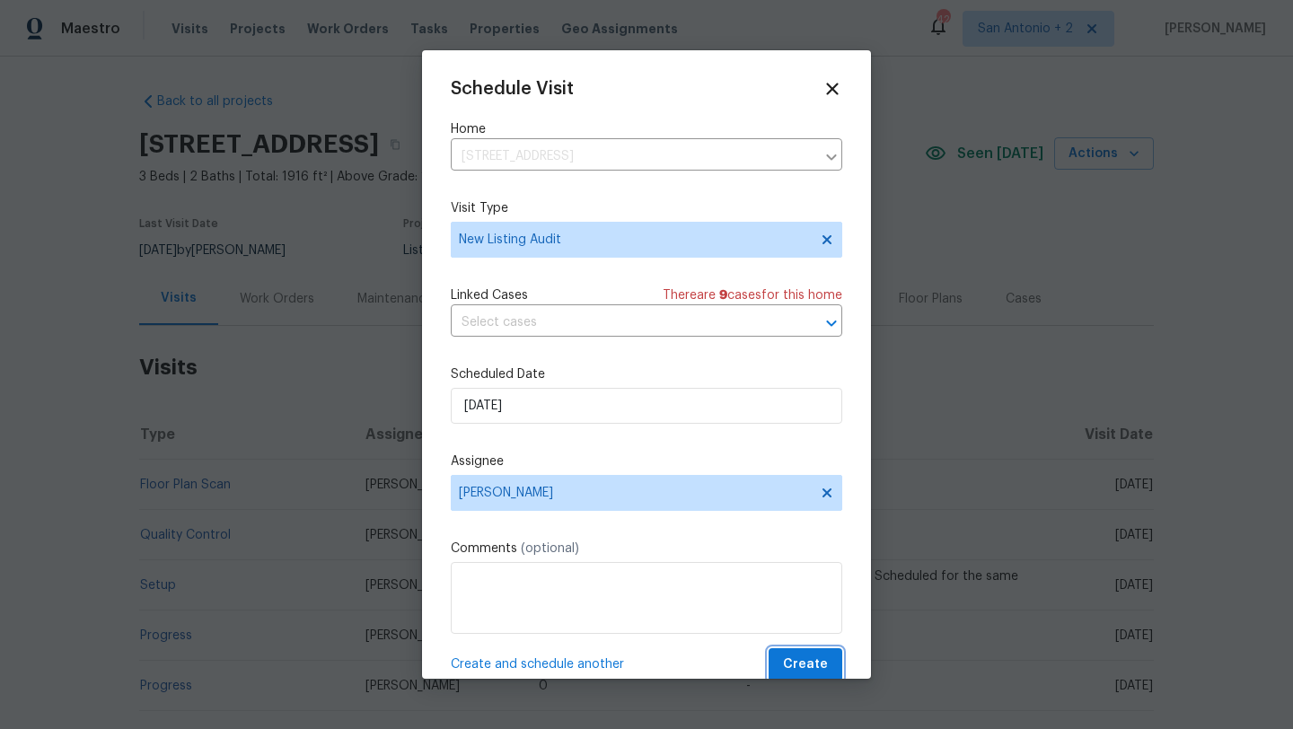
click at [807, 669] on span "Create" at bounding box center [805, 665] width 45 height 22
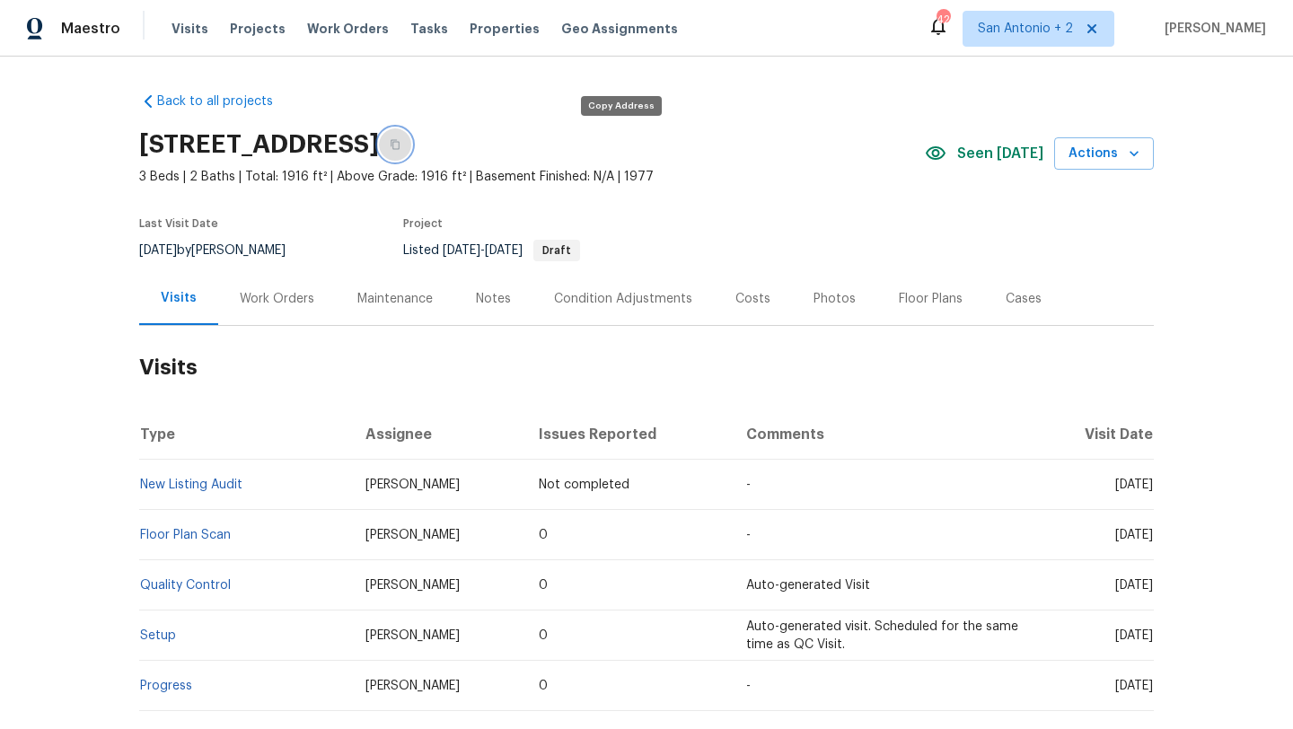
click at [401, 143] on icon "button" at bounding box center [395, 144] width 11 height 11
click at [400, 146] on icon "button" at bounding box center [395, 145] width 9 height 10
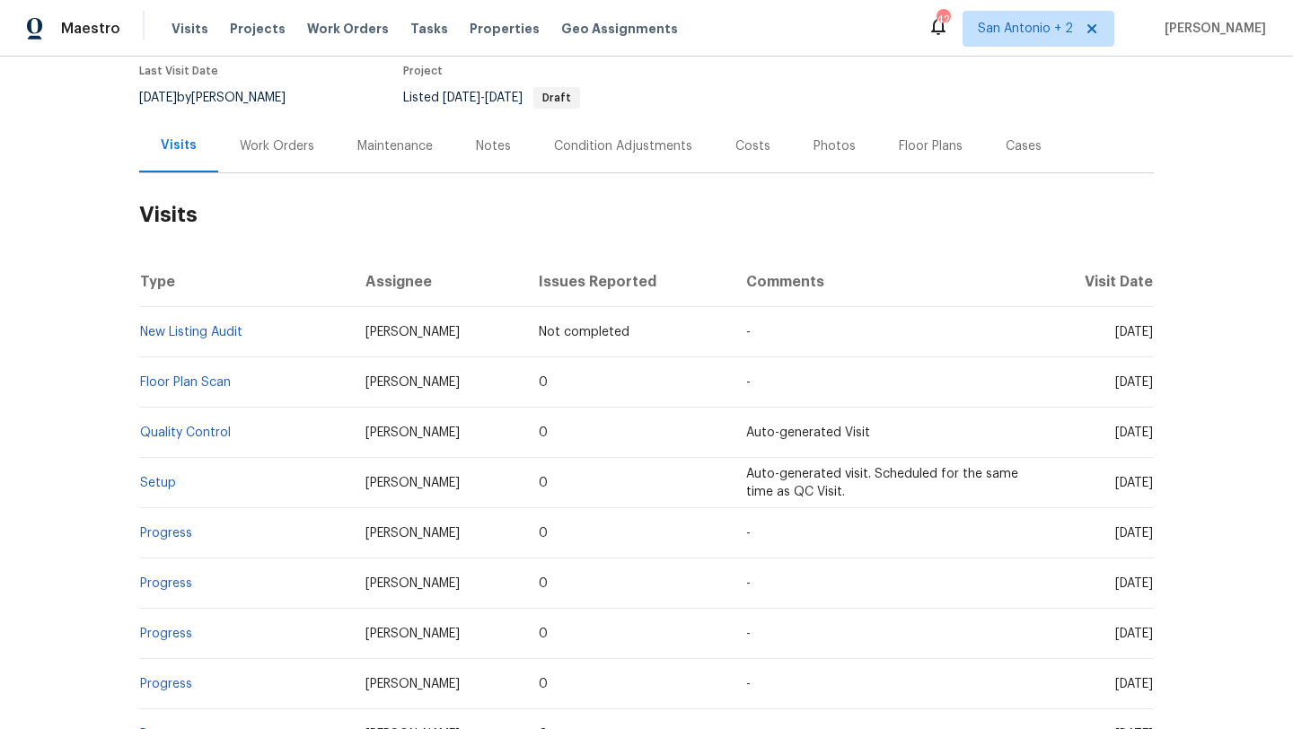
scroll to position [154, 0]
click at [308, 138] on div "Work Orders" at bounding box center [277, 146] width 75 height 18
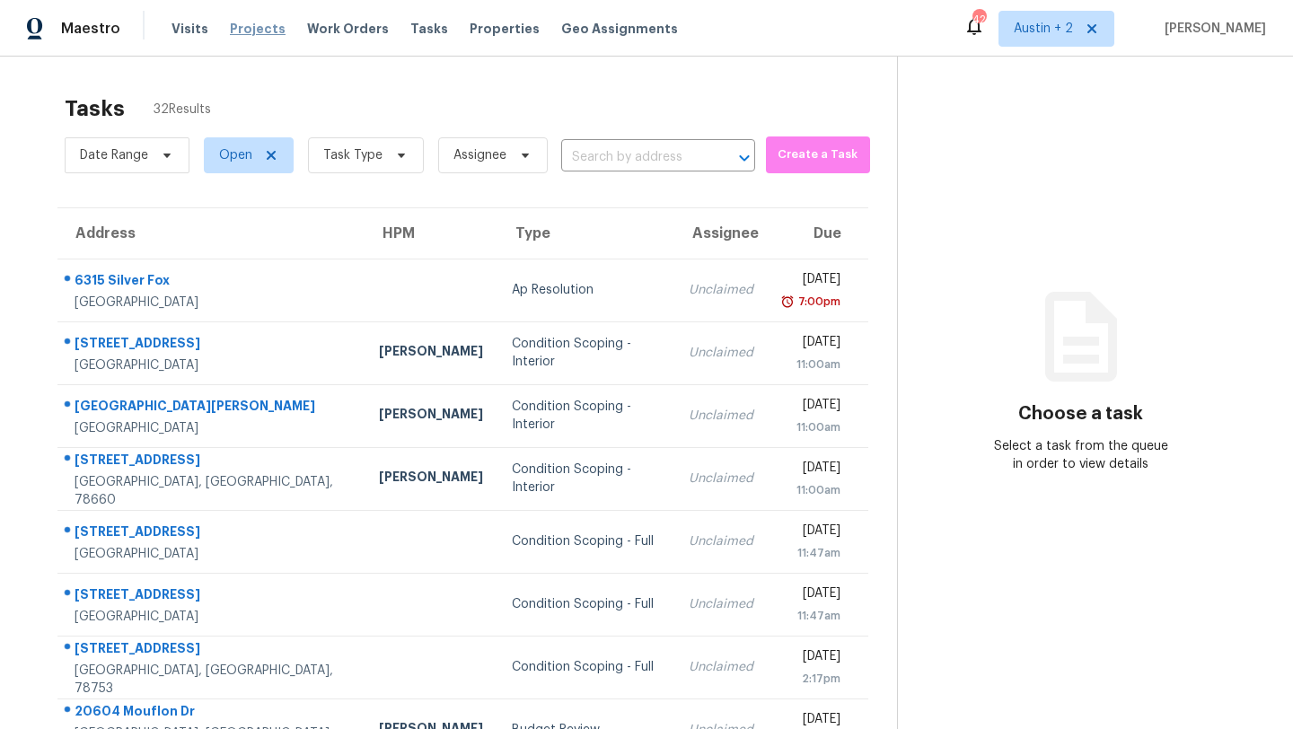
click at [255, 31] on span "Projects" at bounding box center [258, 29] width 56 height 18
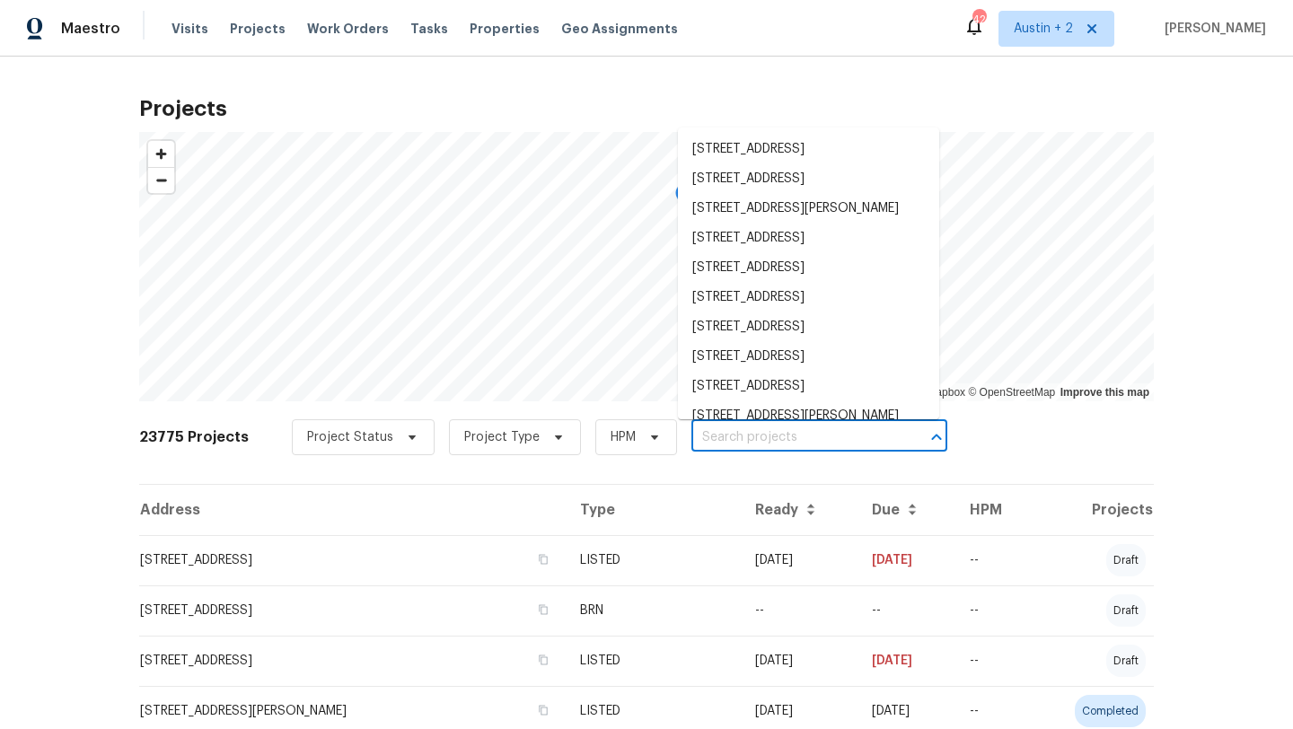
click at [692, 441] on input "text" at bounding box center [795, 438] width 206 height 28
paste input "[STREET_ADDRESS]"
type input "[STREET_ADDRESS]"
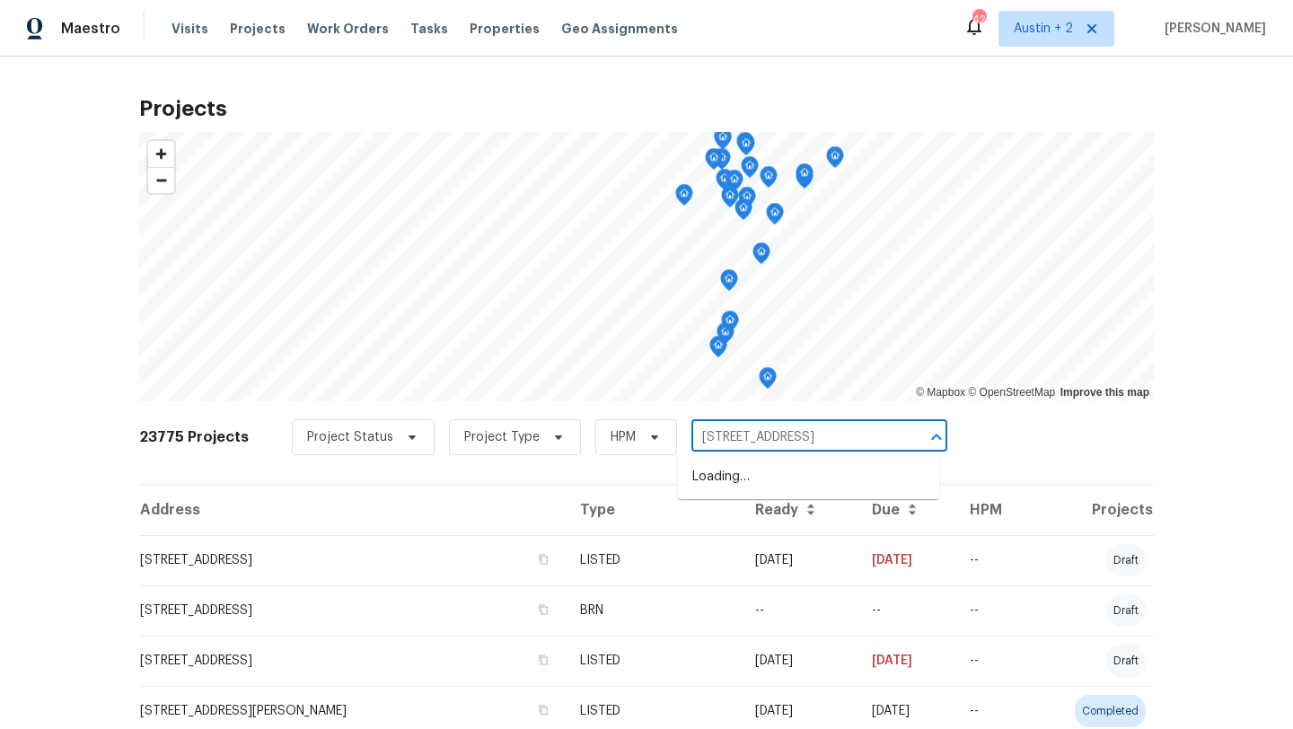
scroll to position [0, 13]
click at [779, 467] on li "[STREET_ADDRESS]" at bounding box center [808, 478] width 261 height 30
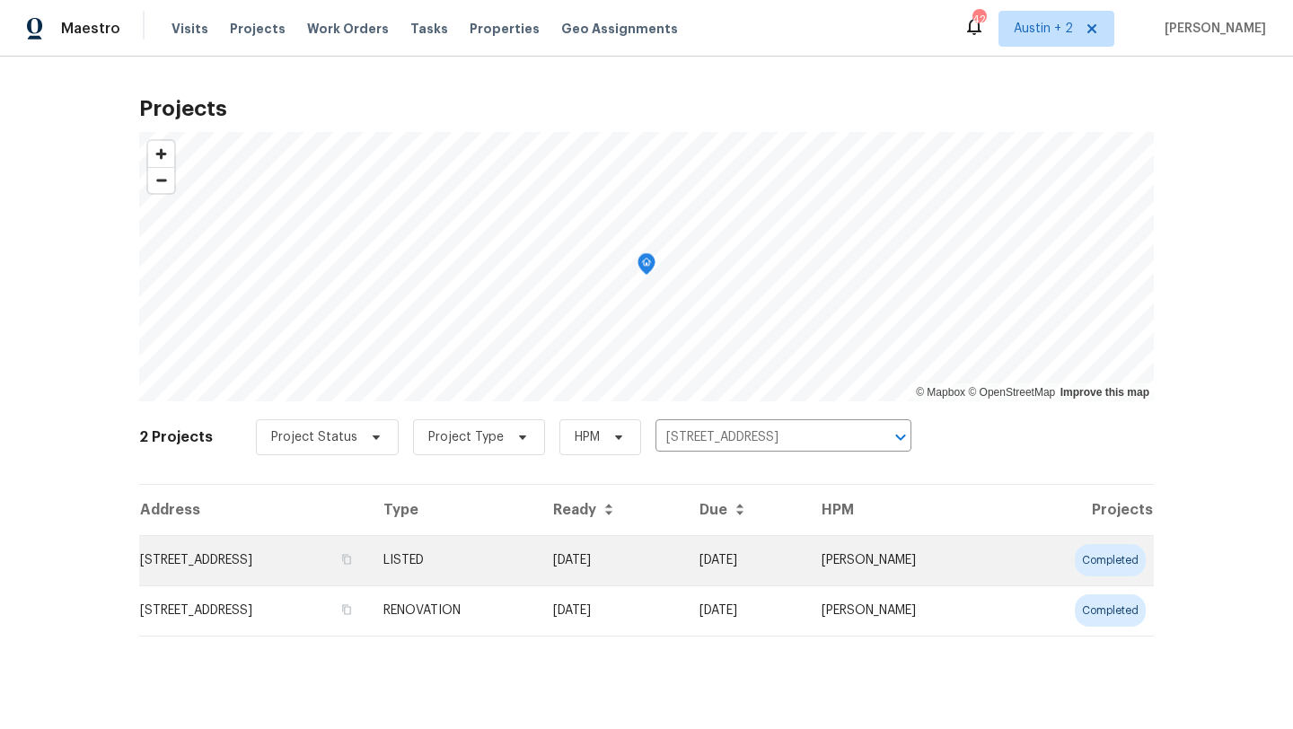
click at [178, 562] on td "[STREET_ADDRESS]" at bounding box center [254, 560] width 230 height 50
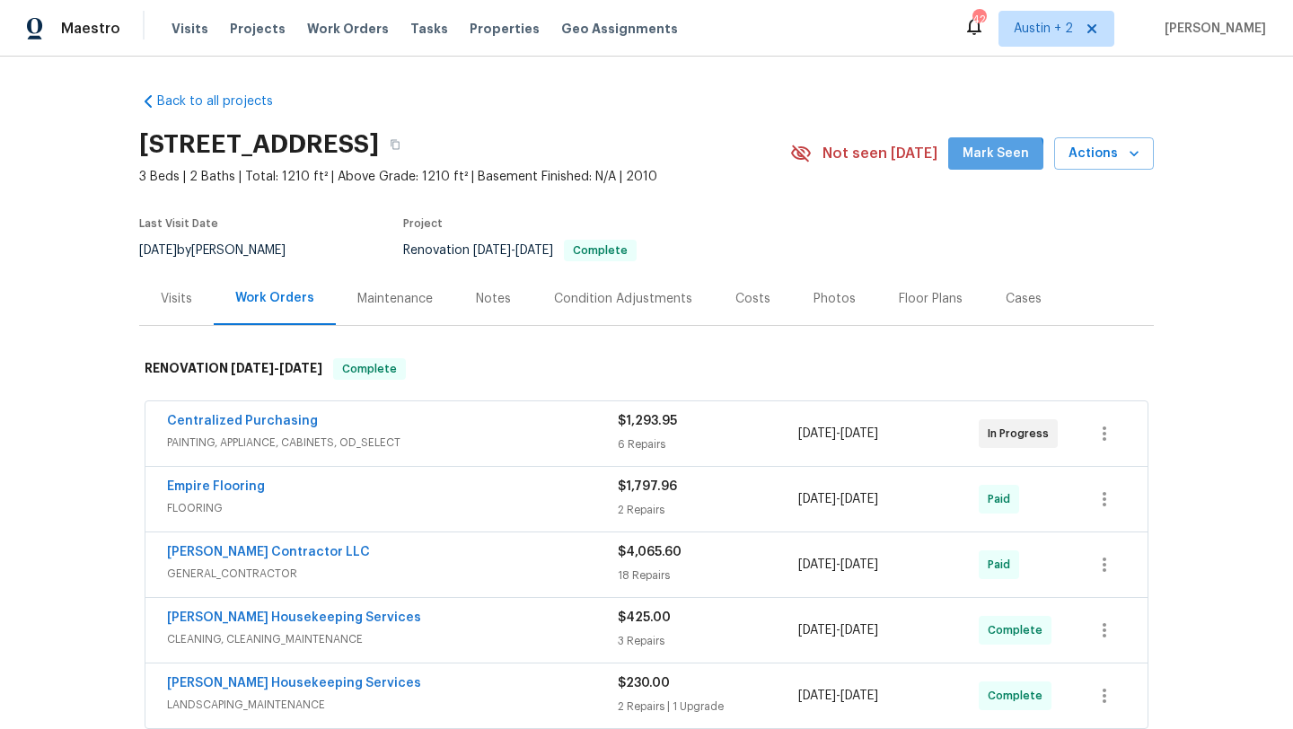
click at [984, 162] on span "Mark Seen" at bounding box center [996, 154] width 66 height 22
click at [171, 303] on div "Visits" at bounding box center [176, 299] width 31 height 18
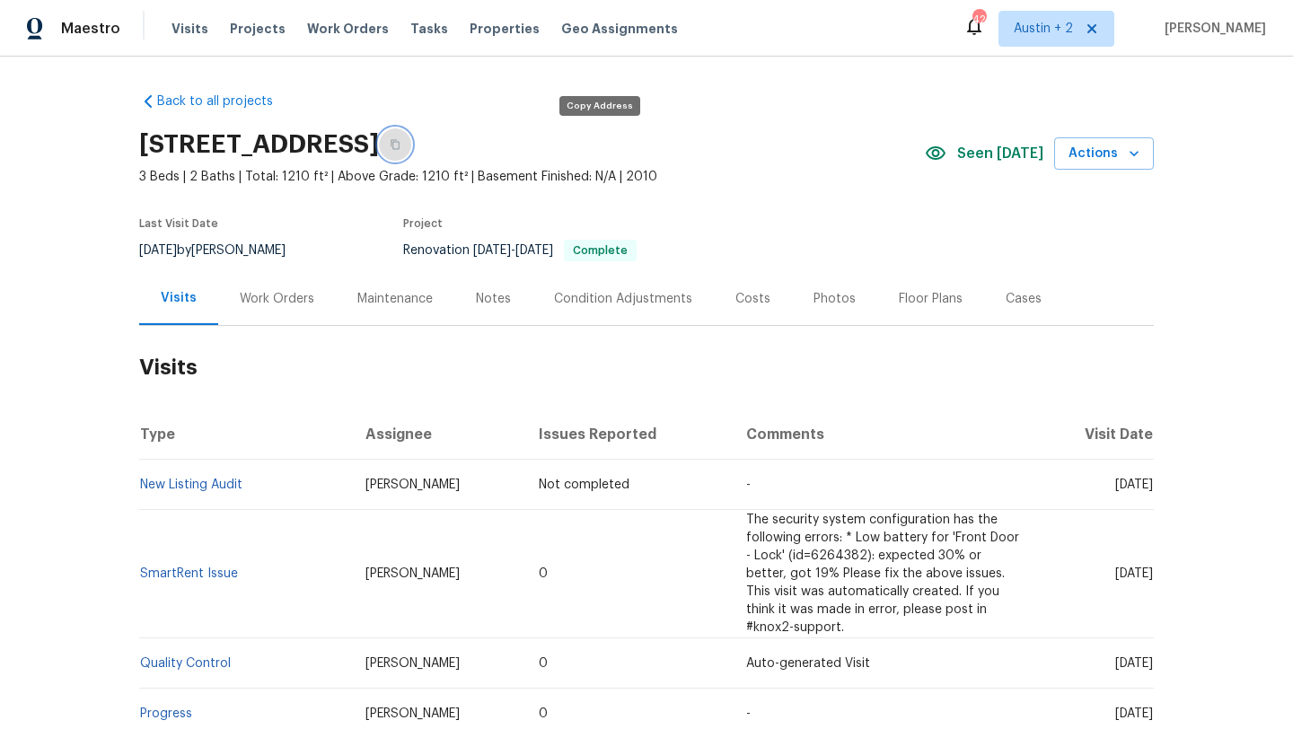
click at [401, 147] on icon "button" at bounding box center [395, 144] width 11 height 11
click at [748, 302] on div "Costs" at bounding box center [753, 299] width 35 height 18
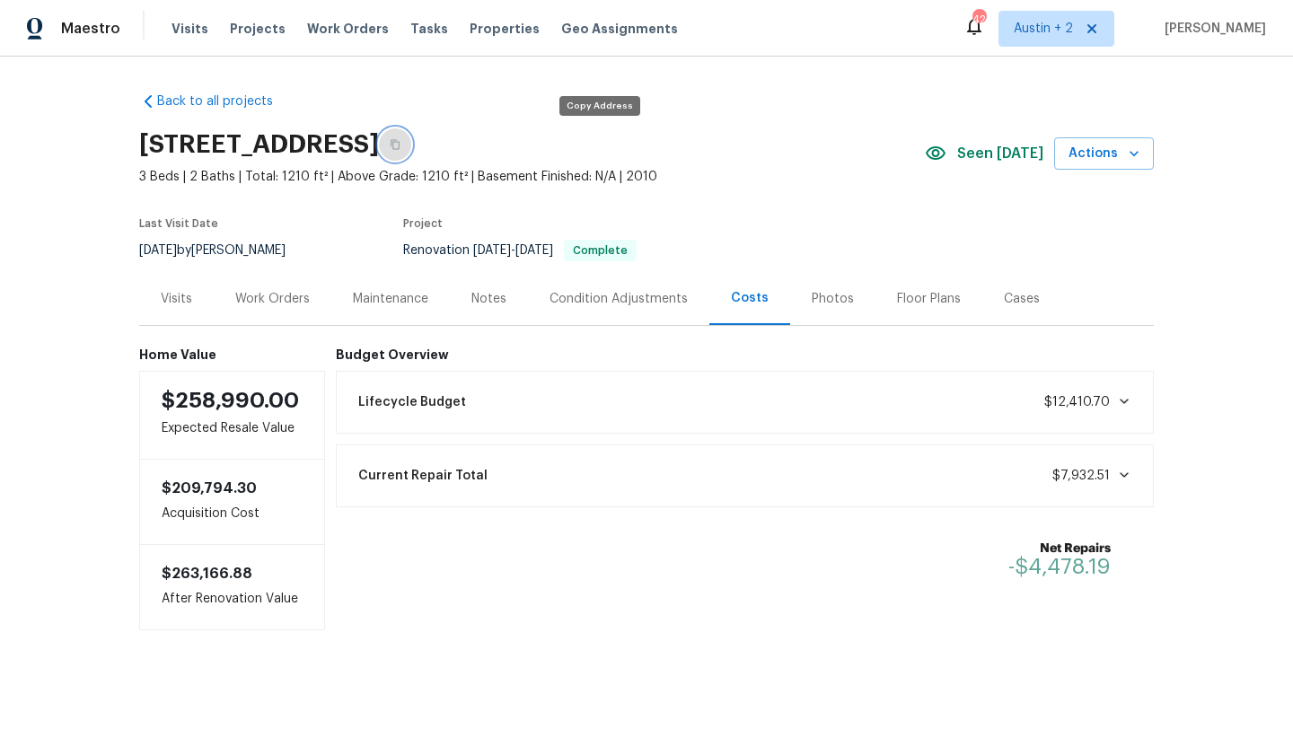
click at [401, 146] on icon "button" at bounding box center [395, 144] width 11 height 11
click at [293, 304] on div "Work Orders" at bounding box center [272, 299] width 75 height 18
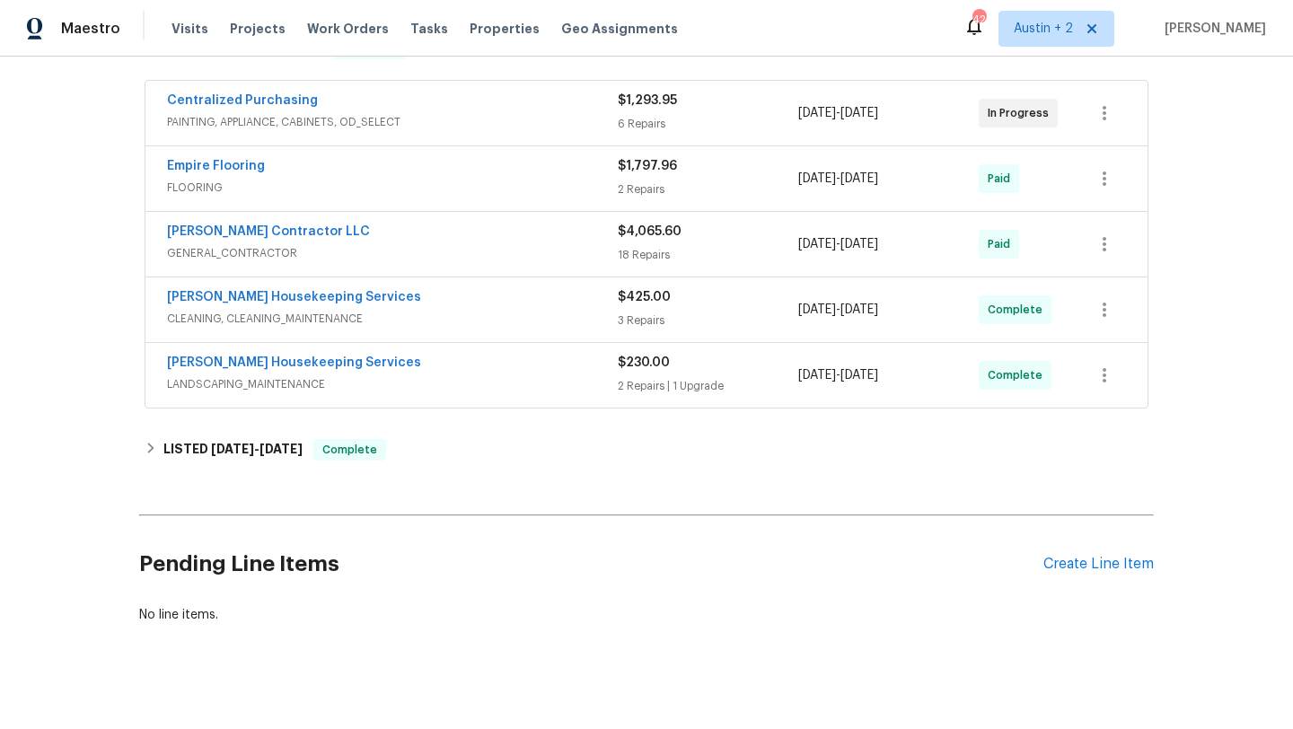
scroll to position [338, 0]
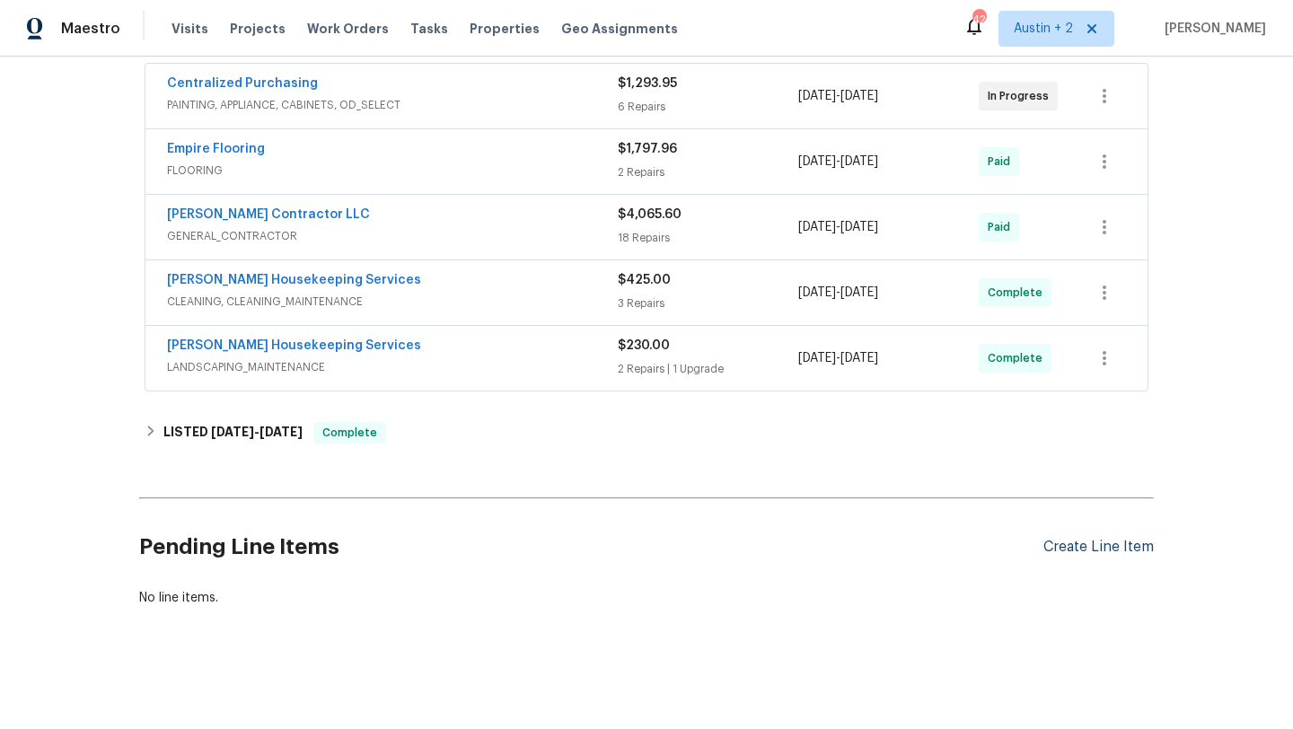
click at [1071, 540] on div "Create Line Item" at bounding box center [1099, 547] width 110 height 17
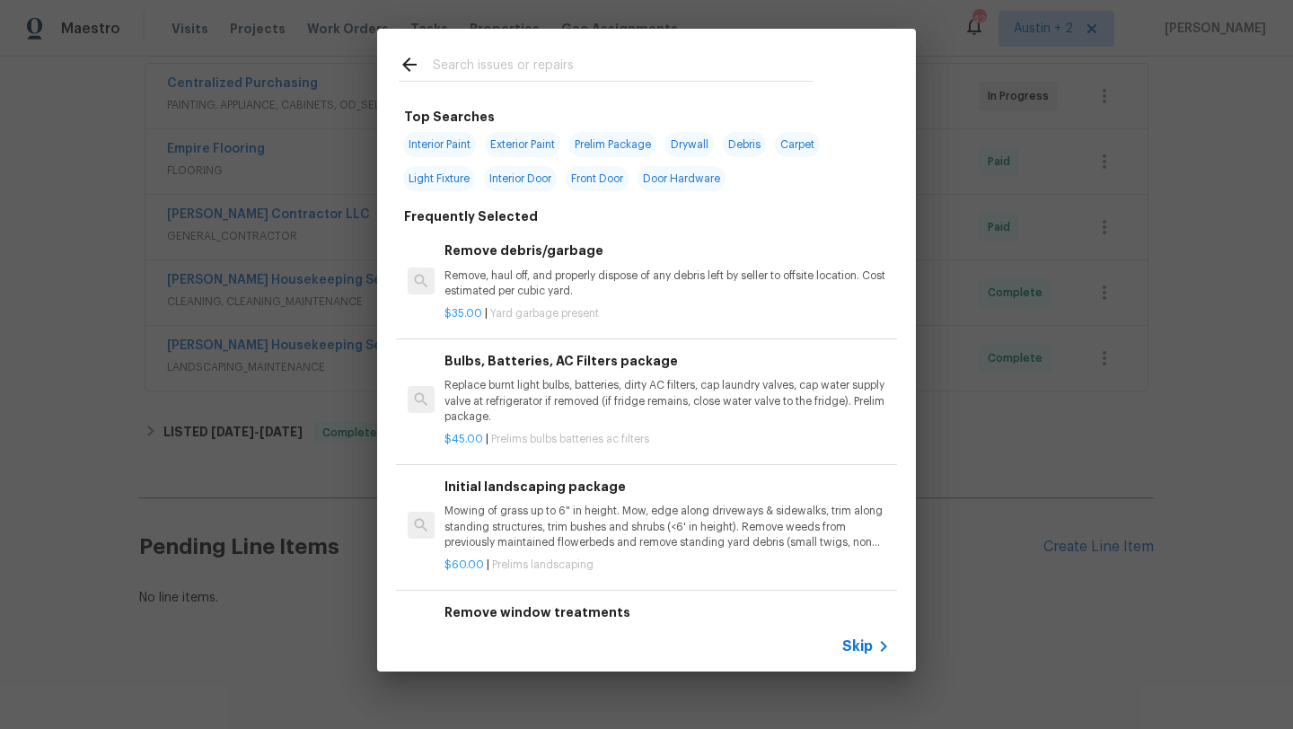
click at [651, 78] on input "text" at bounding box center [623, 67] width 381 height 27
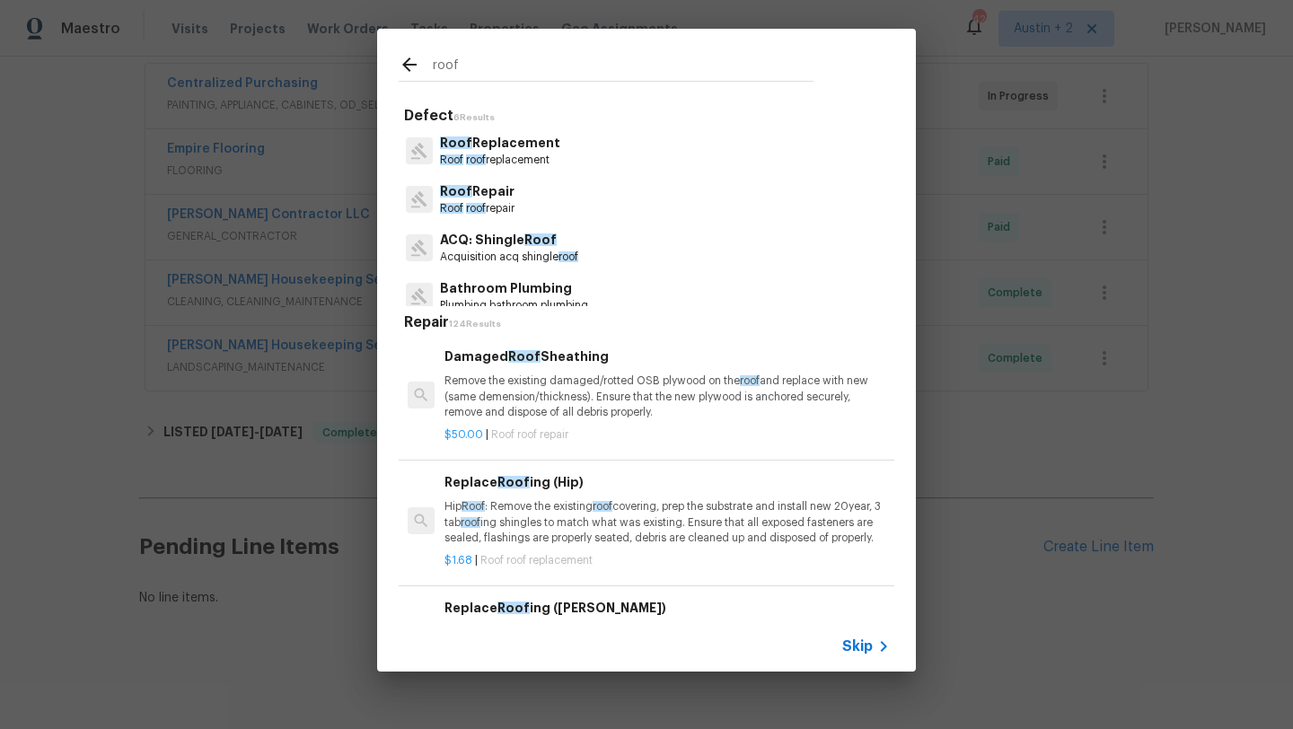
type input "roof"
click at [480, 217] on div "Roof Repair Roof roof repair" at bounding box center [647, 199] width 496 height 48
click at [484, 192] on p "Roof Repair" at bounding box center [477, 191] width 75 height 19
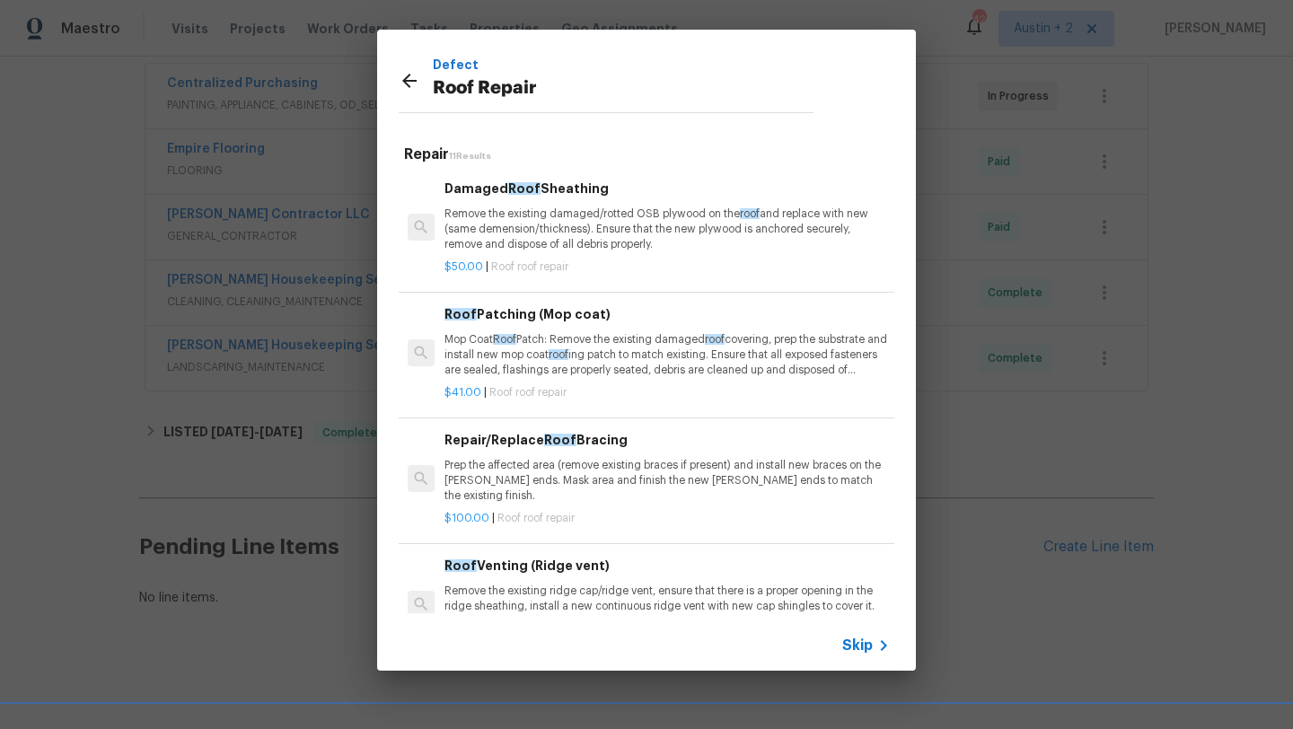
click at [629, 369] on p "Mop Coat Roof Patch: Remove the existing damaged roof covering, prep the substr…" at bounding box center [667, 355] width 445 height 46
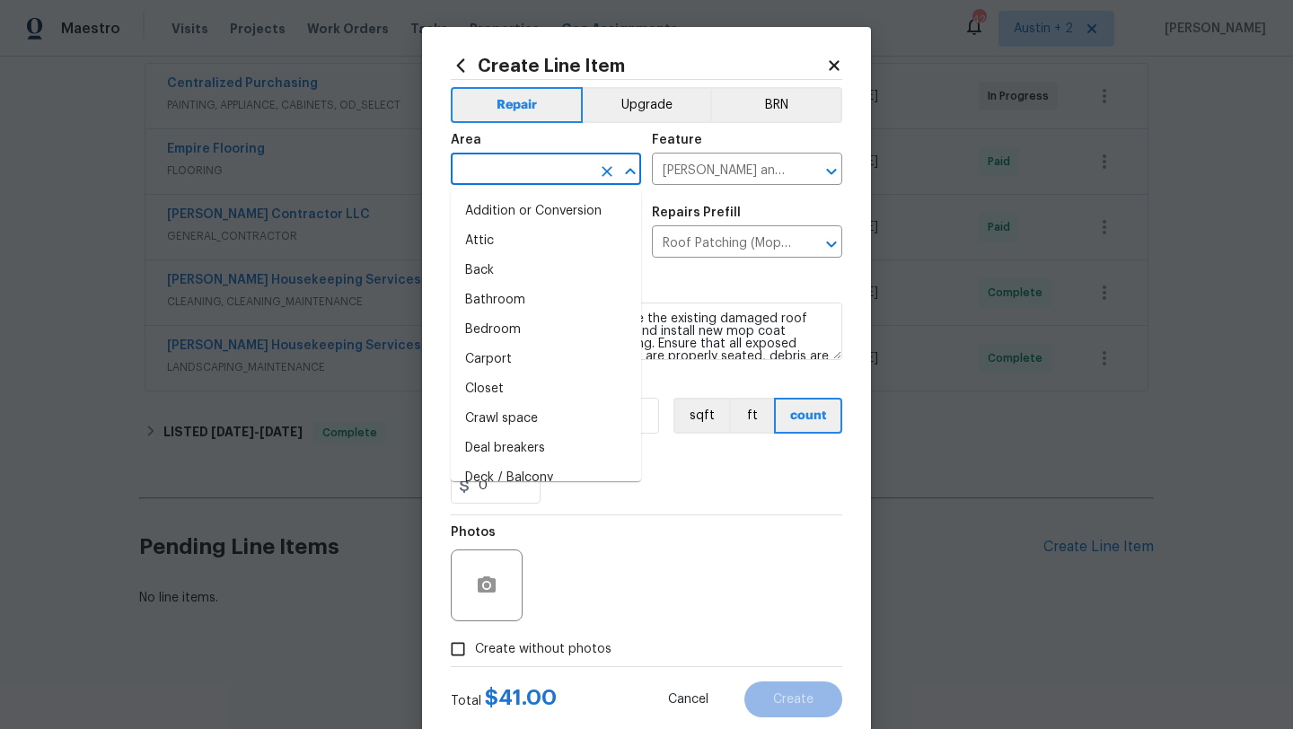
click at [516, 166] on input "text" at bounding box center [521, 171] width 140 height 28
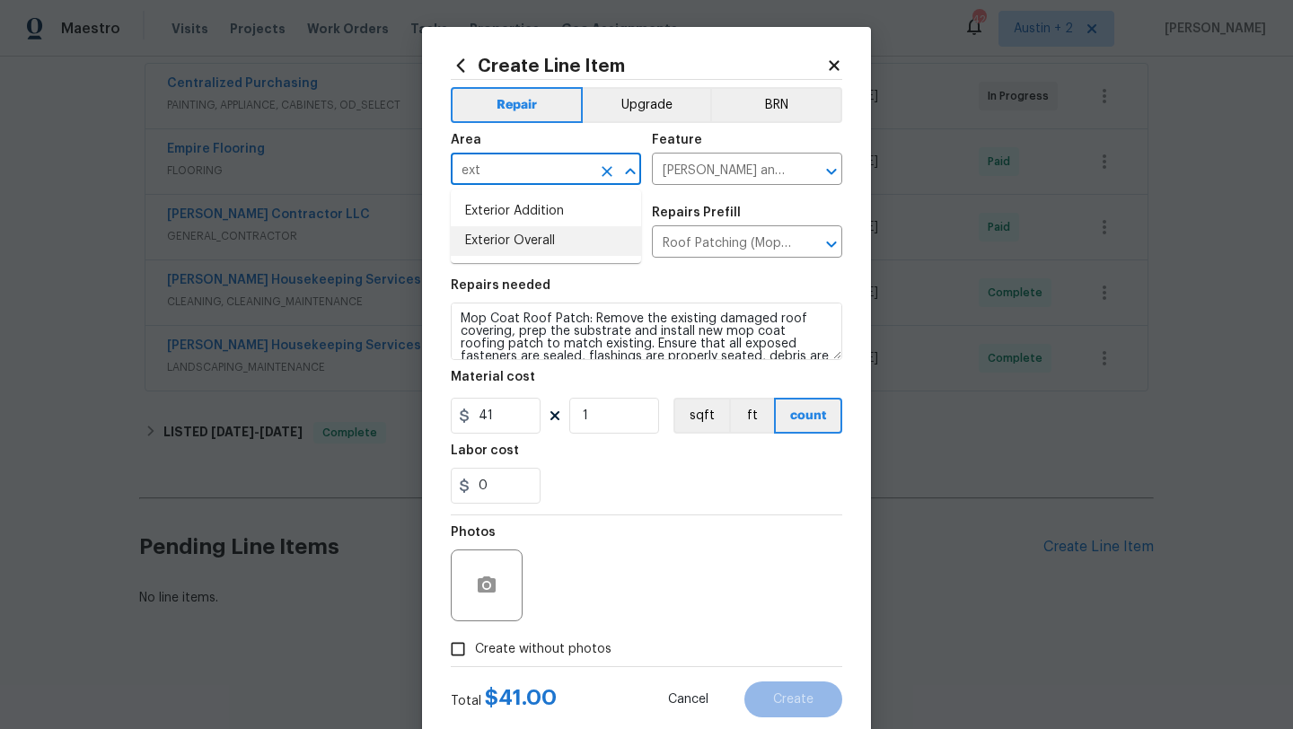
click at [530, 249] on li "Exterior Overall" at bounding box center [546, 241] width 190 height 30
type input "Exterior Overall"
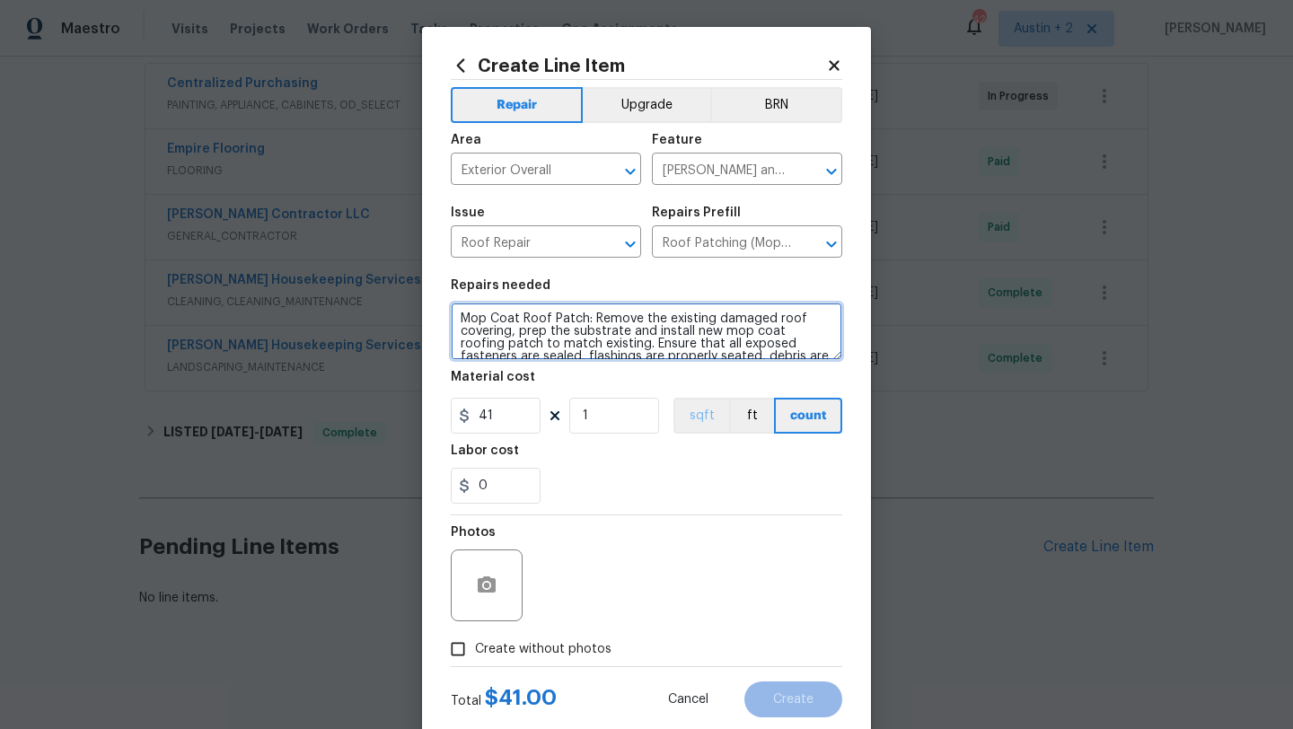
scroll to position [25, 0]
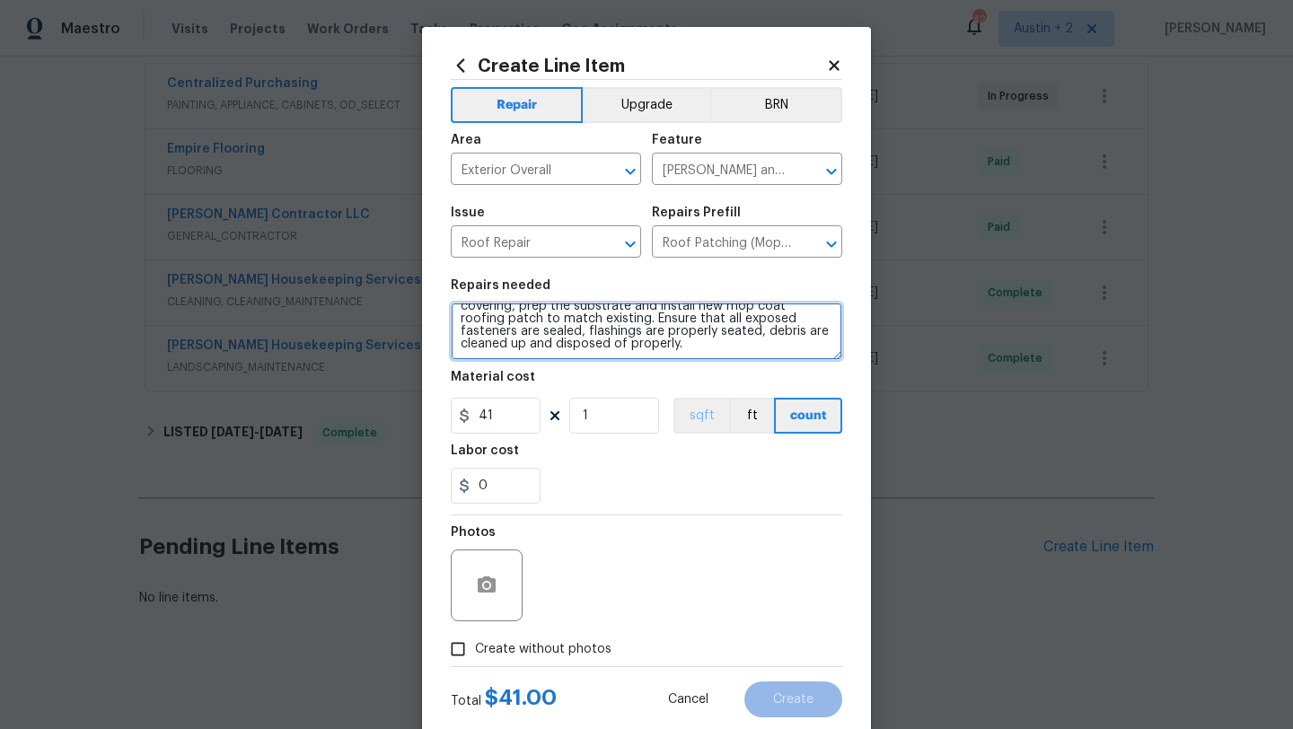
drag, startPoint x: 460, startPoint y: 319, endPoint x: 703, endPoint y: 426, distance: 265.8
click at [703, 426] on section "Repairs needed Mop Coat Roof Patch: Remove the existing damaged roof covering, …" at bounding box center [647, 392] width 392 height 246
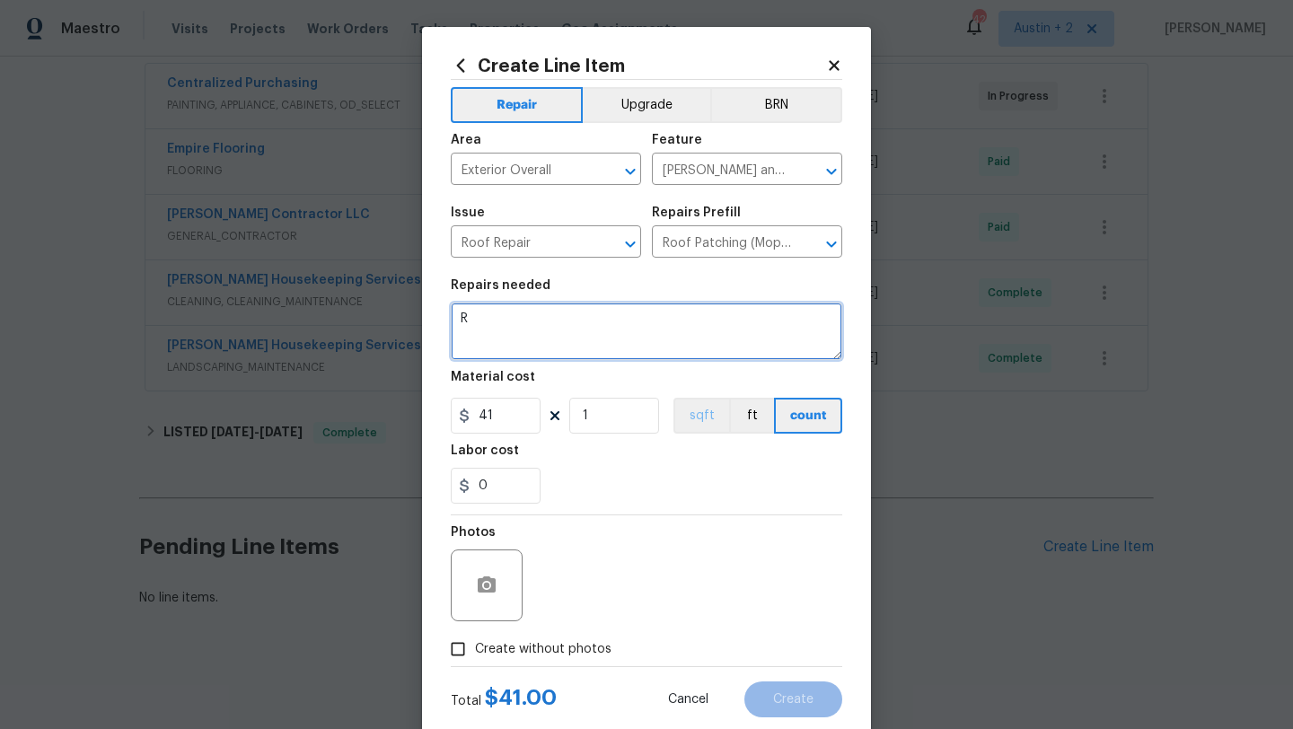
scroll to position [0, 0]
click at [492, 319] on textarea "Roof wash: 3 tab 25 yr shingle" at bounding box center [647, 331] width 392 height 57
type textarea "Roof soft wash: 3 tab 25 yr shingle"
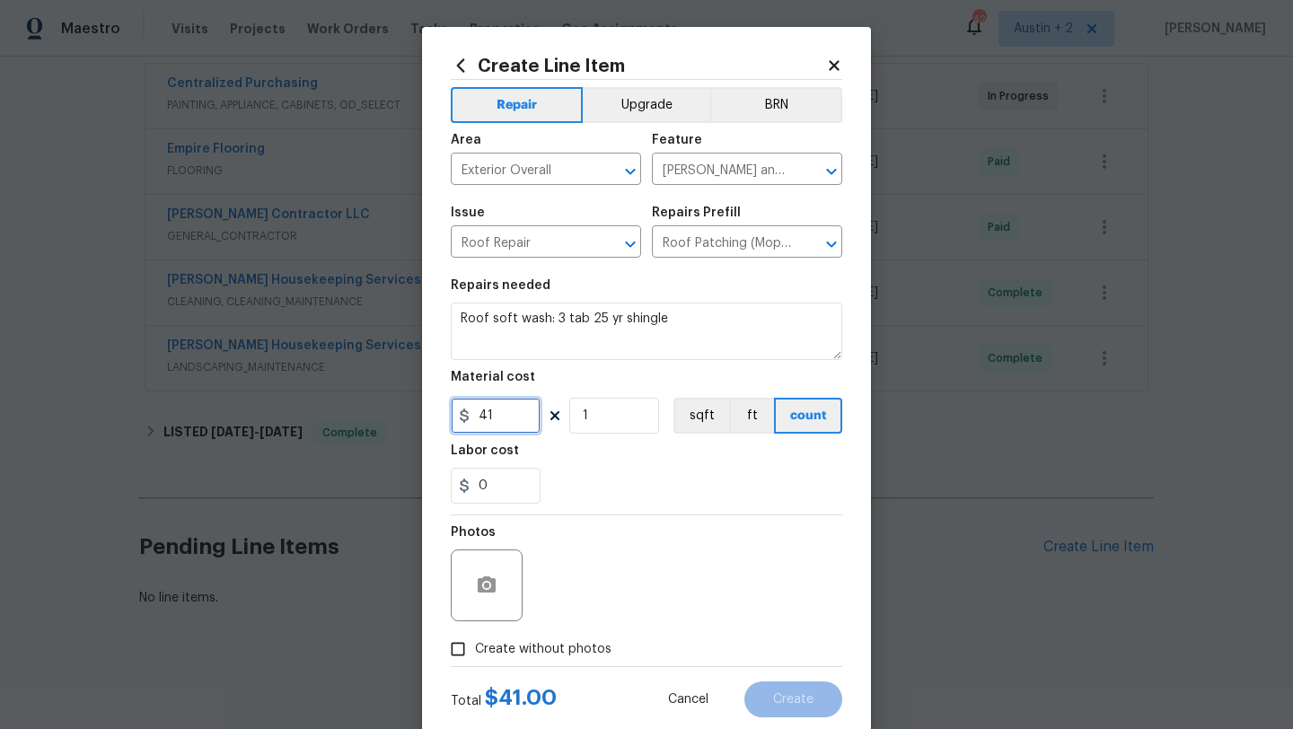
drag, startPoint x: 508, startPoint y: 426, endPoint x: 486, endPoint y: 424, distance: 22.5
click at [486, 424] on input "41" at bounding box center [496, 416] width 90 height 36
type input "495"
click at [558, 653] on span "Create without photos" at bounding box center [543, 649] width 137 height 19
click at [475, 653] on input "Create without photos" at bounding box center [458, 649] width 34 height 34
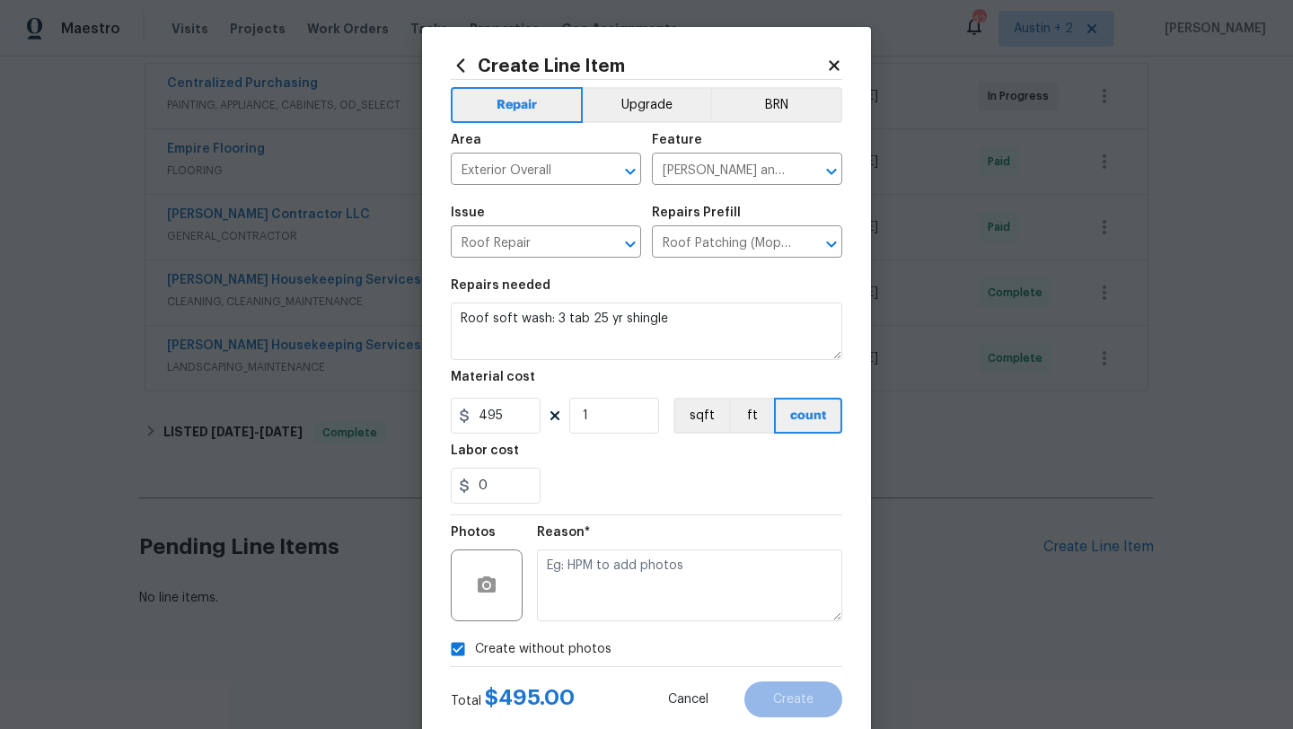
click at [478, 648] on span "Create without photos" at bounding box center [543, 649] width 137 height 19
click at [475, 648] on input "Create without photos" at bounding box center [458, 649] width 34 height 34
checkbox input "false"
click at [496, 590] on icon "button" at bounding box center [487, 586] width 22 height 22
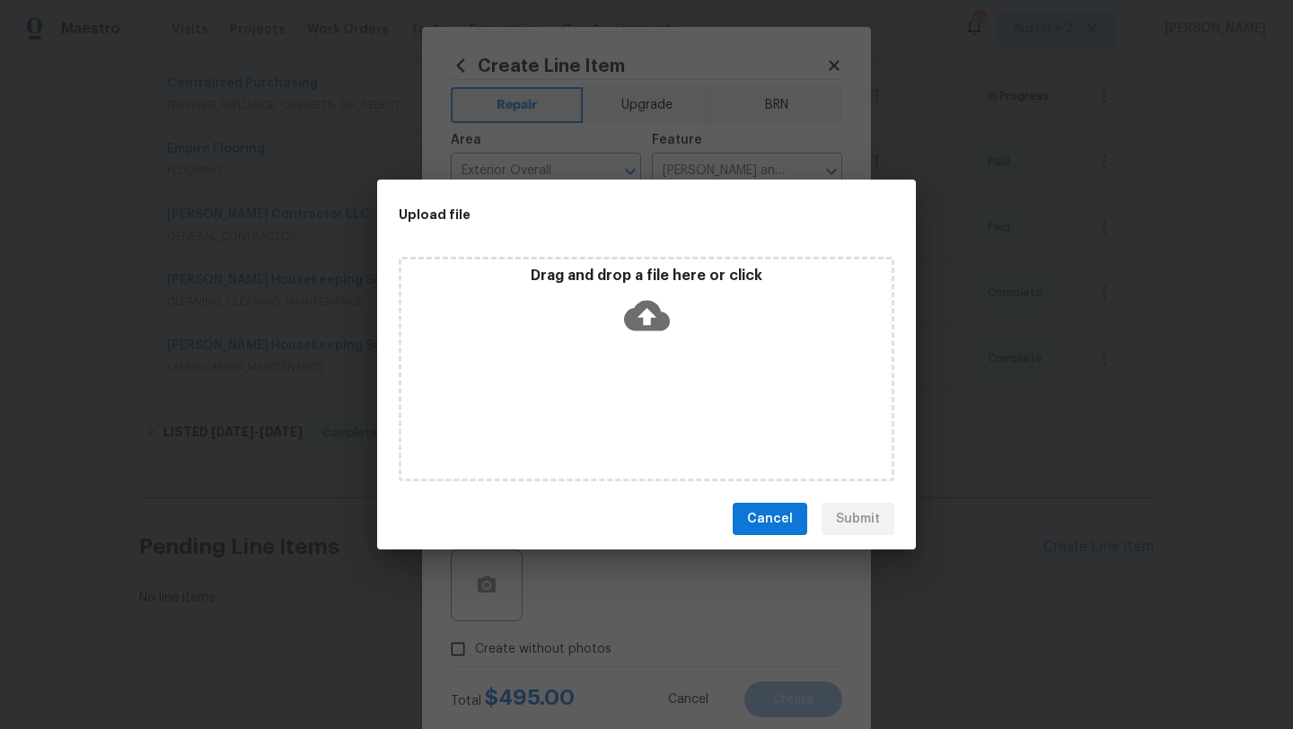
click at [641, 320] on icon at bounding box center [647, 316] width 46 height 31
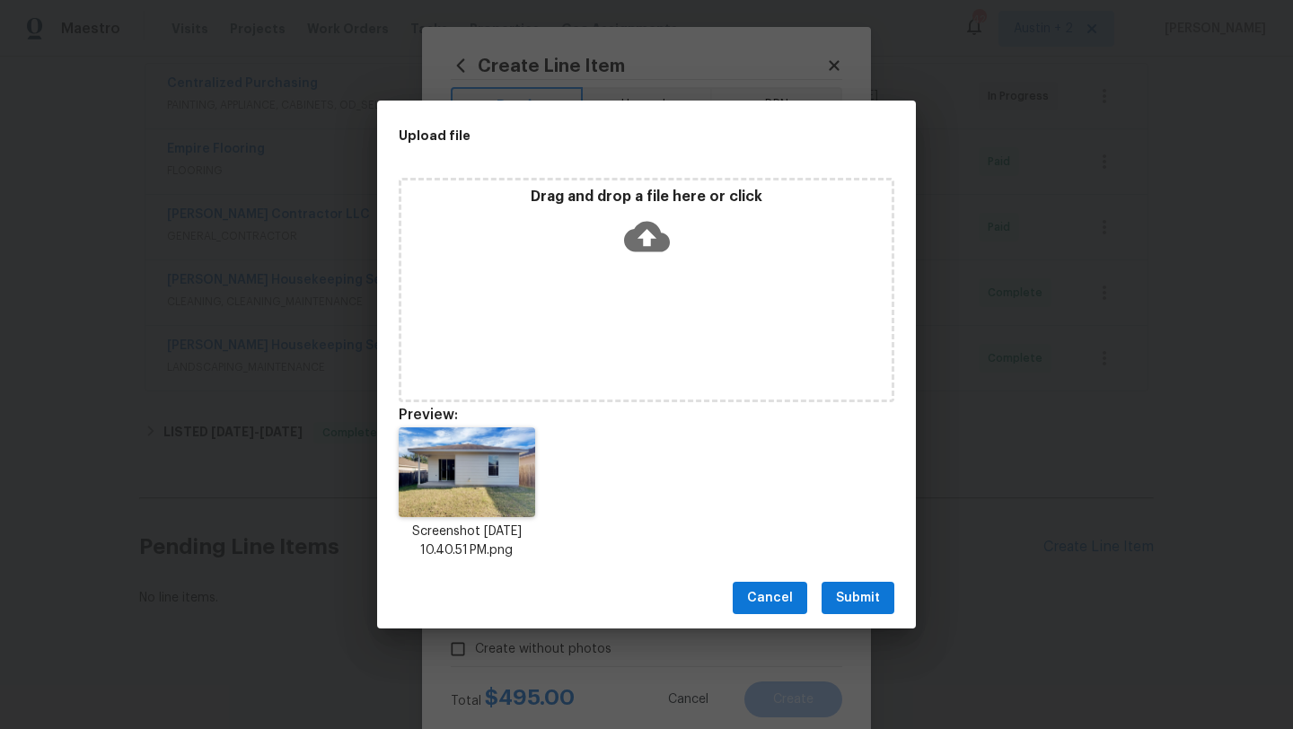
click at [858, 589] on span "Submit" at bounding box center [858, 598] width 44 height 22
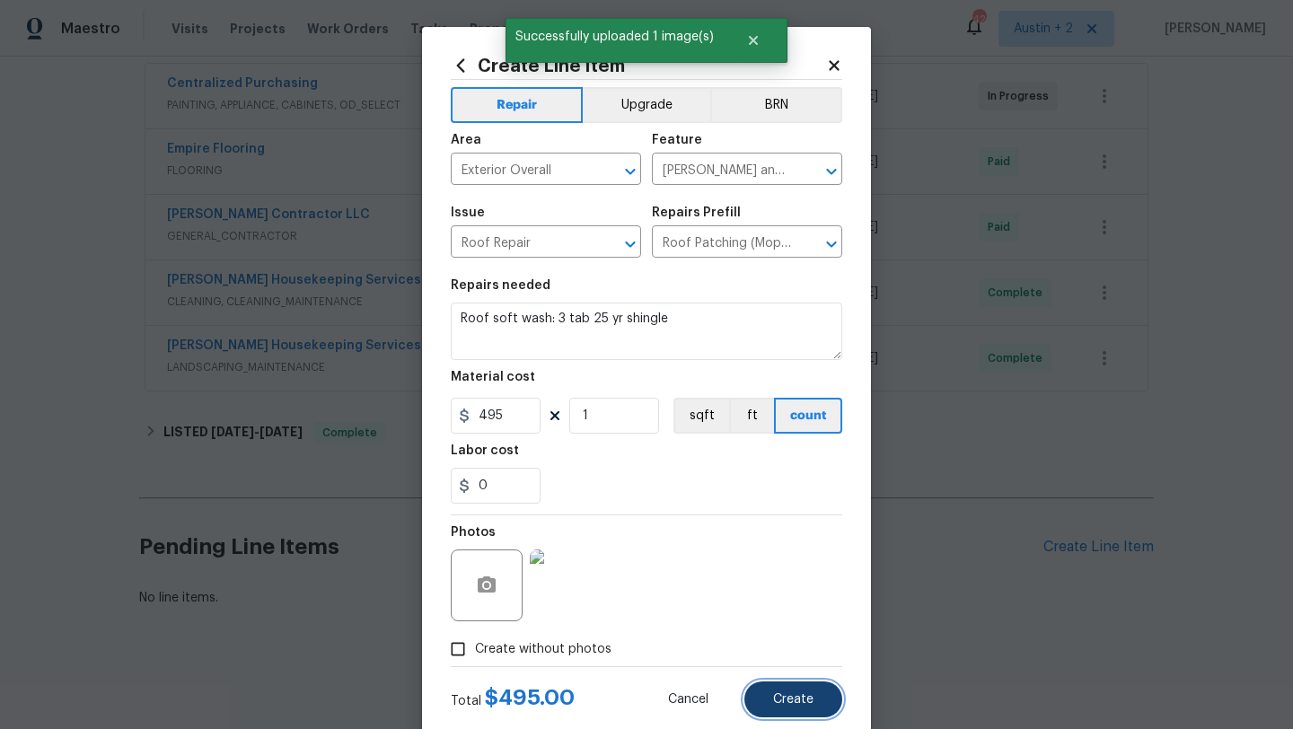
click at [774, 707] on button "Create" at bounding box center [794, 700] width 98 height 36
type input "0"
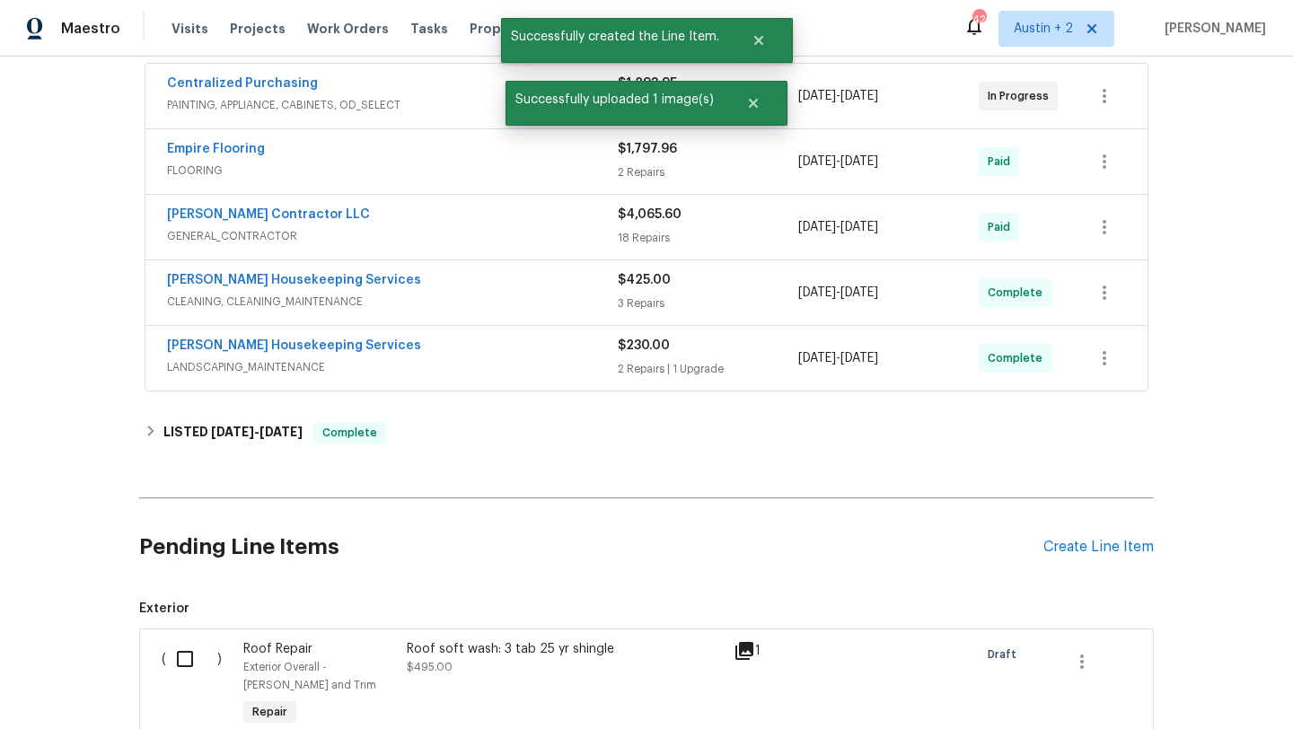
scroll to position [561, 0]
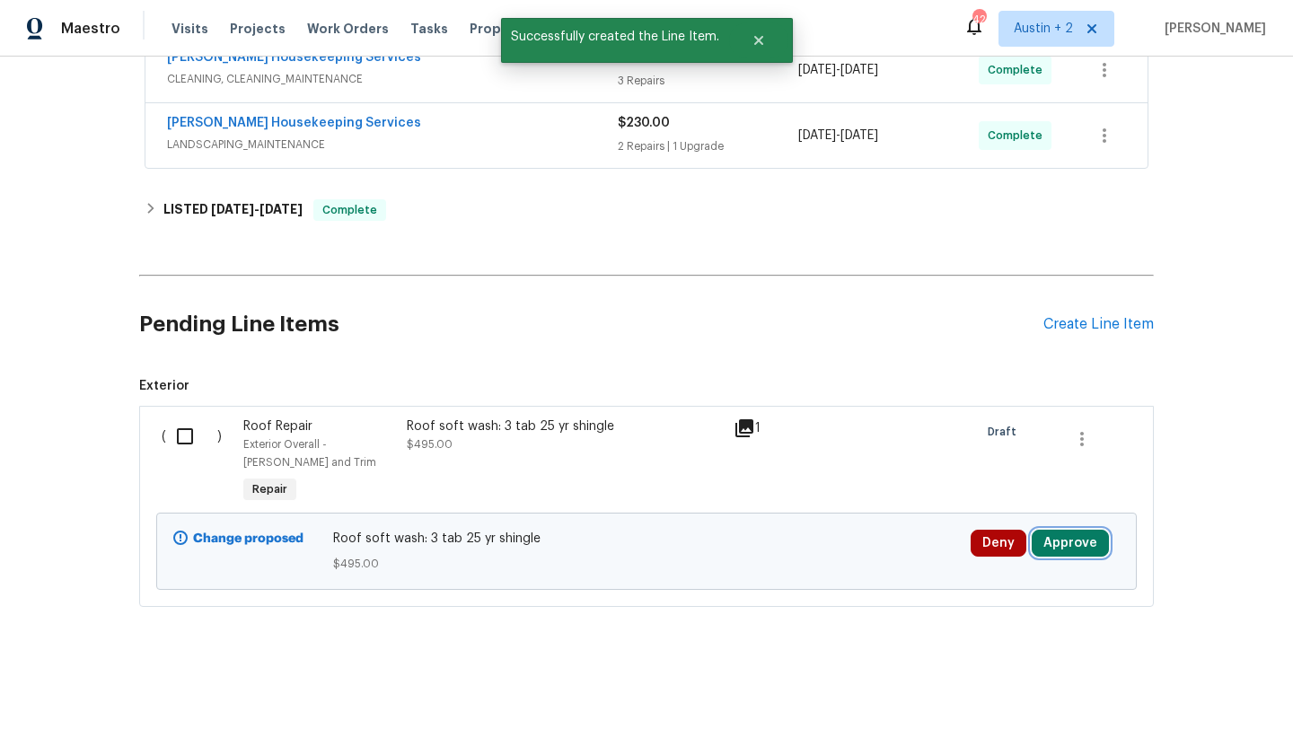
click at [1062, 549] on button "Approve" at bounding box center [1070, 543] width 77 height 27
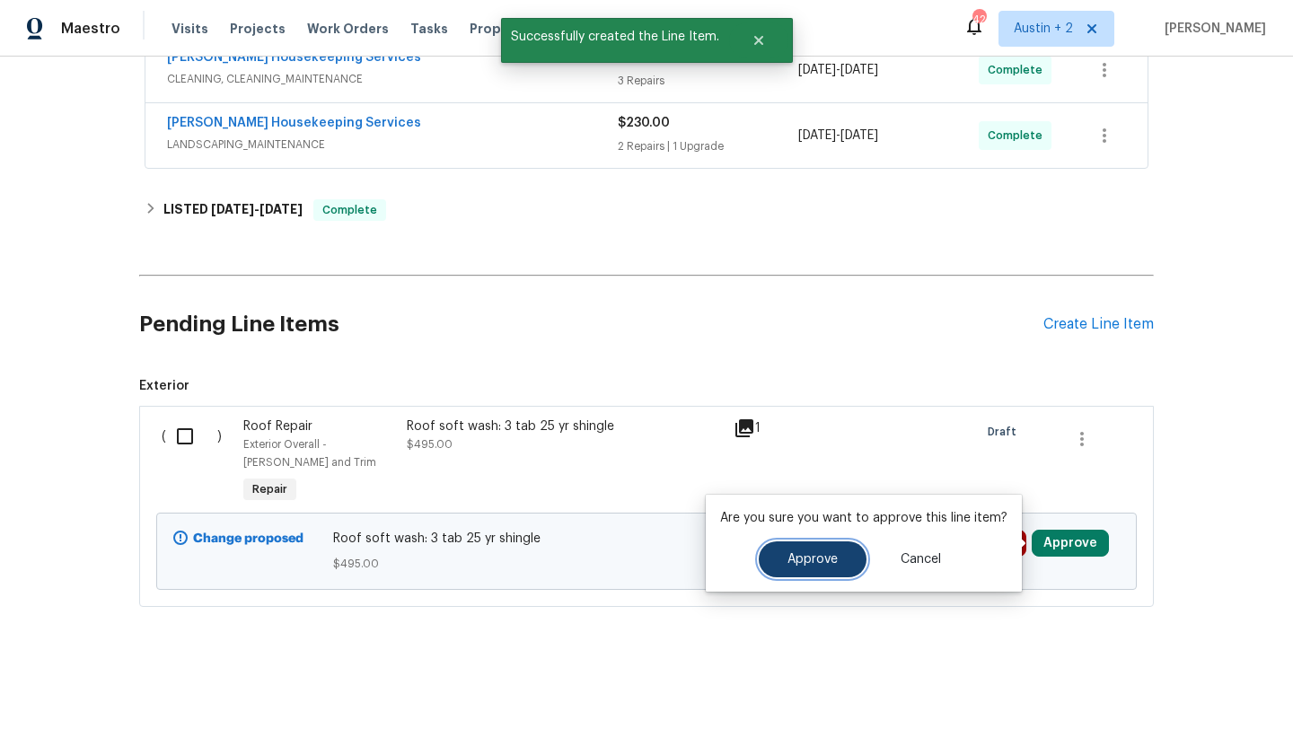
click at [828, 551] on button "Approve" at bounding box center [813, 560] width 108 height 36
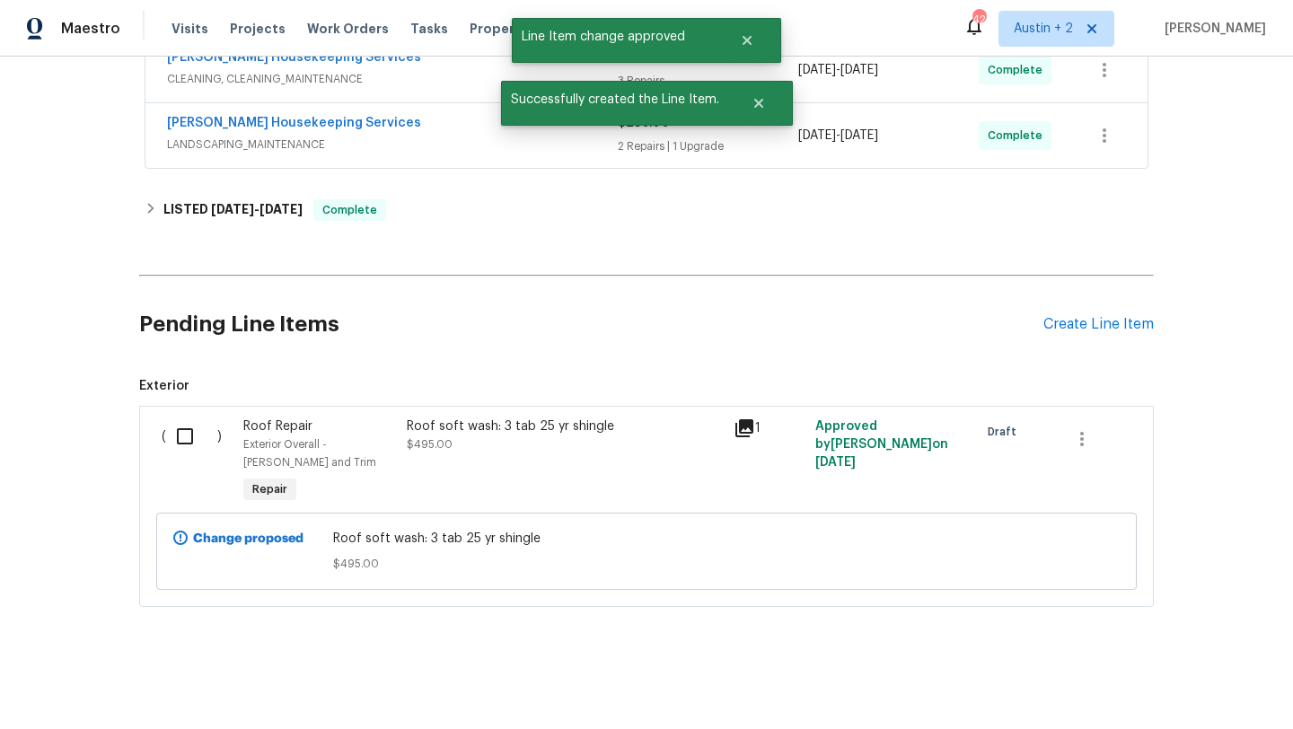
click at [190, 434] on input "checkbox" at bounding box center [191, 437] width 51 height 38
checkbox input "true"
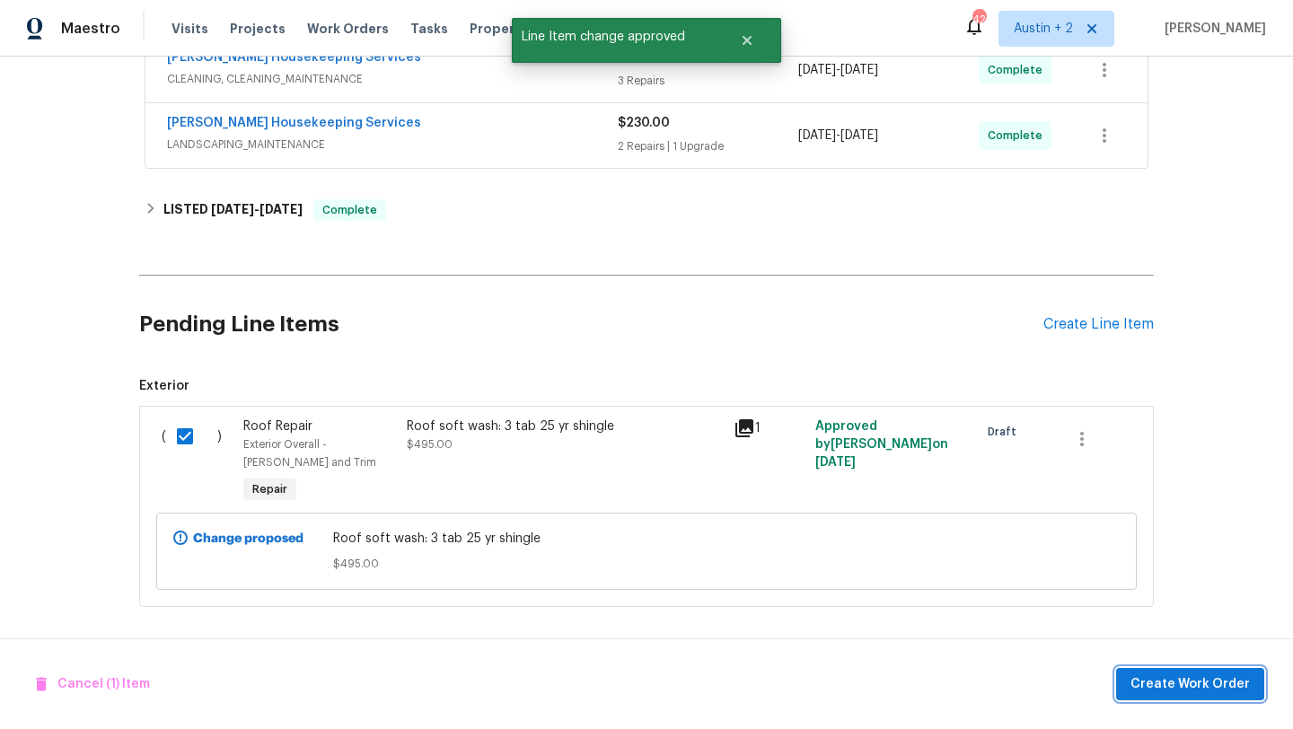
click at [1134, 676] on button "Create Work Order" at bounding box center [1190, 684] width 148 height 33
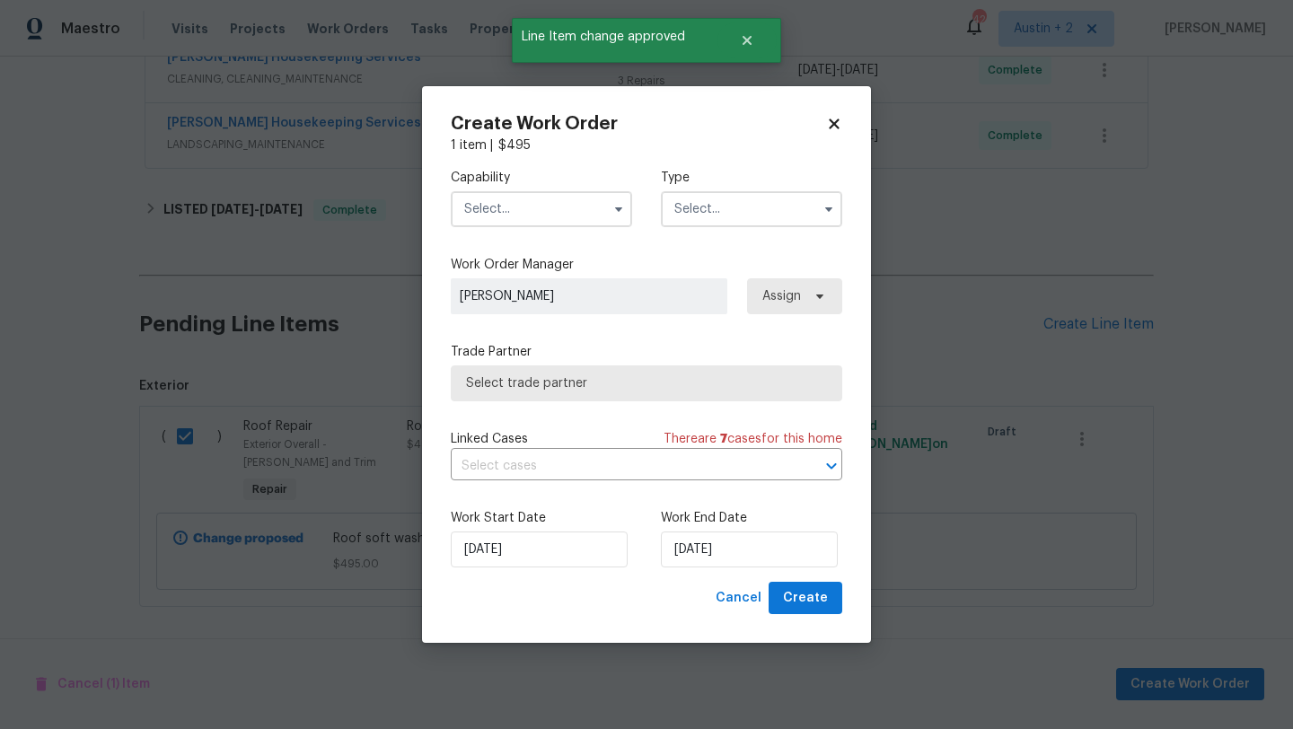
click at [575, 219] on input "text" at bounding box center [541, 209] width 181 height 36
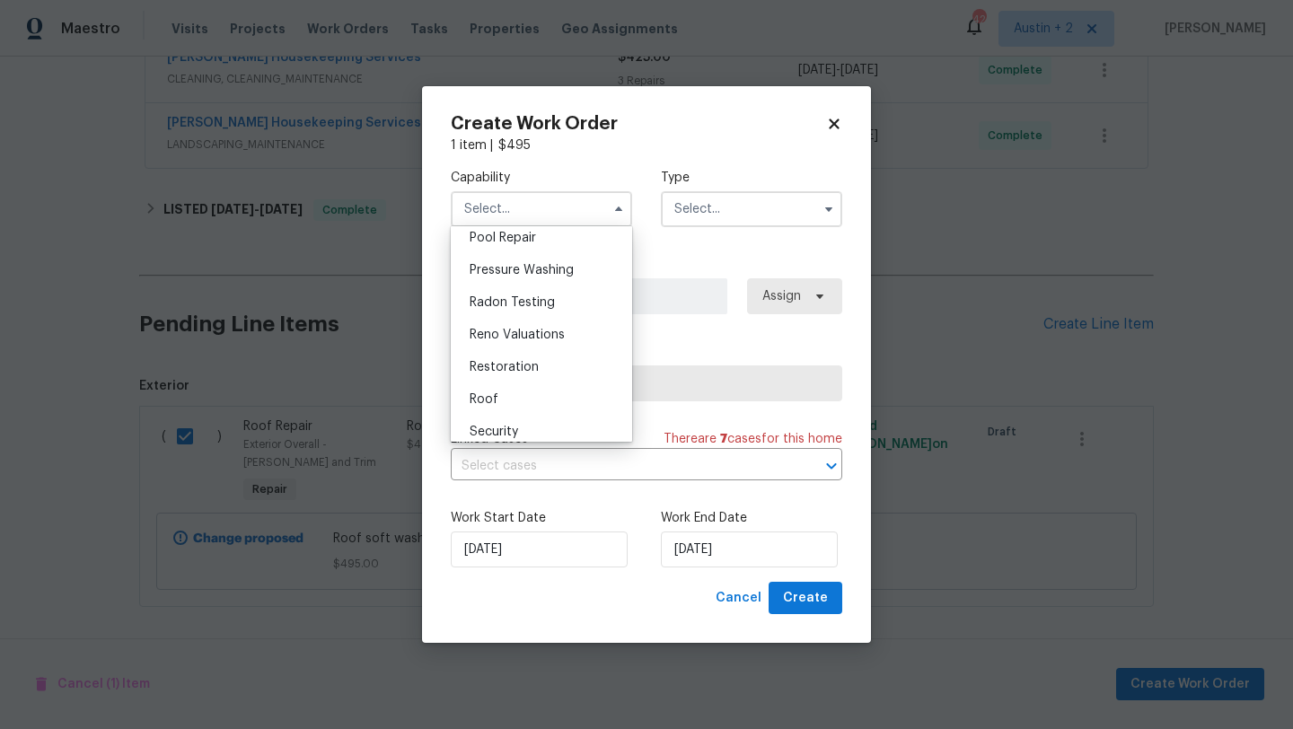
scroll to position [1683, 0]
click at [545, 264] on span "Pressure Washing" at bounding box center [522, 266] width 104 height 13
type input "Pressure Washing"
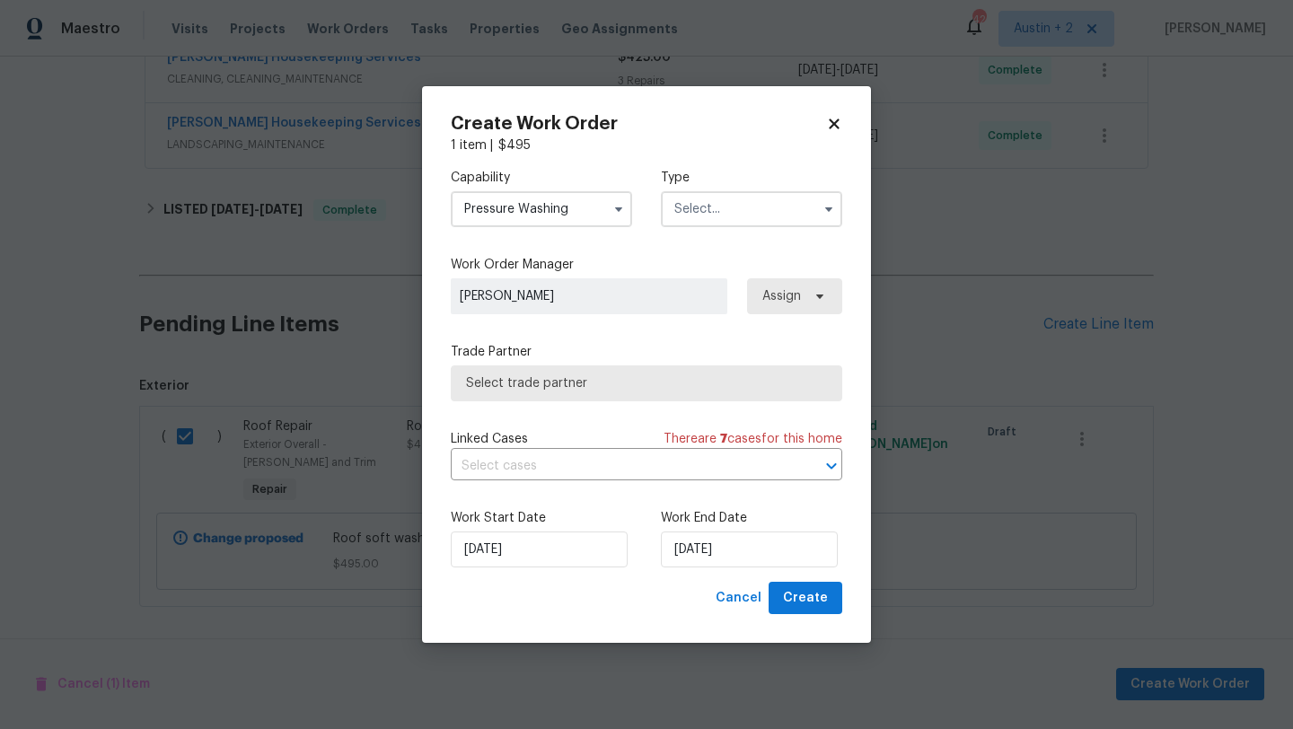
click at [704, 222] on input "text" at bounding box center [751, 209] width 181 height 36
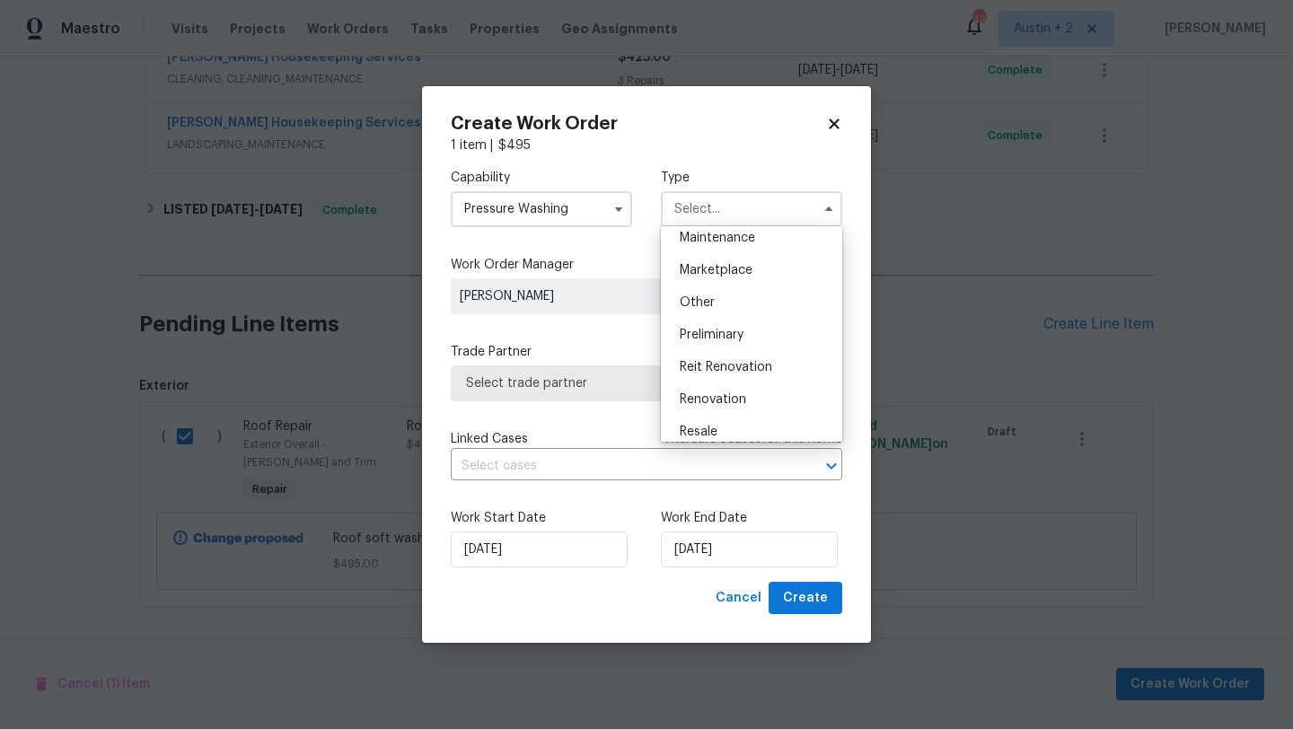
scroll to position [303, 0]
click at [710, 392] on span "Renovation" at bounding box center [713, 397] width 66 height 13
type input "Renovation"
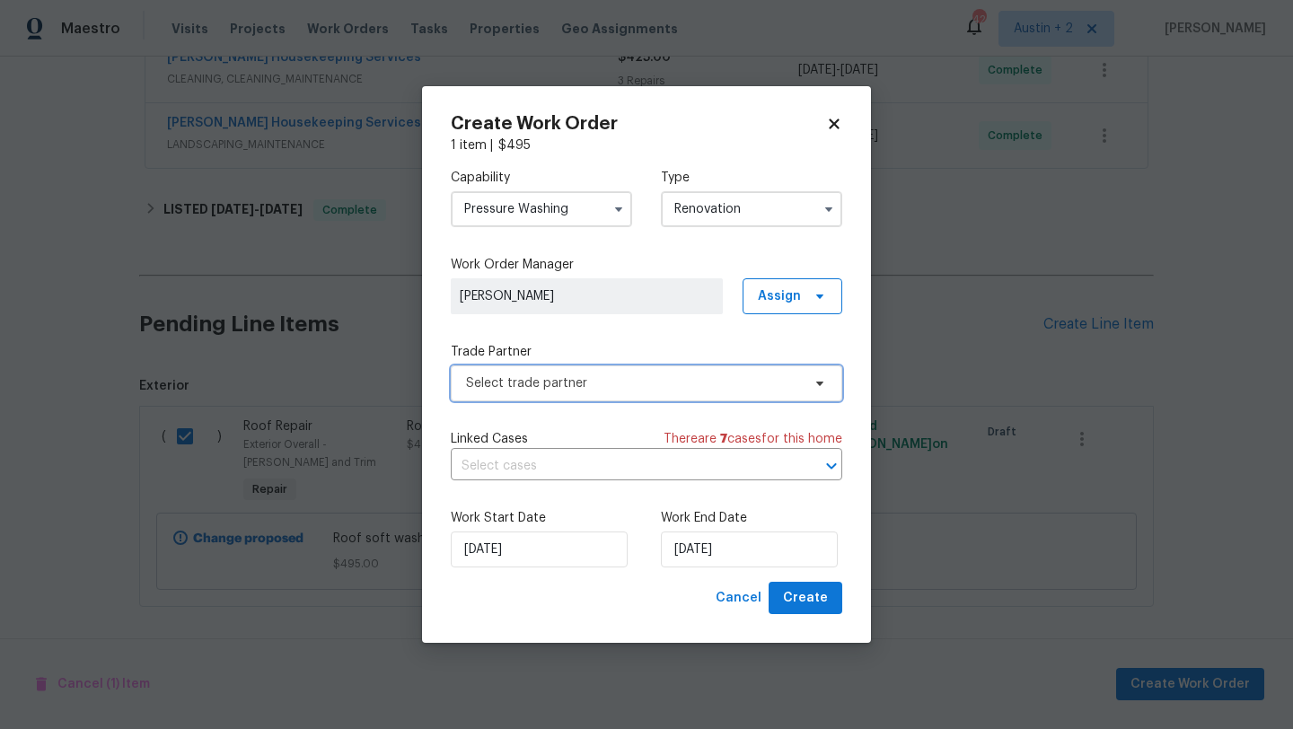
click at [620, 383] on span "Select trade partner" at bounding box center [633, 384] width 335 height 18
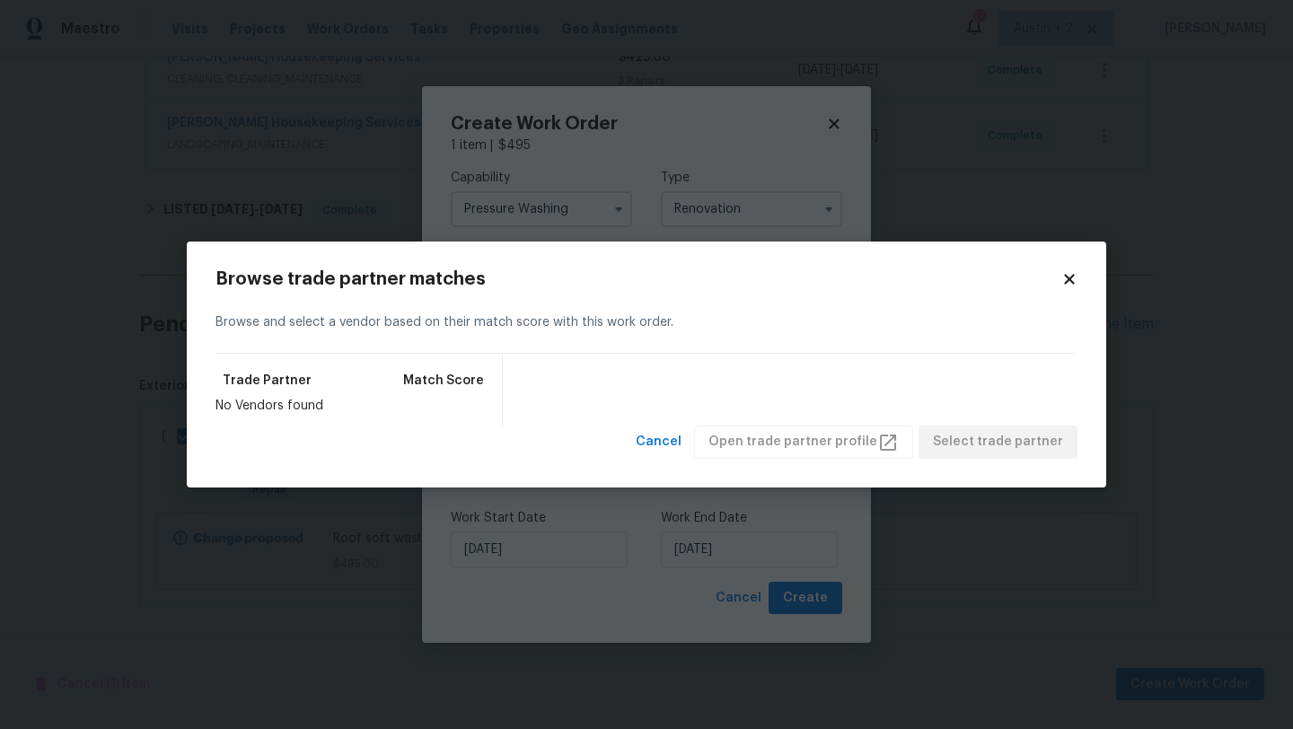
click at [1079, 282] on div "Browse trade partner matches Browse and select a vendor based on their match sc…" at bounding box center [647, 365] width 920 height 246
click at [1068, 271] on icon at bounding box center [1070, 279] width 16 height 16
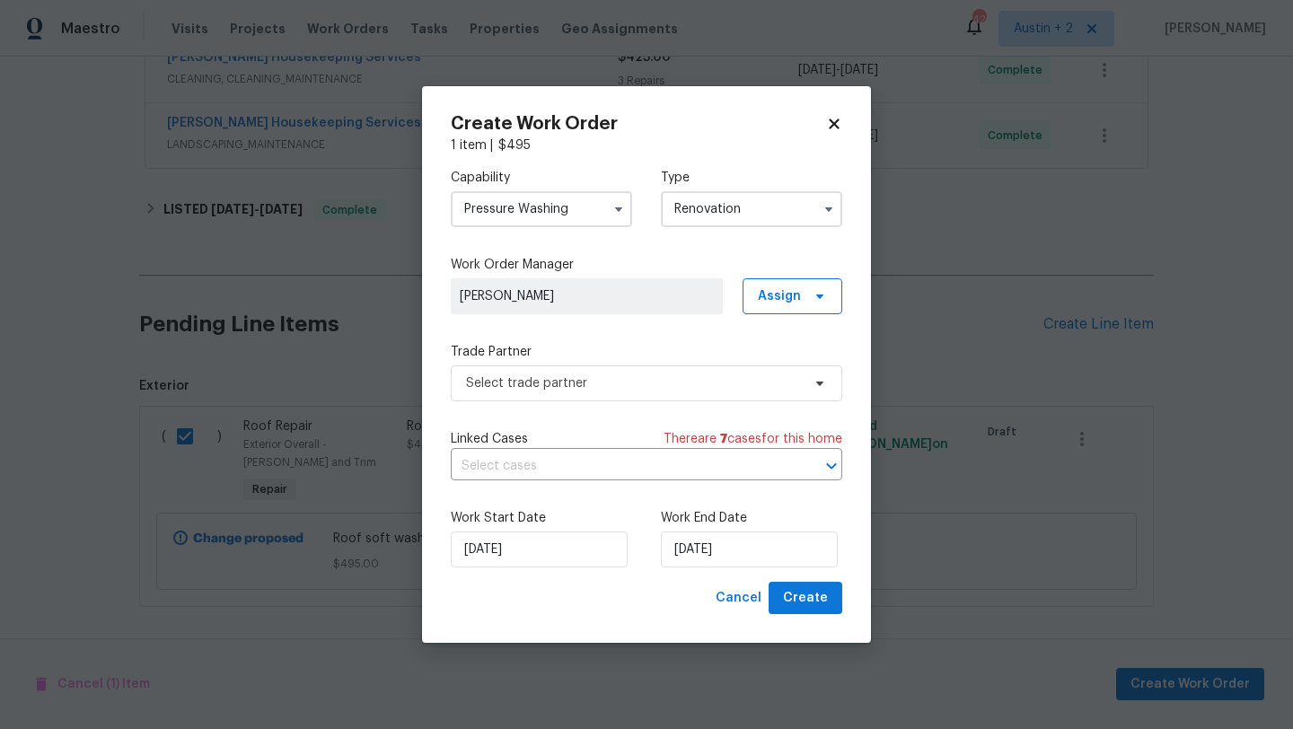
click at [598, 206] on input "Pressure Washing" at bounding box center [541, 209] width 181 height 36
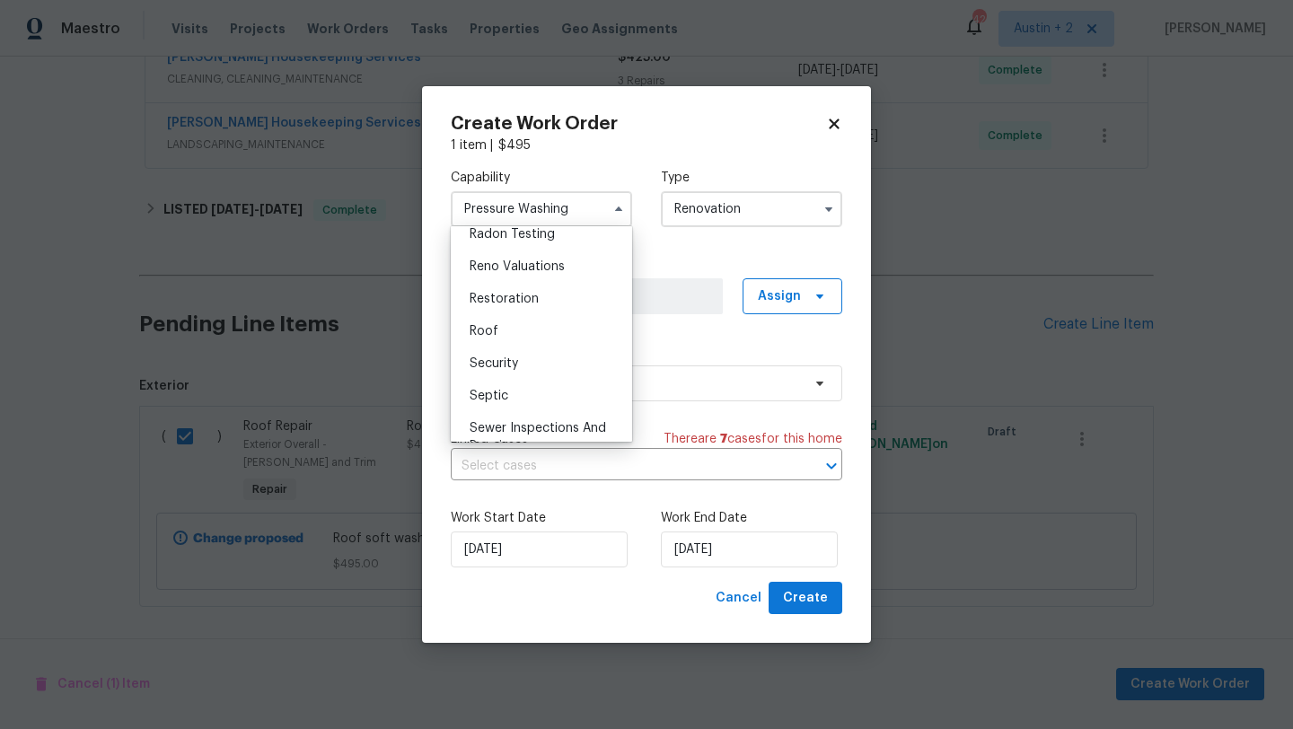
scroll to position [1764, 0]
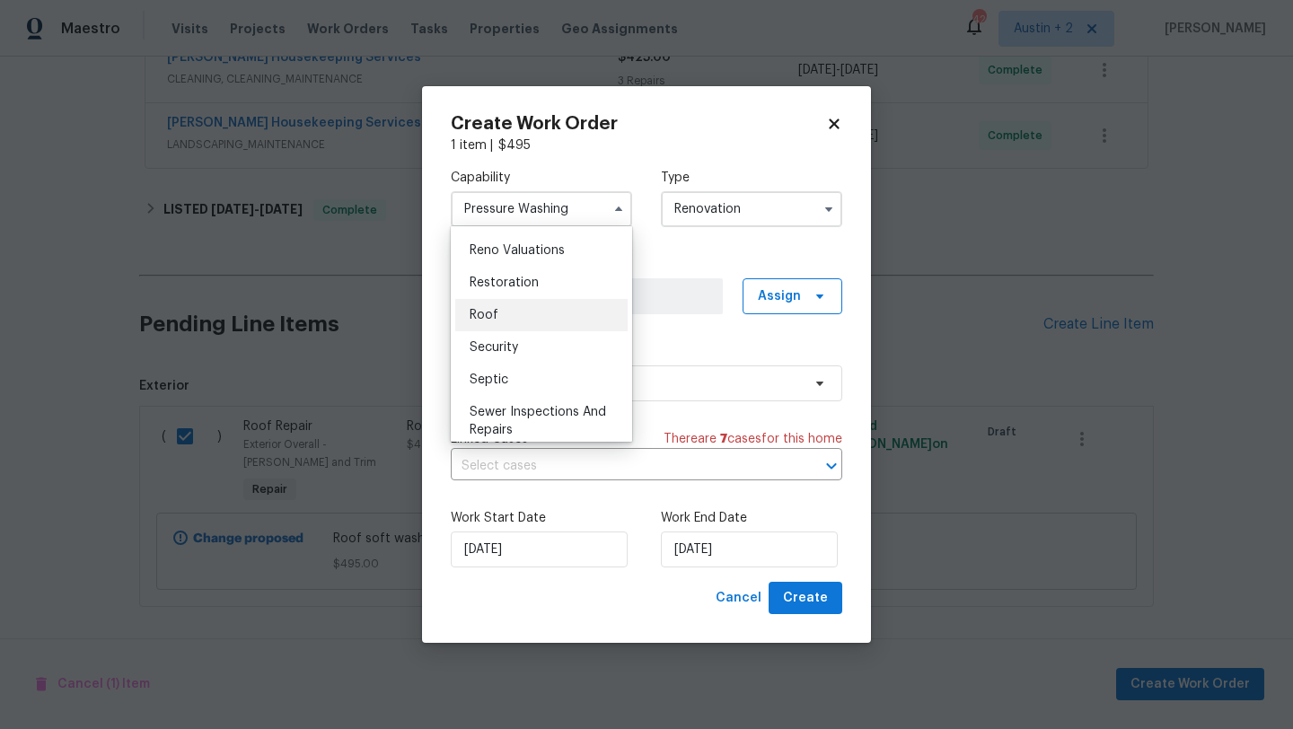
click at [528, 311] on div "Roof" at bounding box center [541, 315] width 172 height 32
type input "Roof"
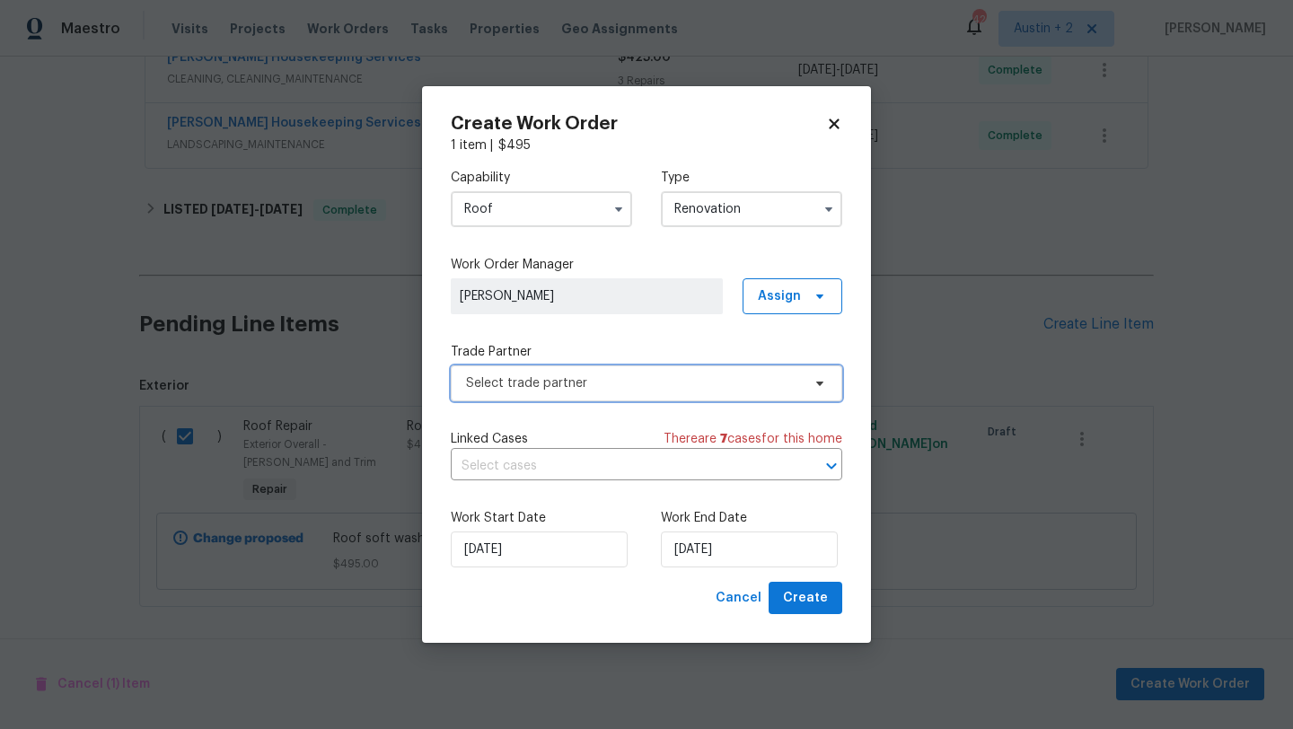
click at [641, 386] on span "Select trade partner" at bounding box center [633, 384] width 335 height 18
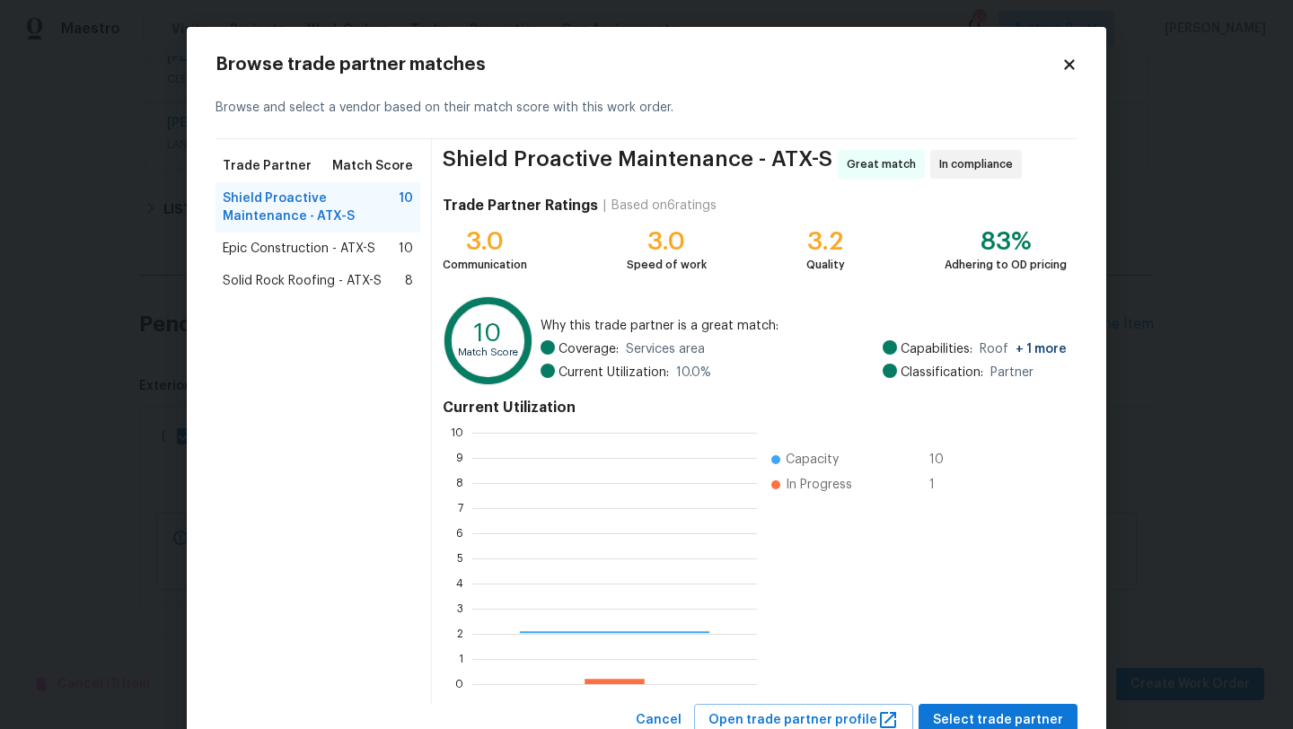
scroll to position [251, 285]
click at [1071, 71] on icon at bounding box center [1070, 65] width 16 height 16
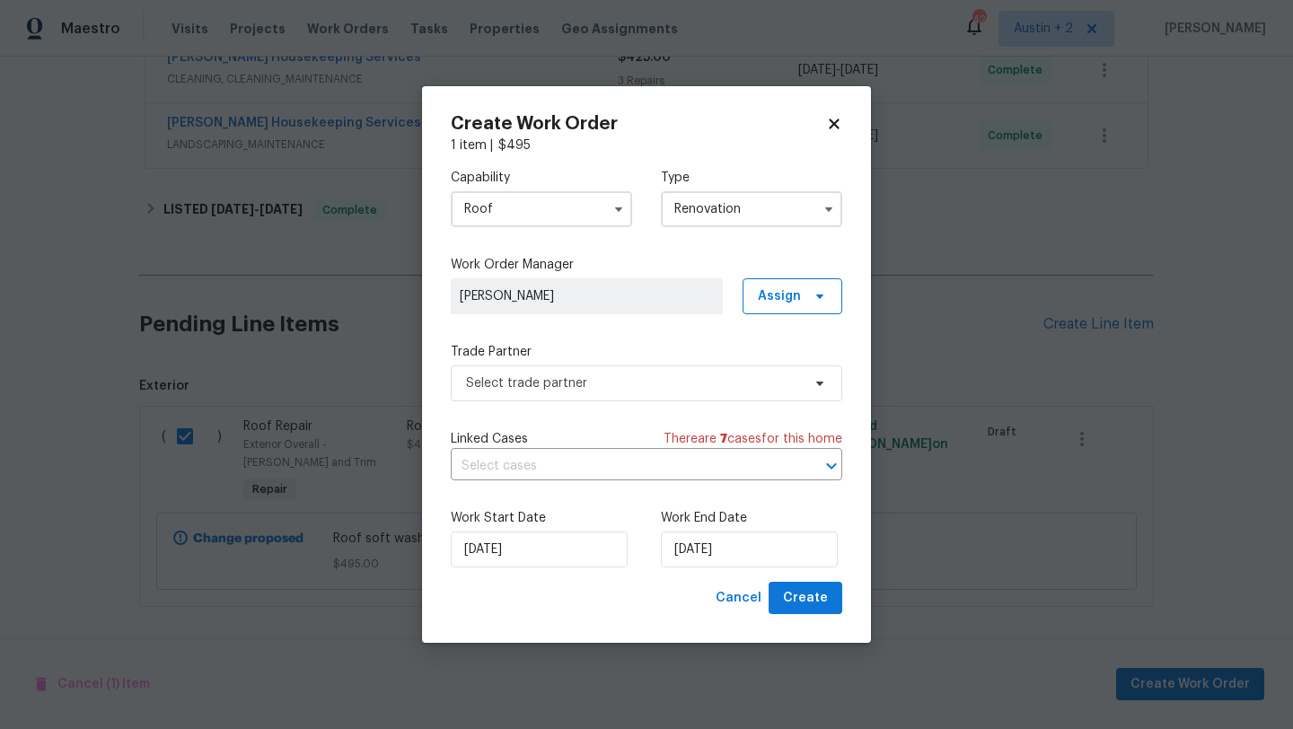
click at [834, 125] on icon at bounding box center [834, 124] width 10 height 10
checkbox input "false"
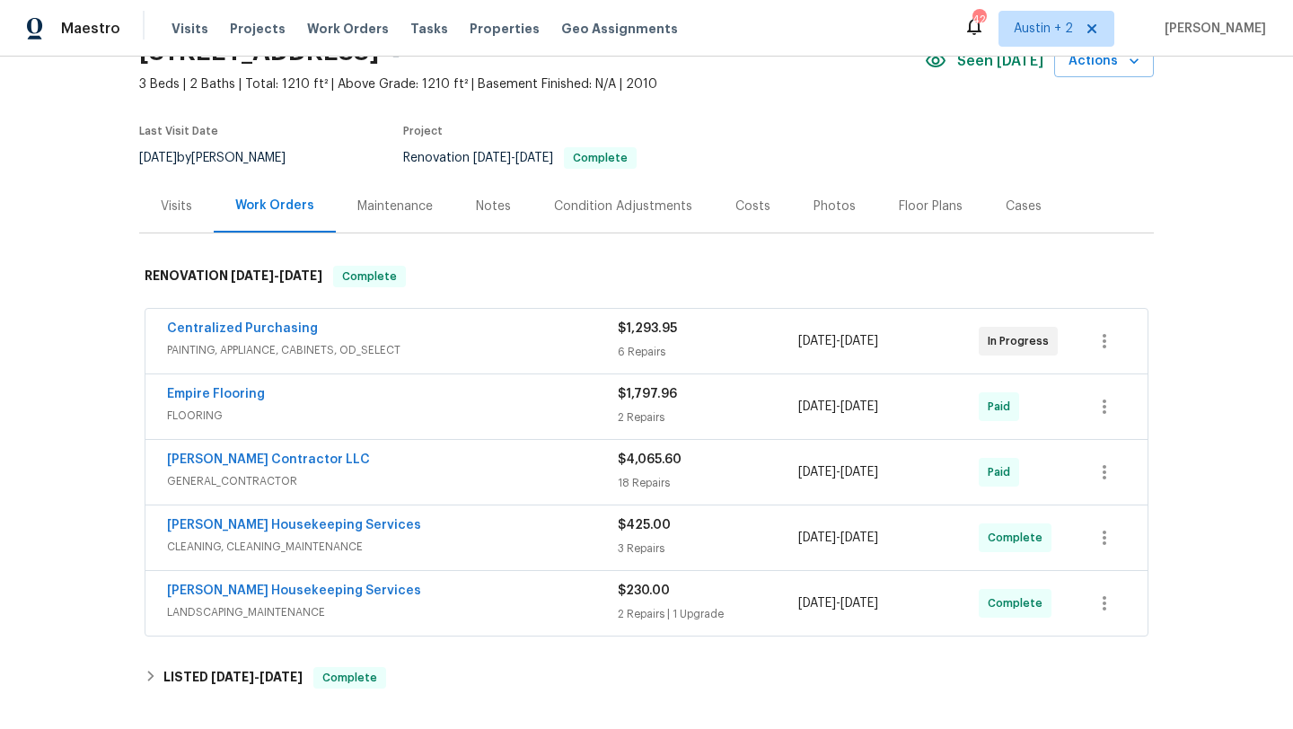
scroll to position [82, 0]
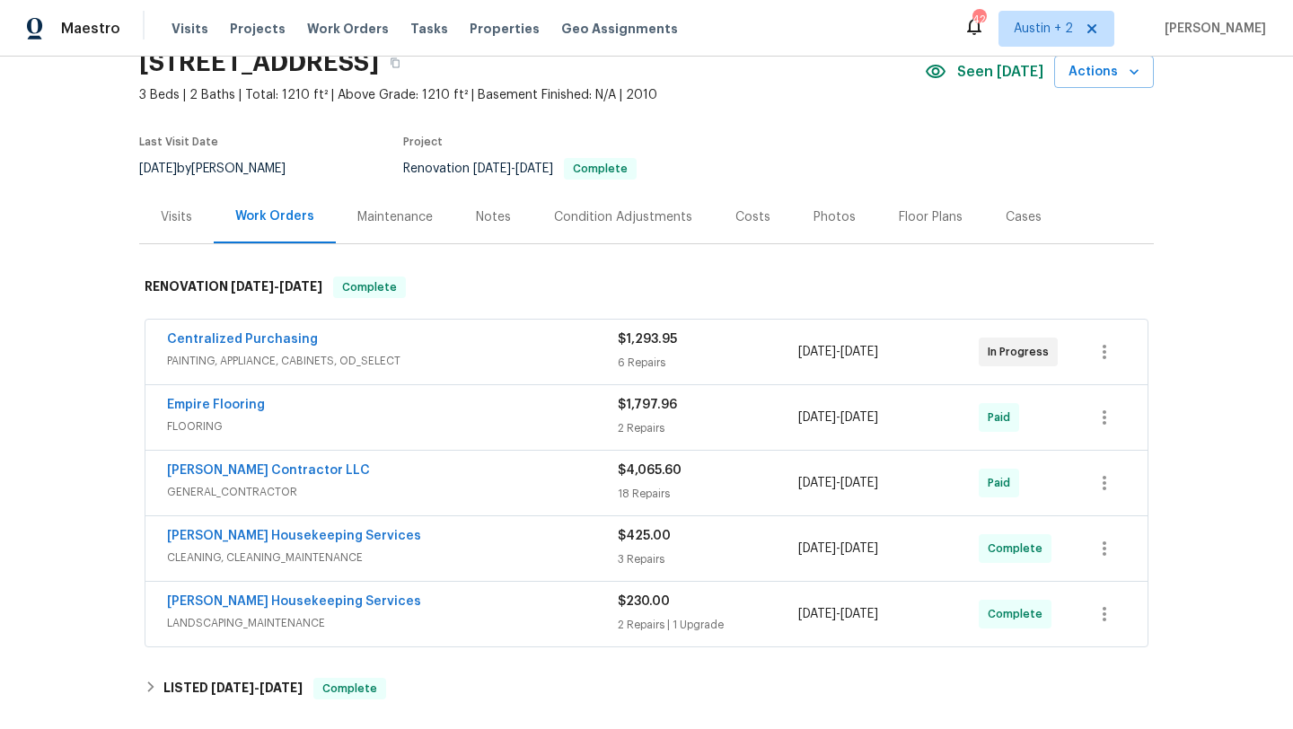
click at [829, 216] on div "Photos" at bounding box center [835, 217] width 42 height 18
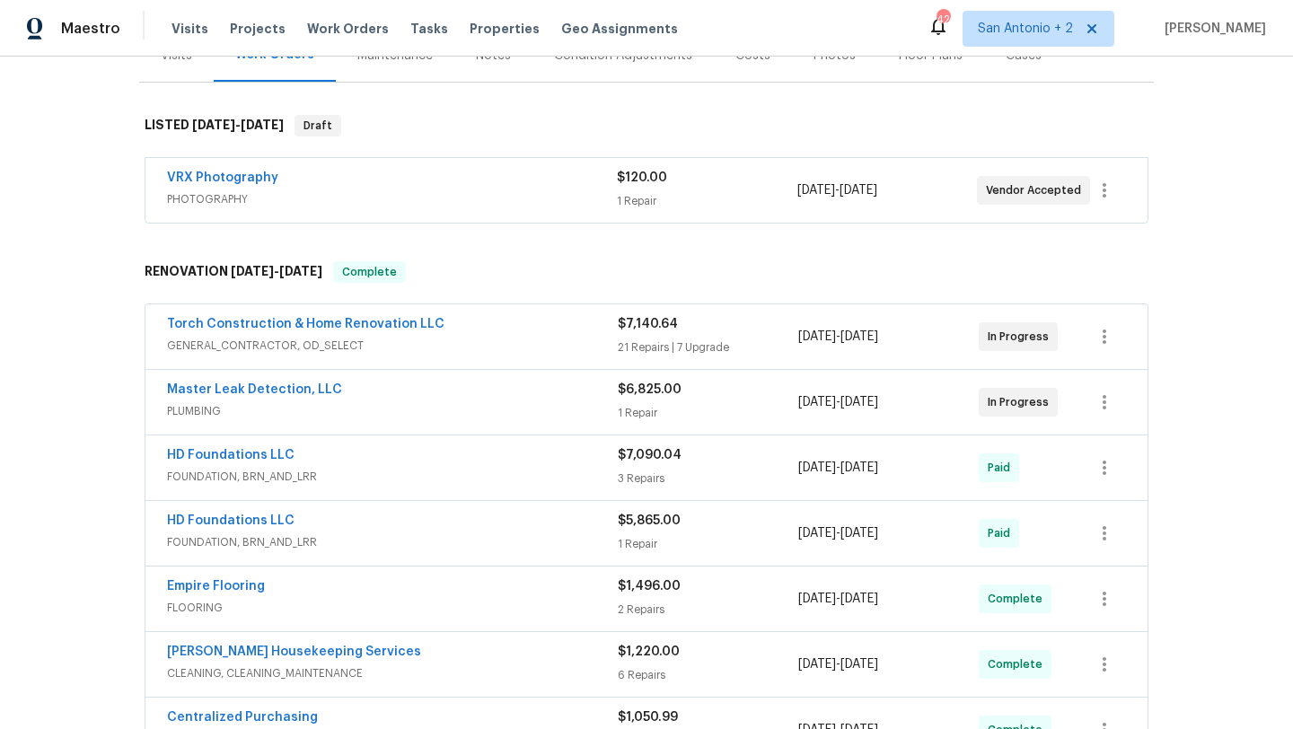
scroll to position [244, 0]
click at [516, 330] on div "Torch Construction & Home Renovation LLC" at bounding box center [392, 325] width 451 height 22
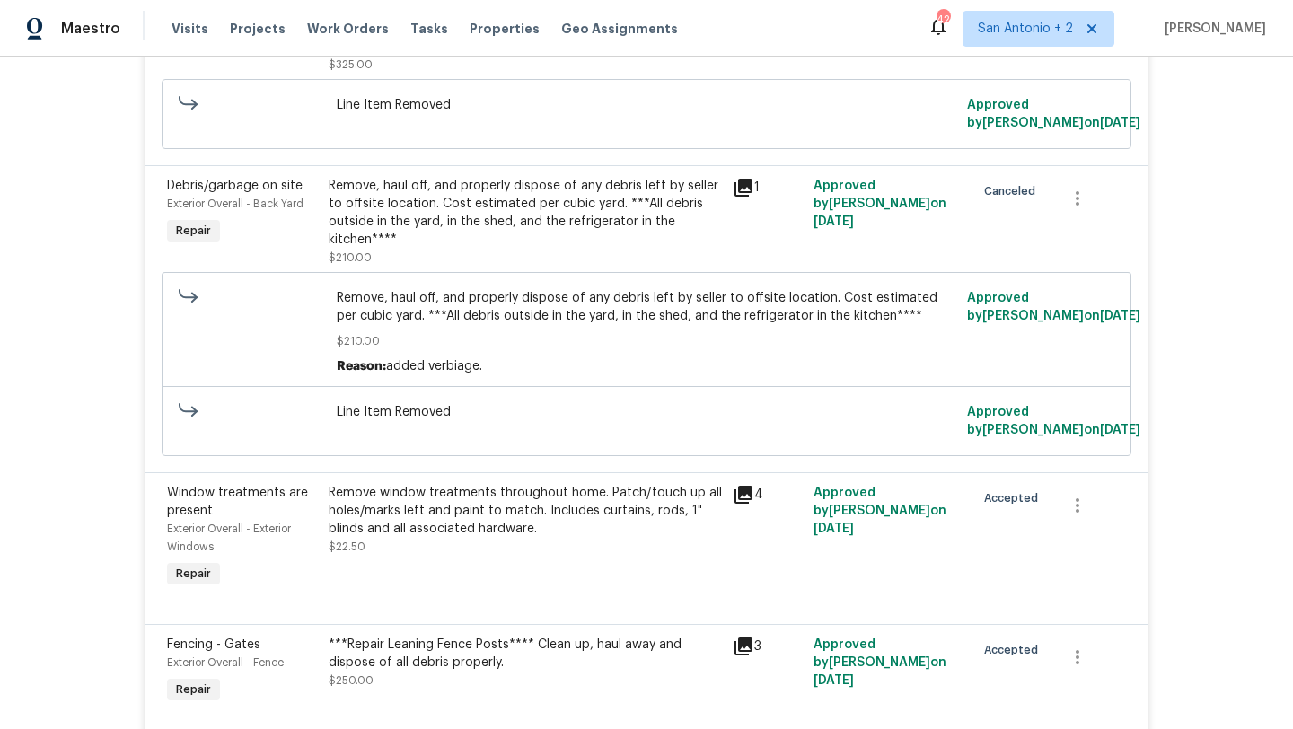
scroll to position [0, 0]
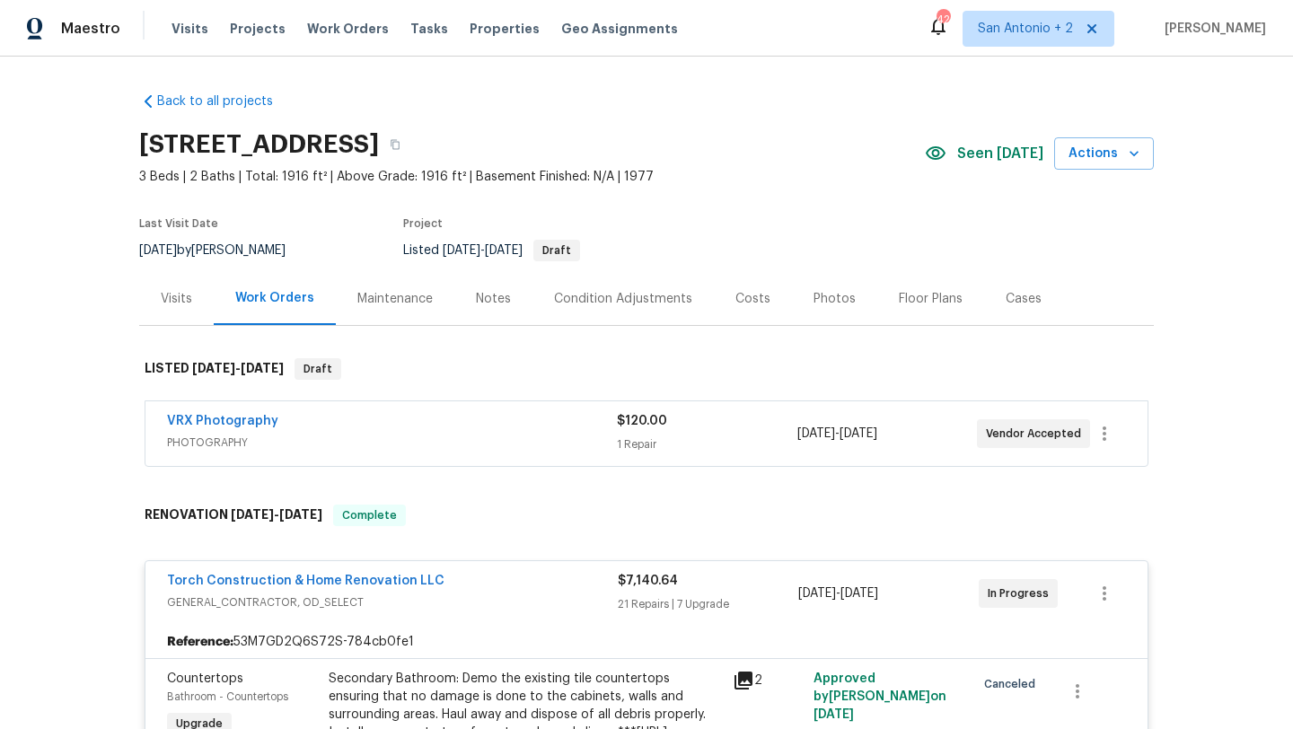
click at [741, 296] on div "Costs" at bounding box center [753, 299] width 35 height 18
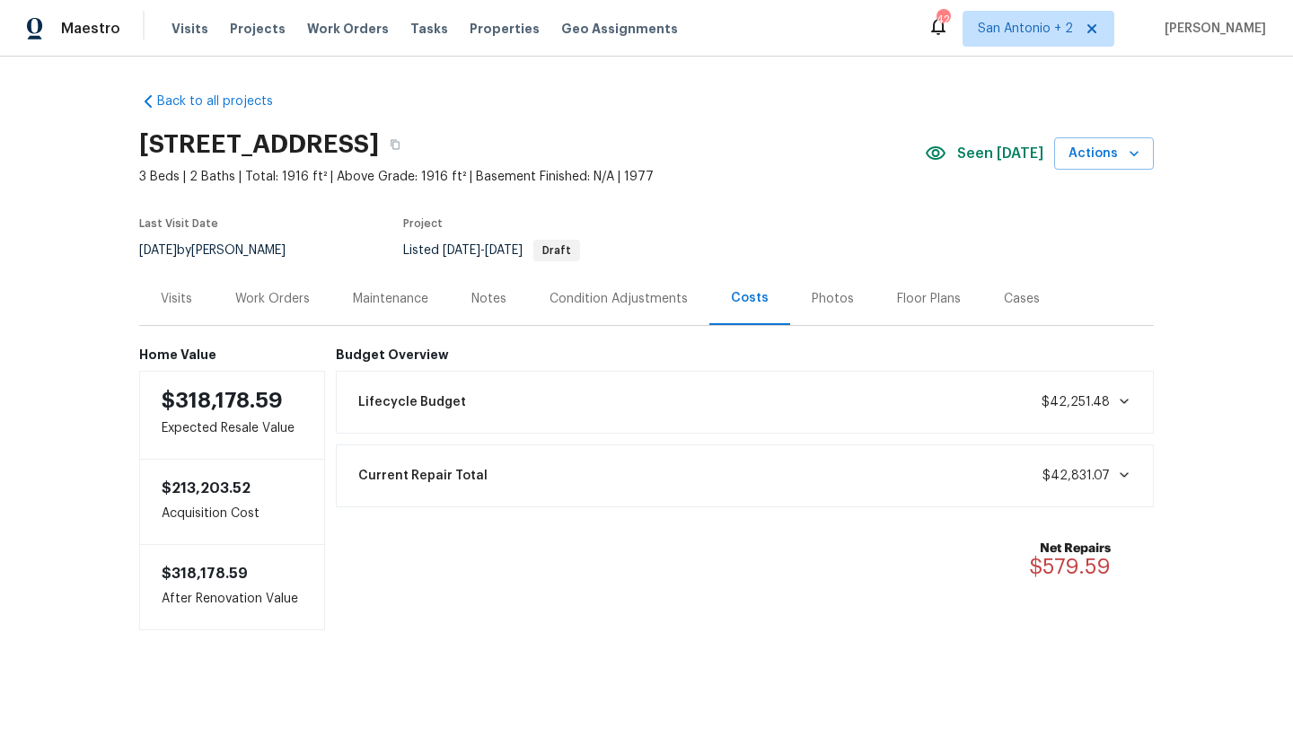
click at [173, 290] on div "Visits" at bounding box center [176, 299] width 31 height 18
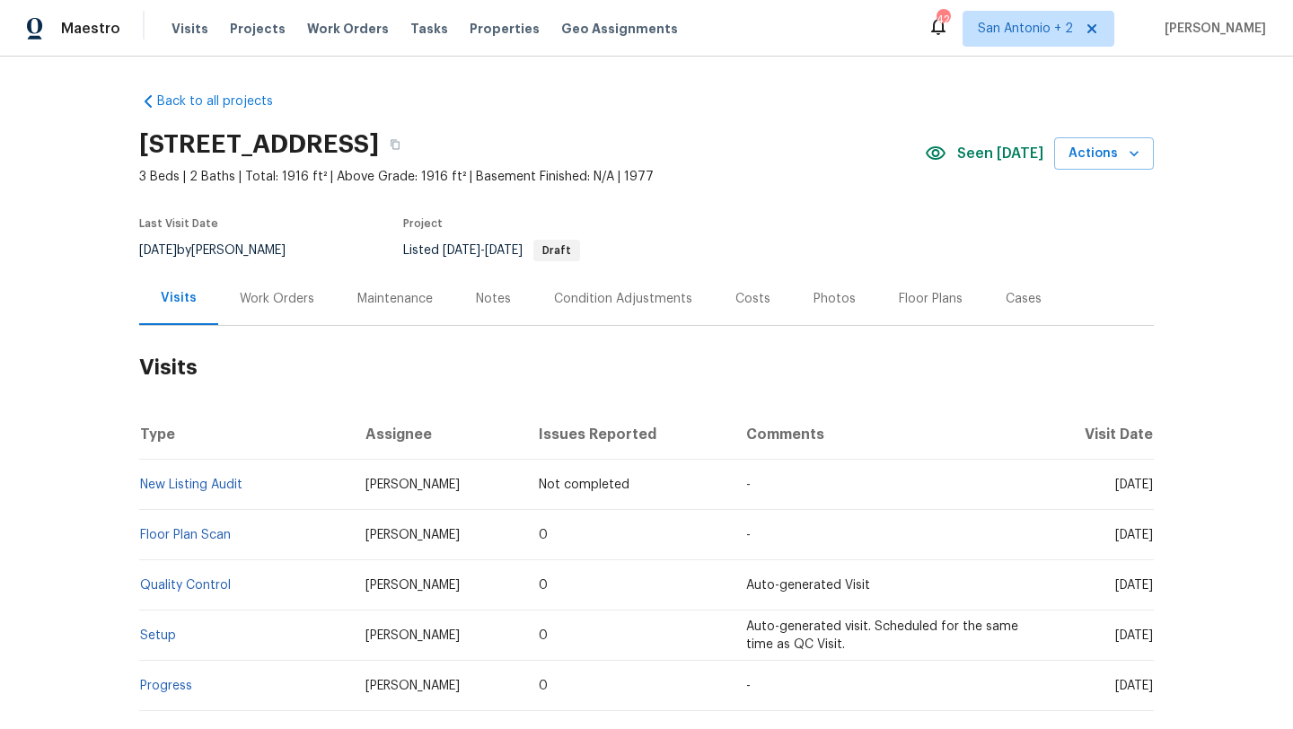
click at [271, 299] on div "Work Orders" at bounding box center [277, 299] width 75 height 18
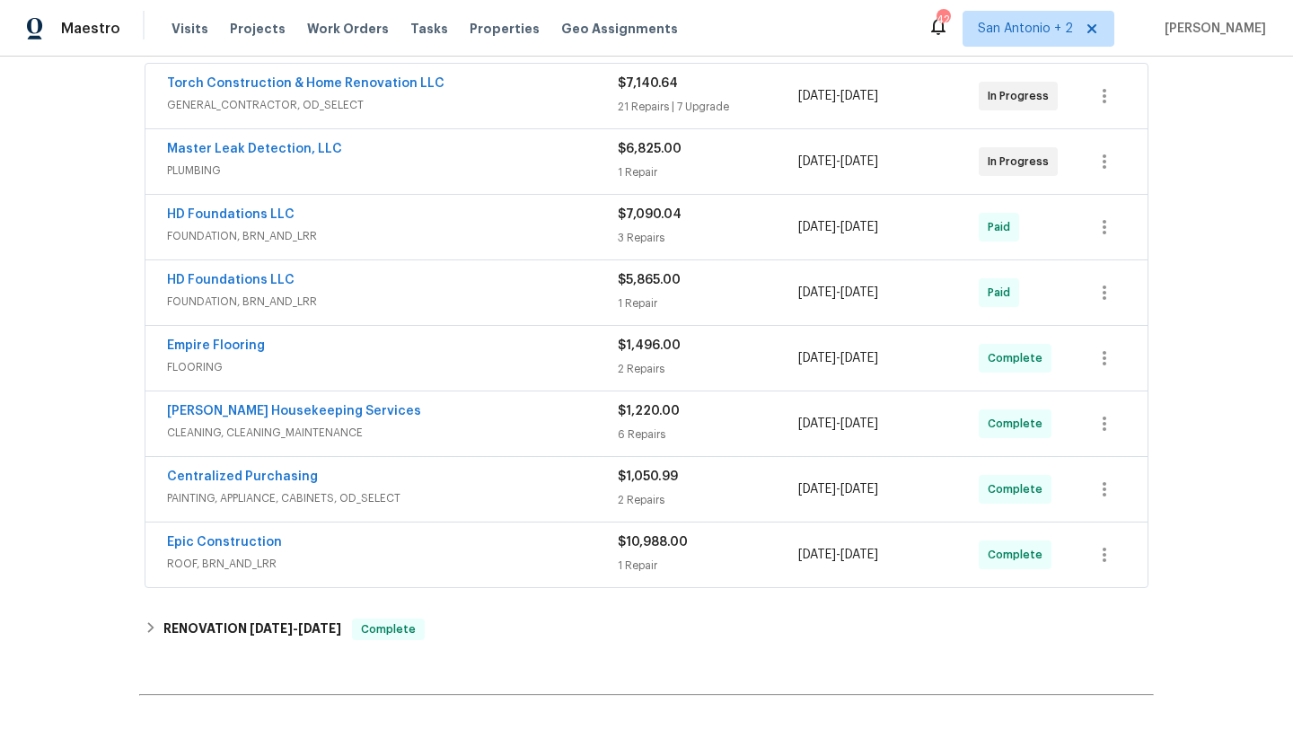
scroll to position [489, 0]
